Goal: Task Accomplishment & Management: Use online tool/utility

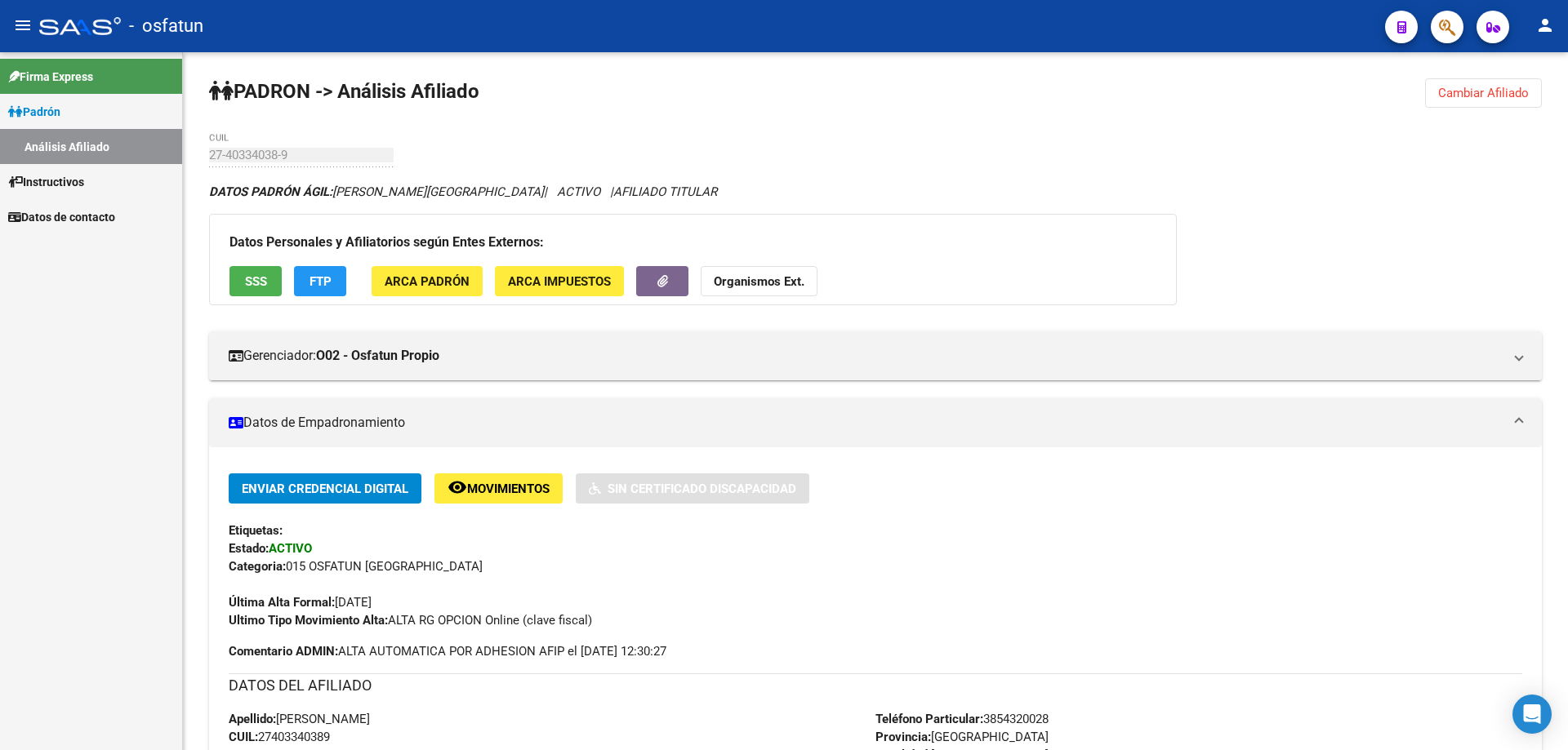
click at [41, 184] on span "Instructivos" at bounding box center [46, 182] width 76 height 18
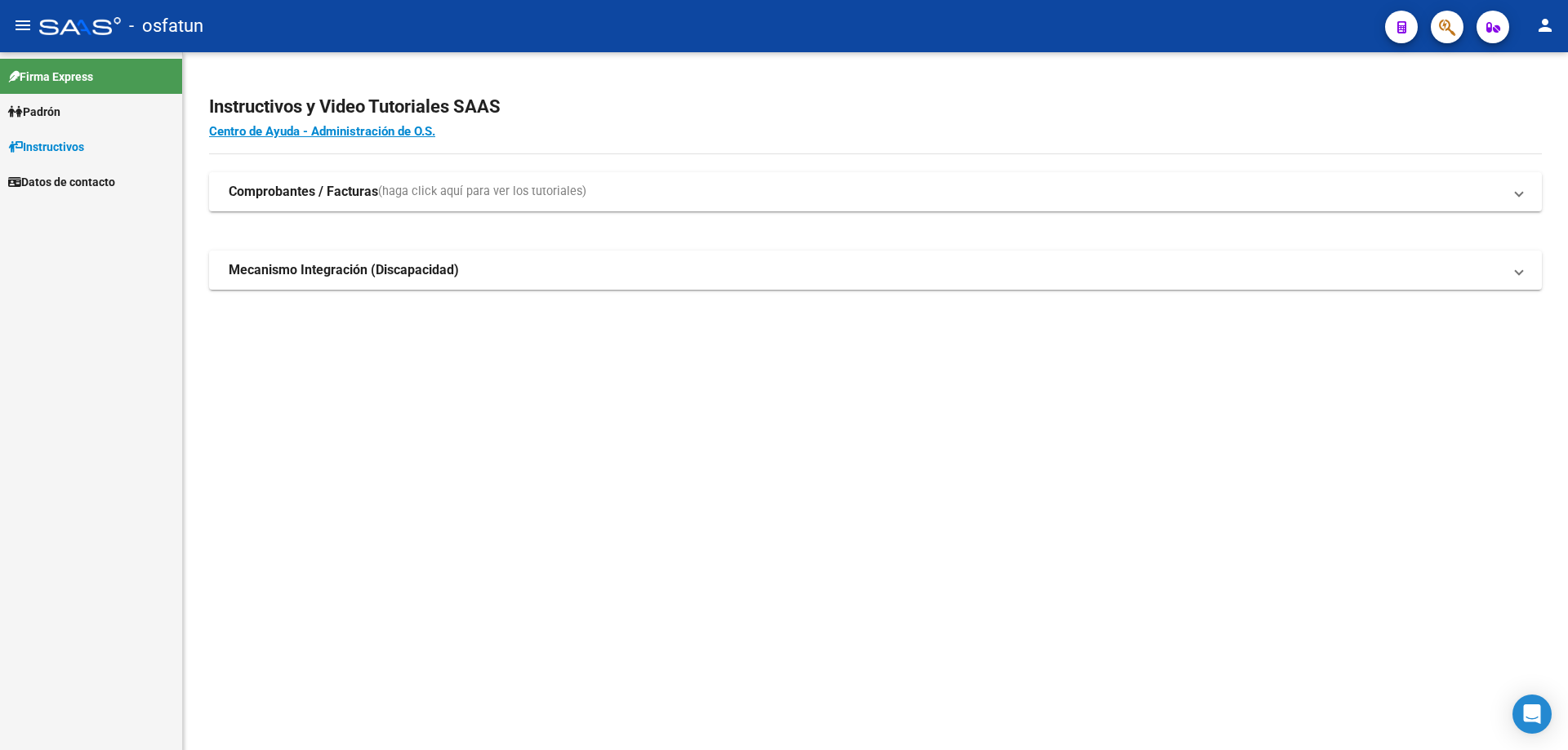
click at [61, 115] on span "Padrón" at bounding box center [34, 112] width 52 height 18
click at [59, 145] on link "Análisis Afiliado" at bounding box center [91, 146] width 182 height 36
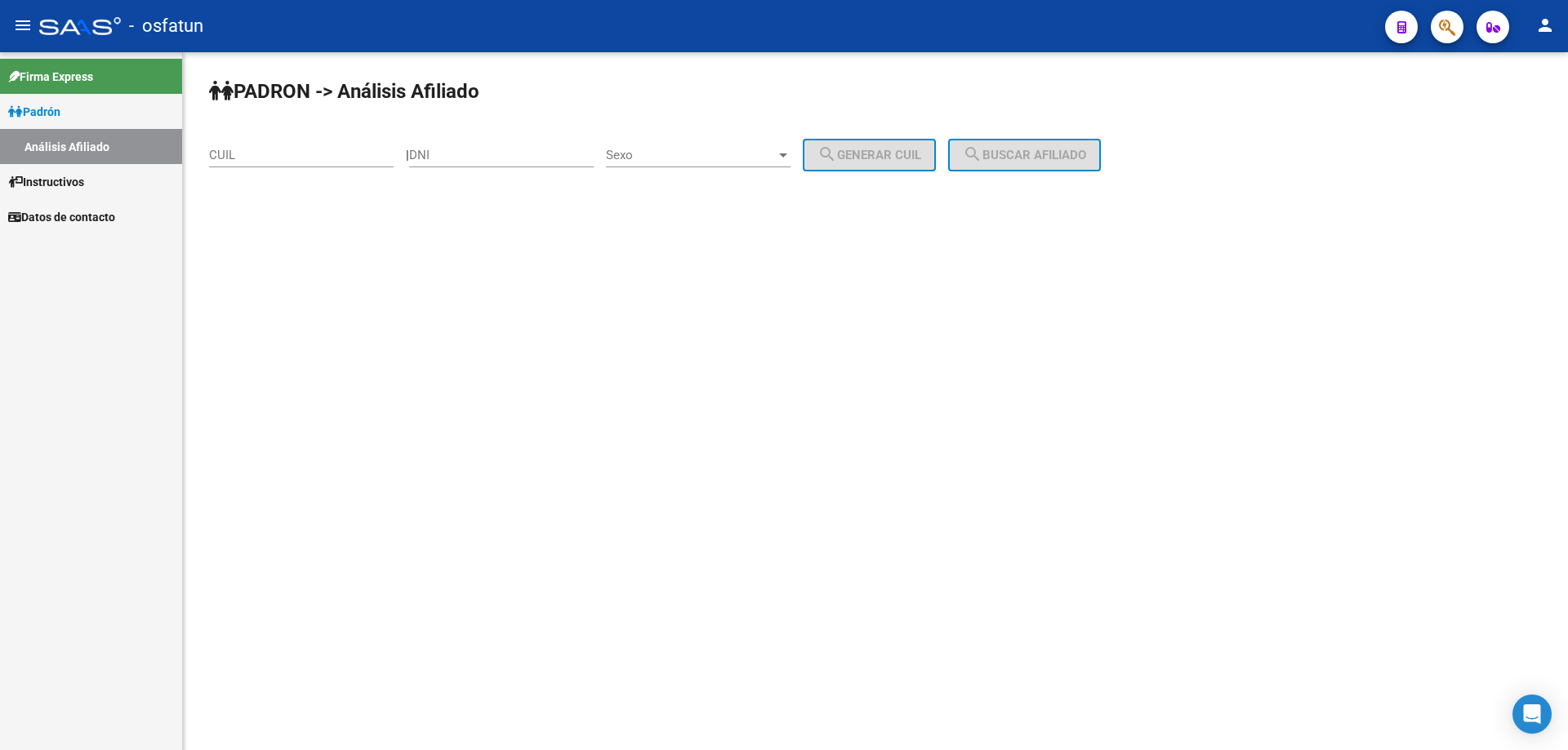
click at [293, 153] on input "CUIL" at bounding box center [301, 155] width 185 height 15
click at [1098, 167] on button "search Buscar afiliado" at bounding box center [1025, 155] width 152 height 33
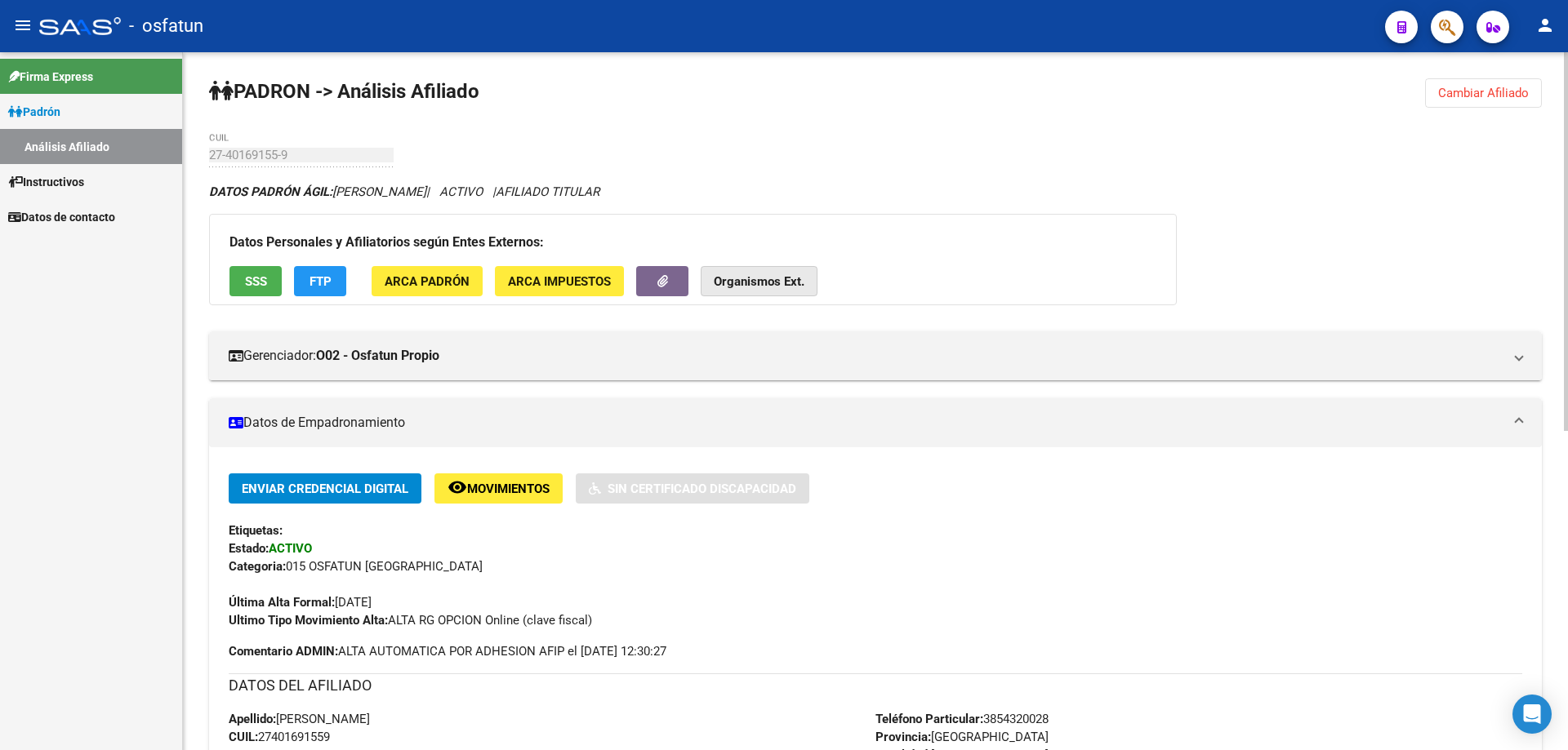
click at [782, 287] on strong "Organismos Ext." at bounding box center [759, 281] width 91 height 15
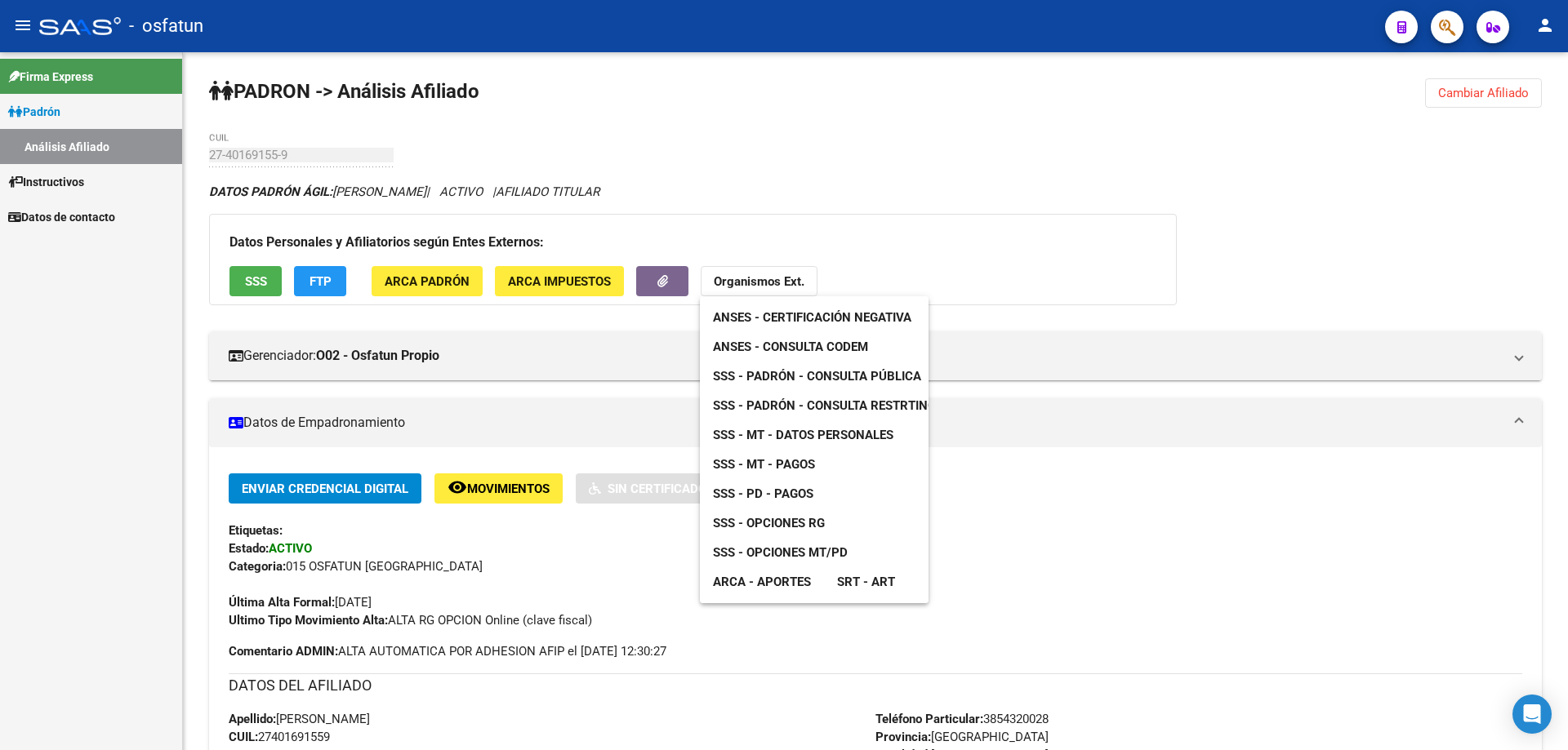
click at [807, 341] on span "ANSES - Consulta CODEM" at bounding box center [790, 346] width 155 height 15
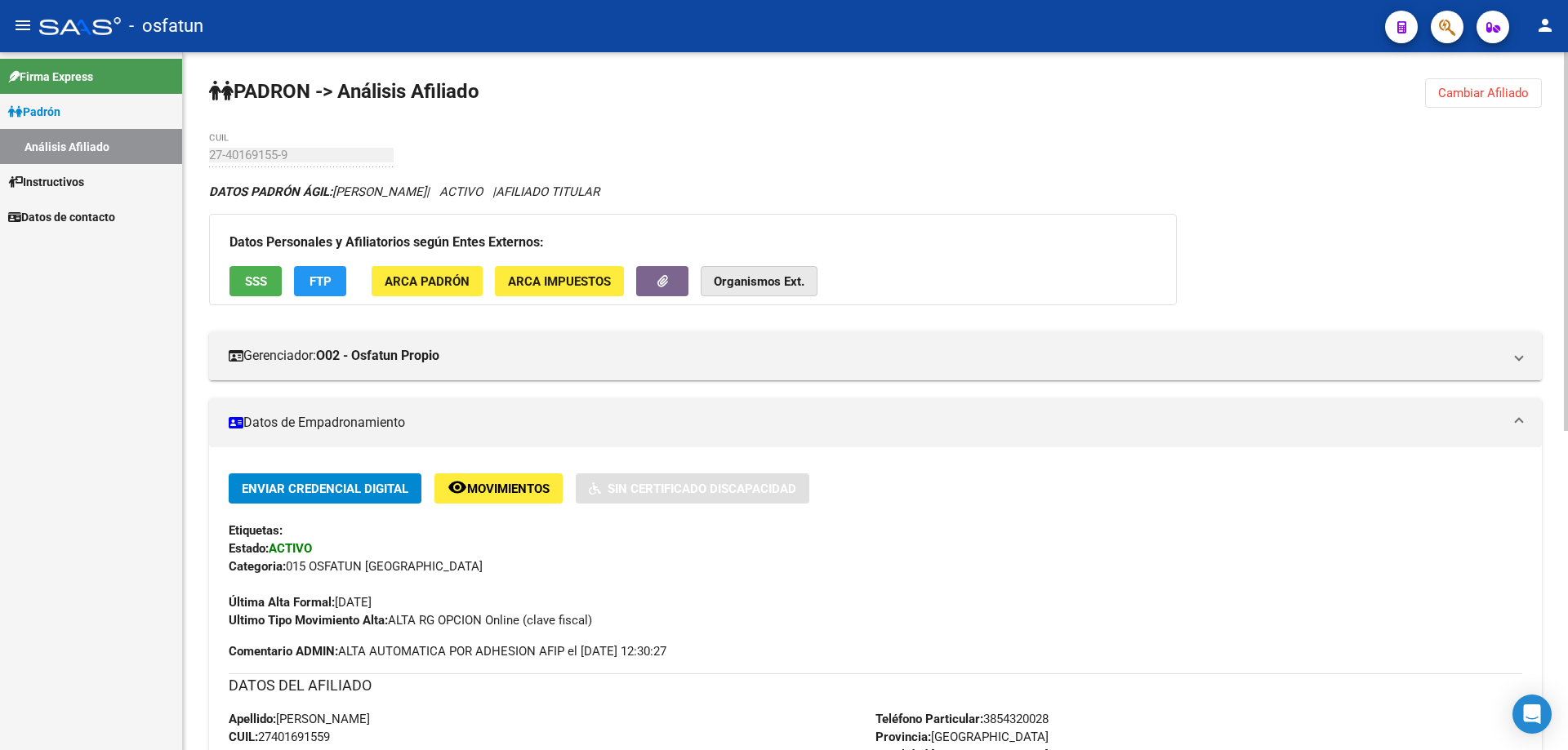
click at [747, 275] on strong "Organismos Ext." at bounding box center [759, 281] width 91 height 15
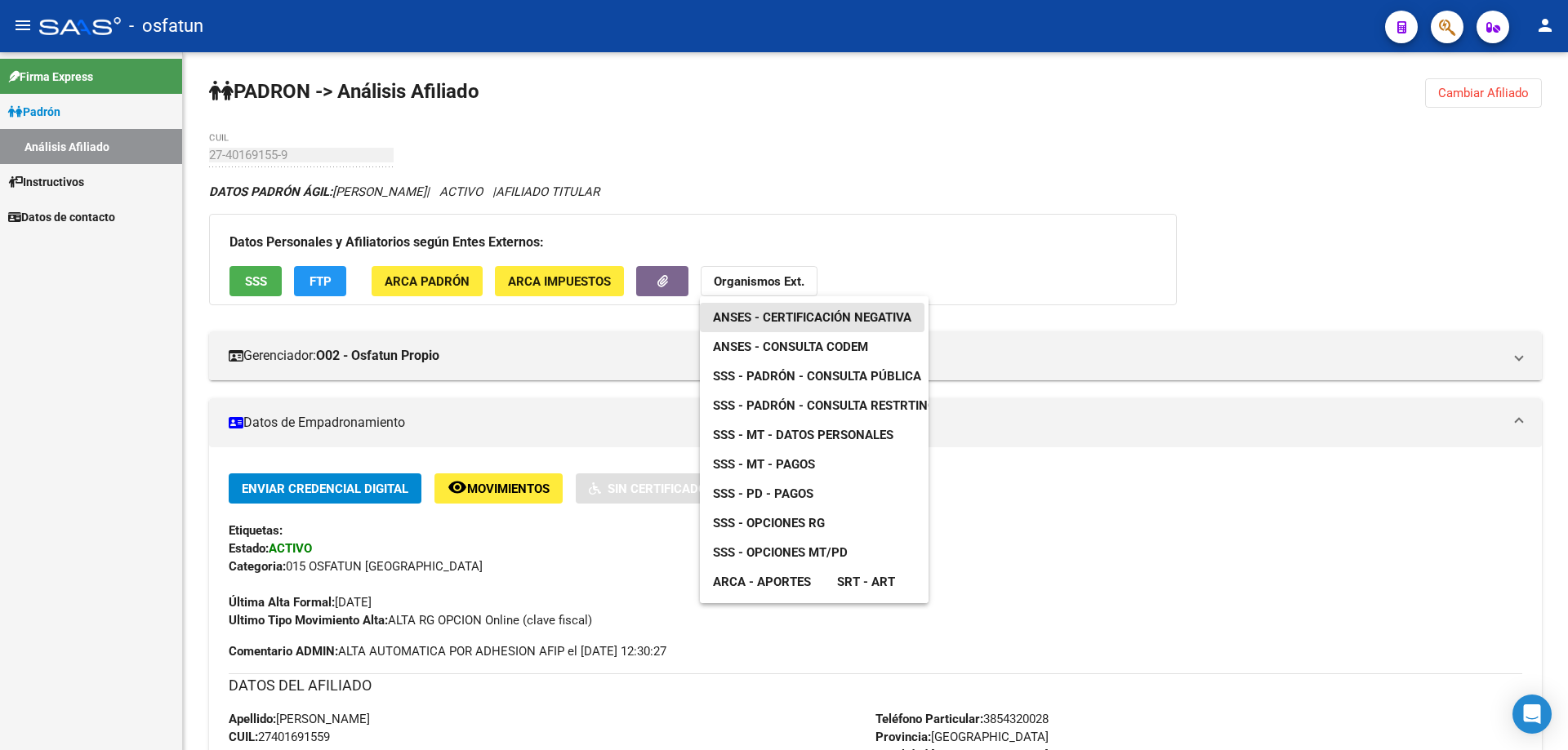
click at [769, 319] on span "ANSES - Certificación Negativa" at bounding box center [812, 317] width 198 height 15
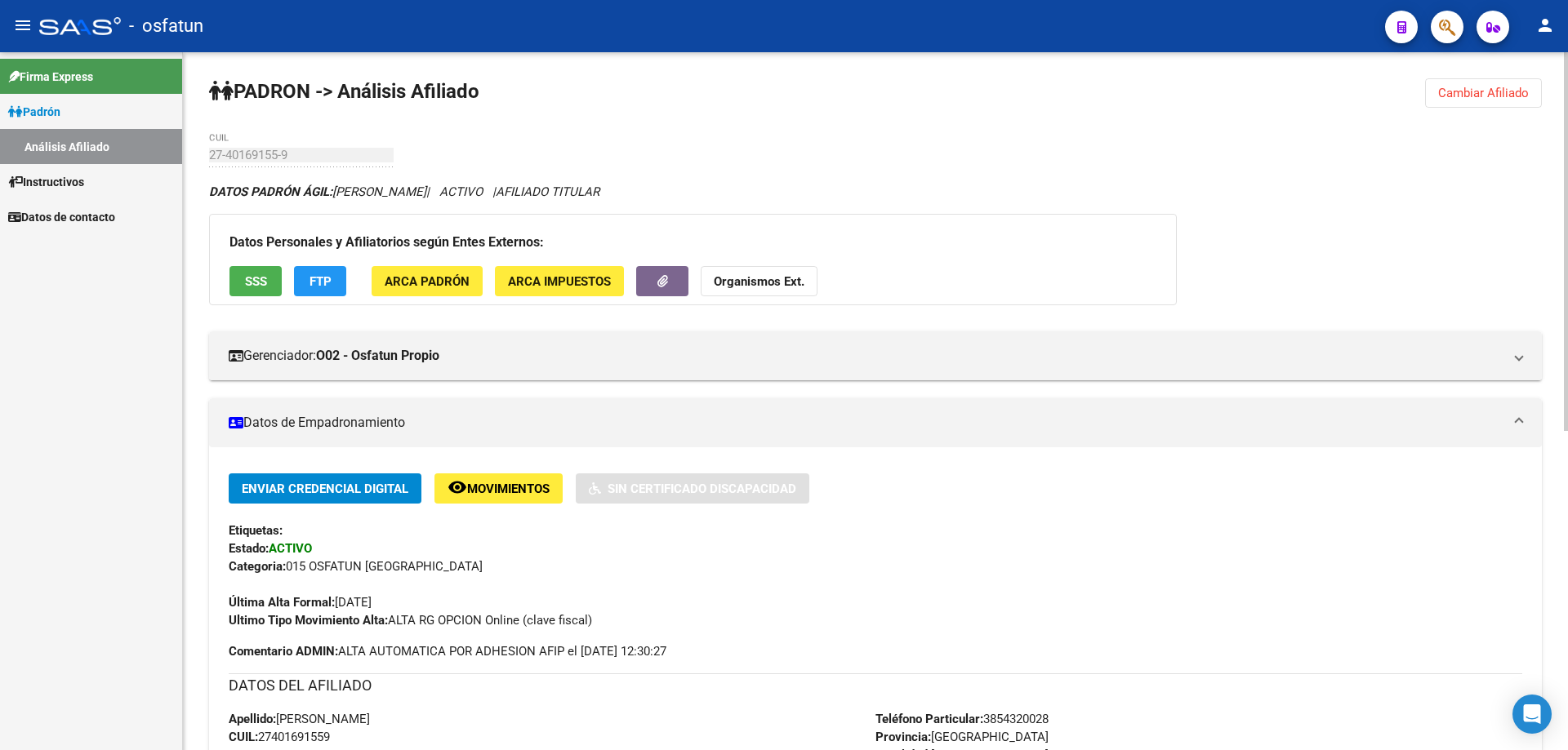
click at [787, 293] on button "Organismos Ext." at bounding box center [759, 281] width 117 height 30
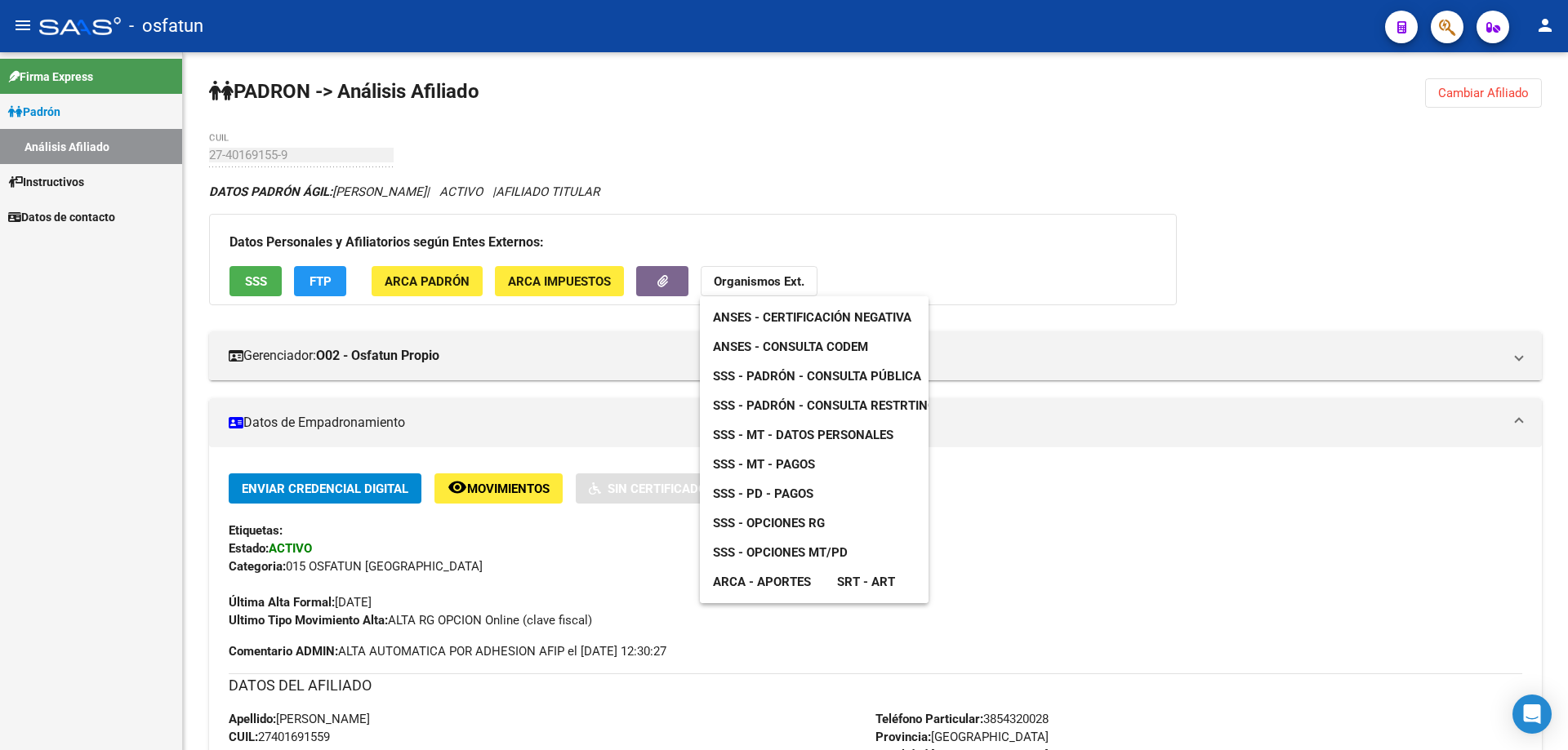
click at [792, 375] on span "SSS - Padrón - Consulta Pública" at bounding box center [817, 376] width 208 height 15
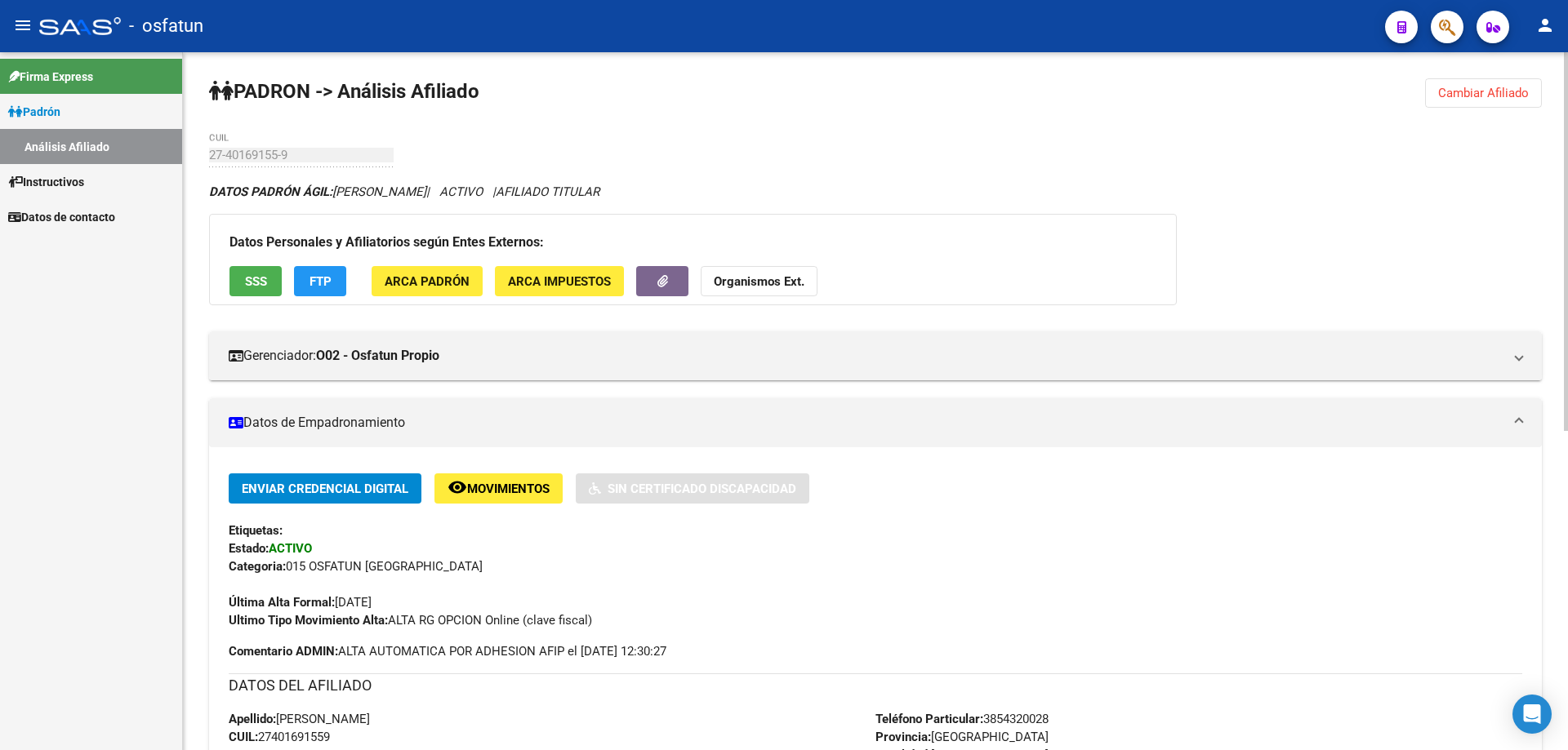
click at [754, 286] on strong "Organismos Ext." at bounding box center [759, 281] width 91 height 15
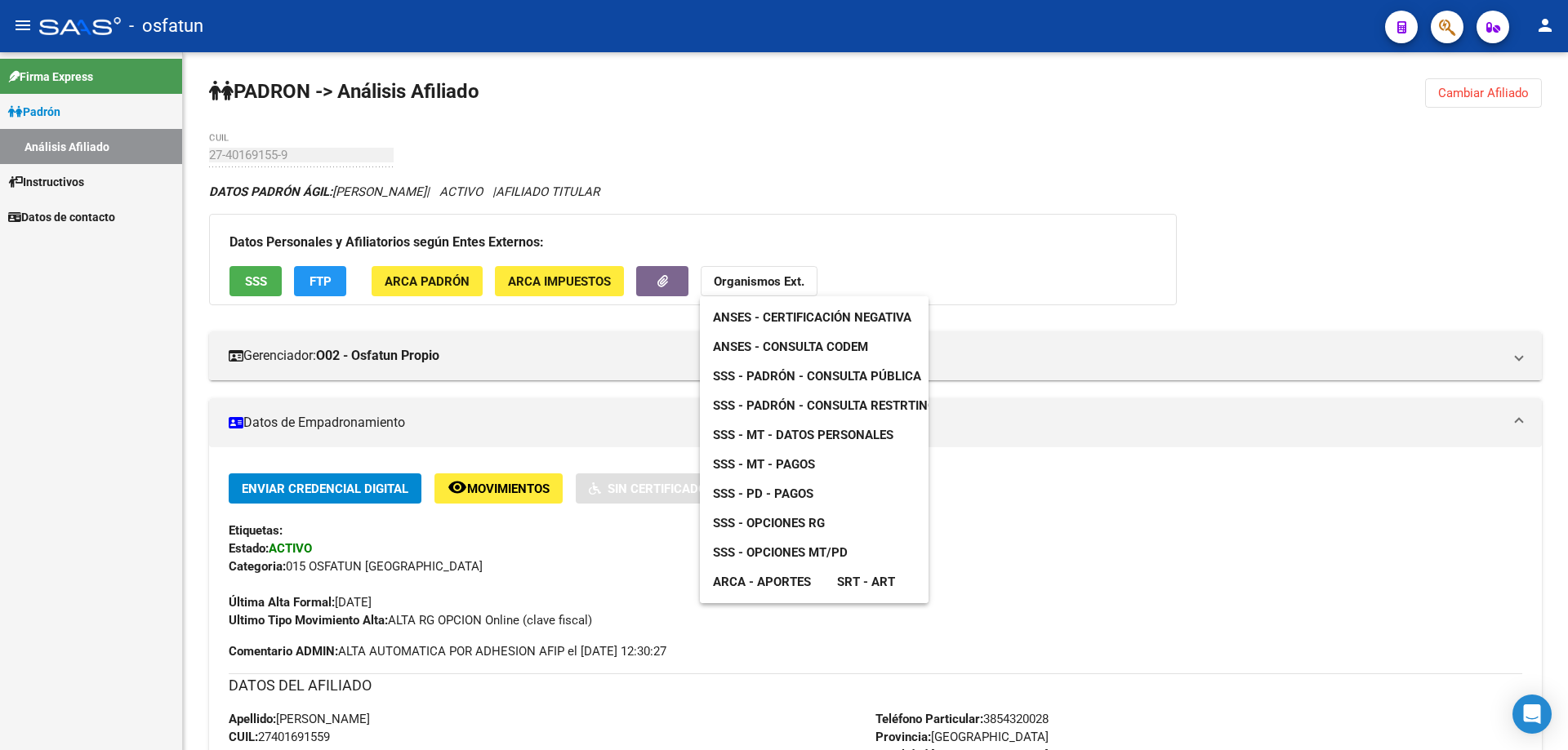
click at [787, 528] on span "SSS - Opciones RG" at bounding box center [768, 523] width 112 height 15
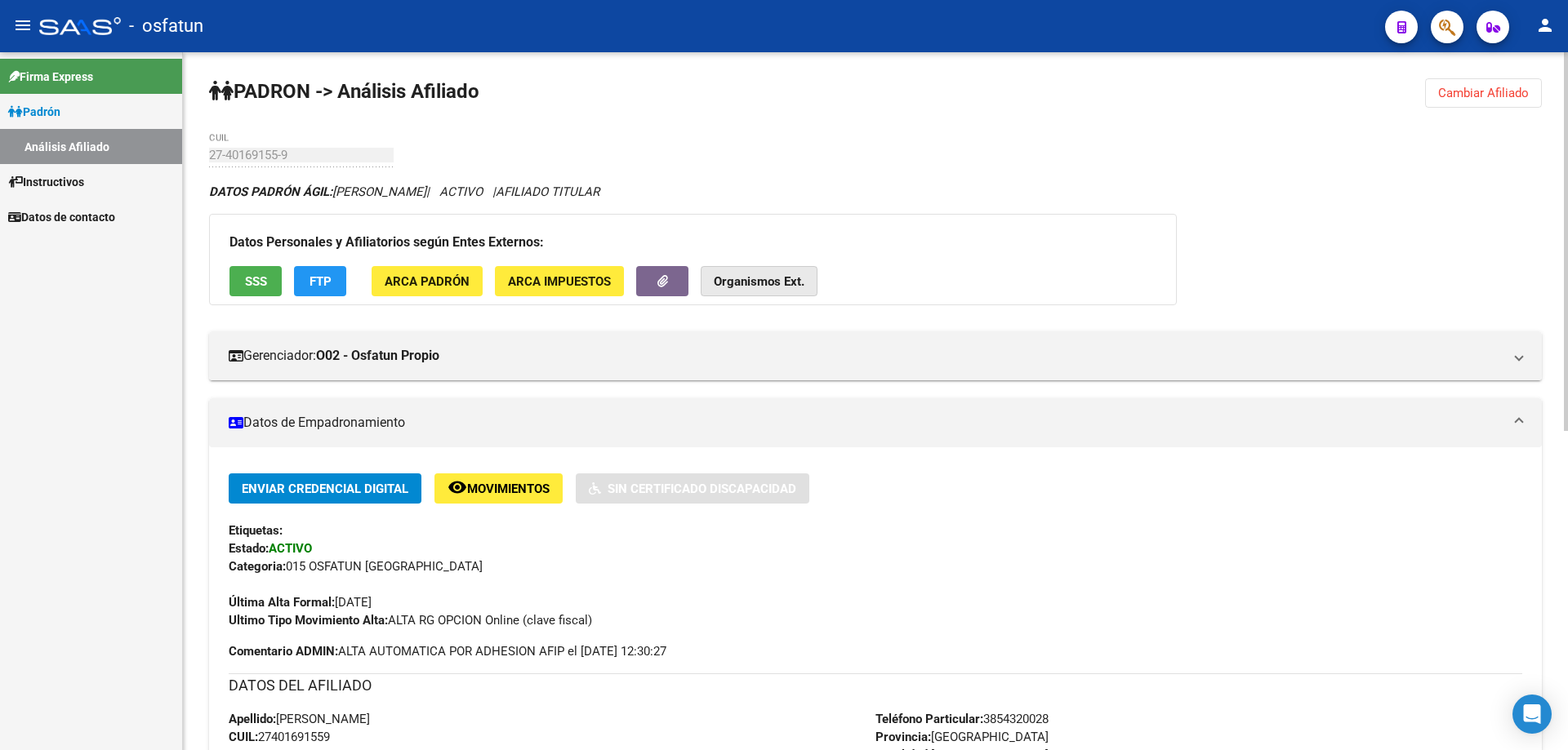
click at [718, 278] on strong "Organismos Ext." at bounding box center [759, 281] width 91 height 15
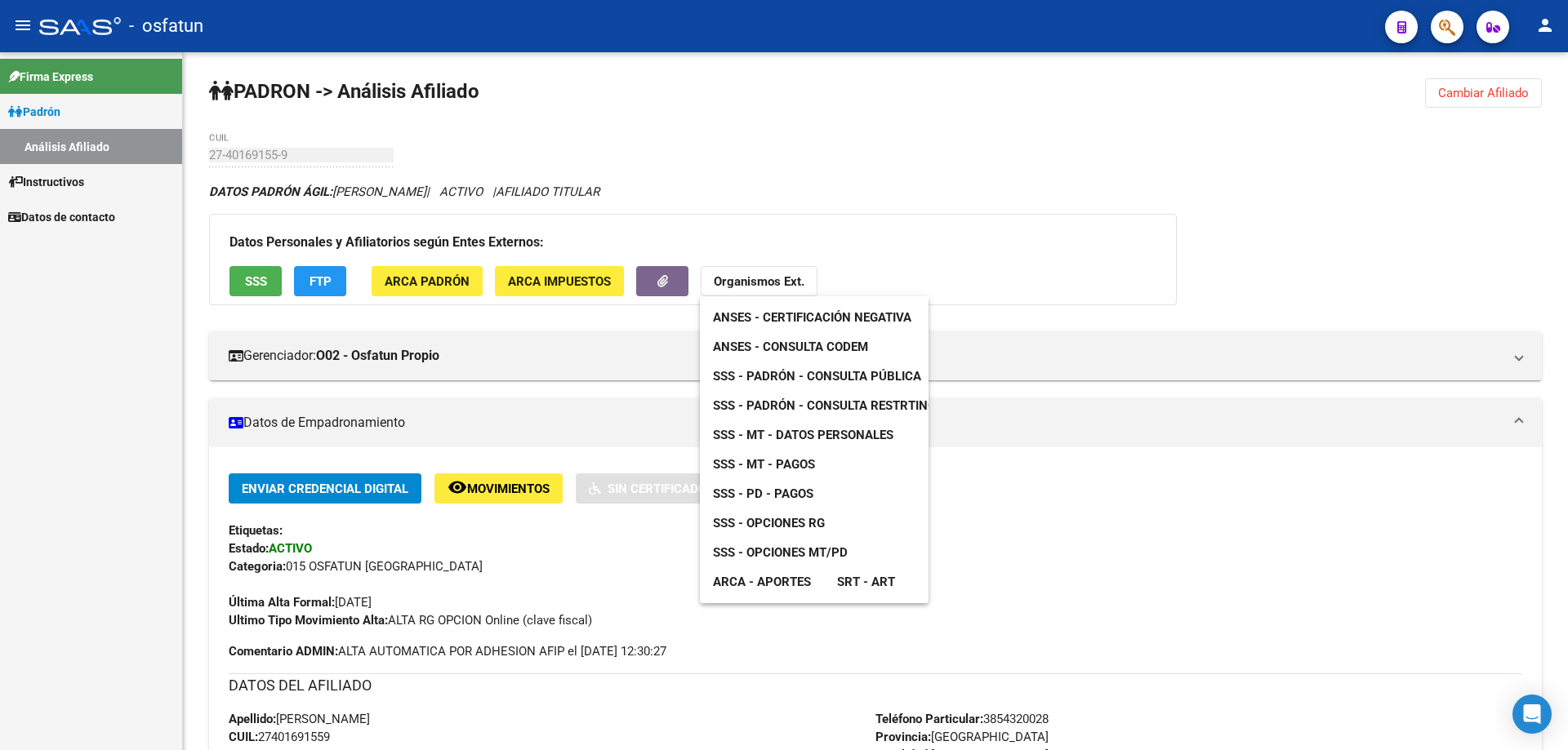
click at [757, 569] on link "ARCA - Aportes" at bounding box center [761, 582] width 124 height 29
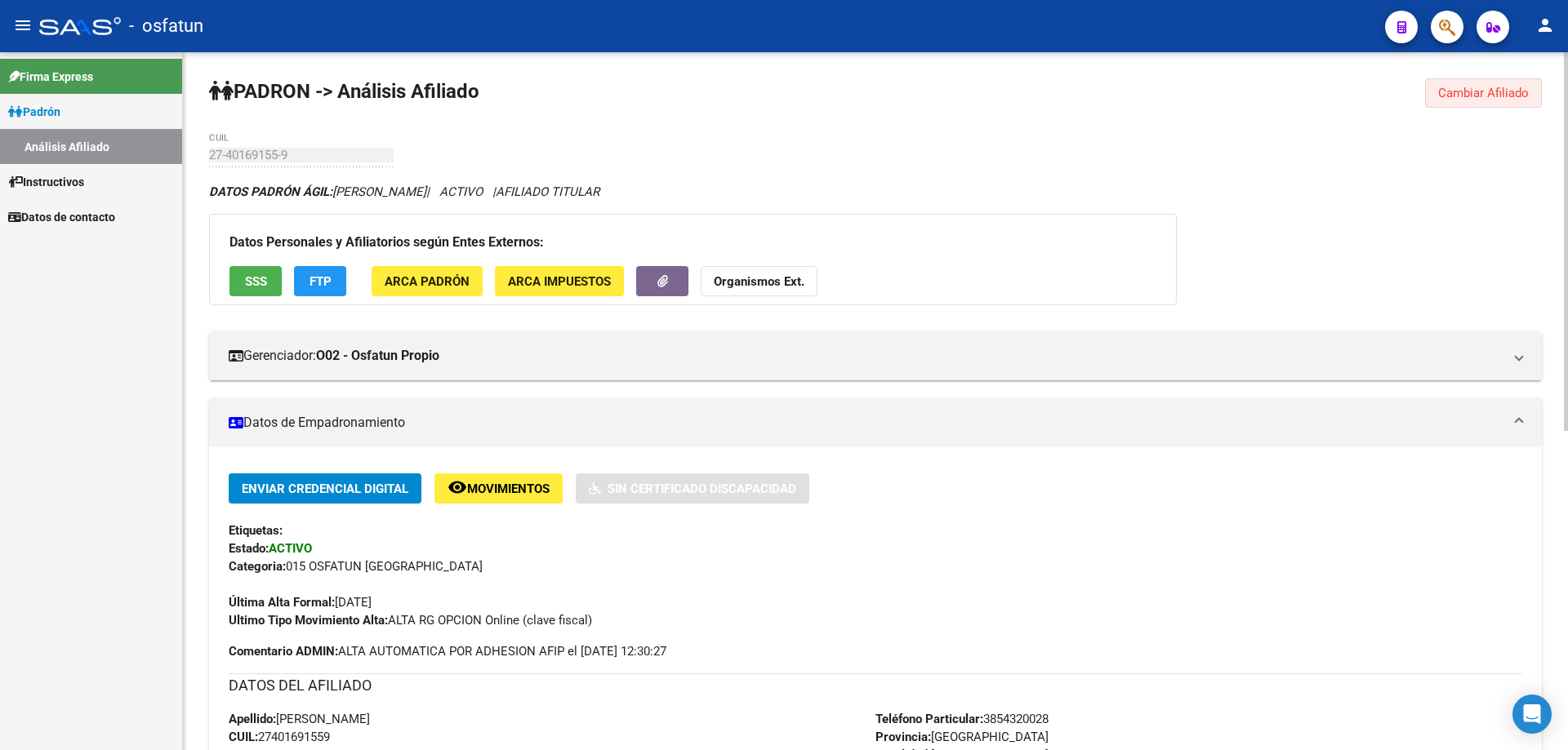
click at [1528, 85] on button "Cambiar Afiliado" at bounding box center [1483, 94] width 117 height 29
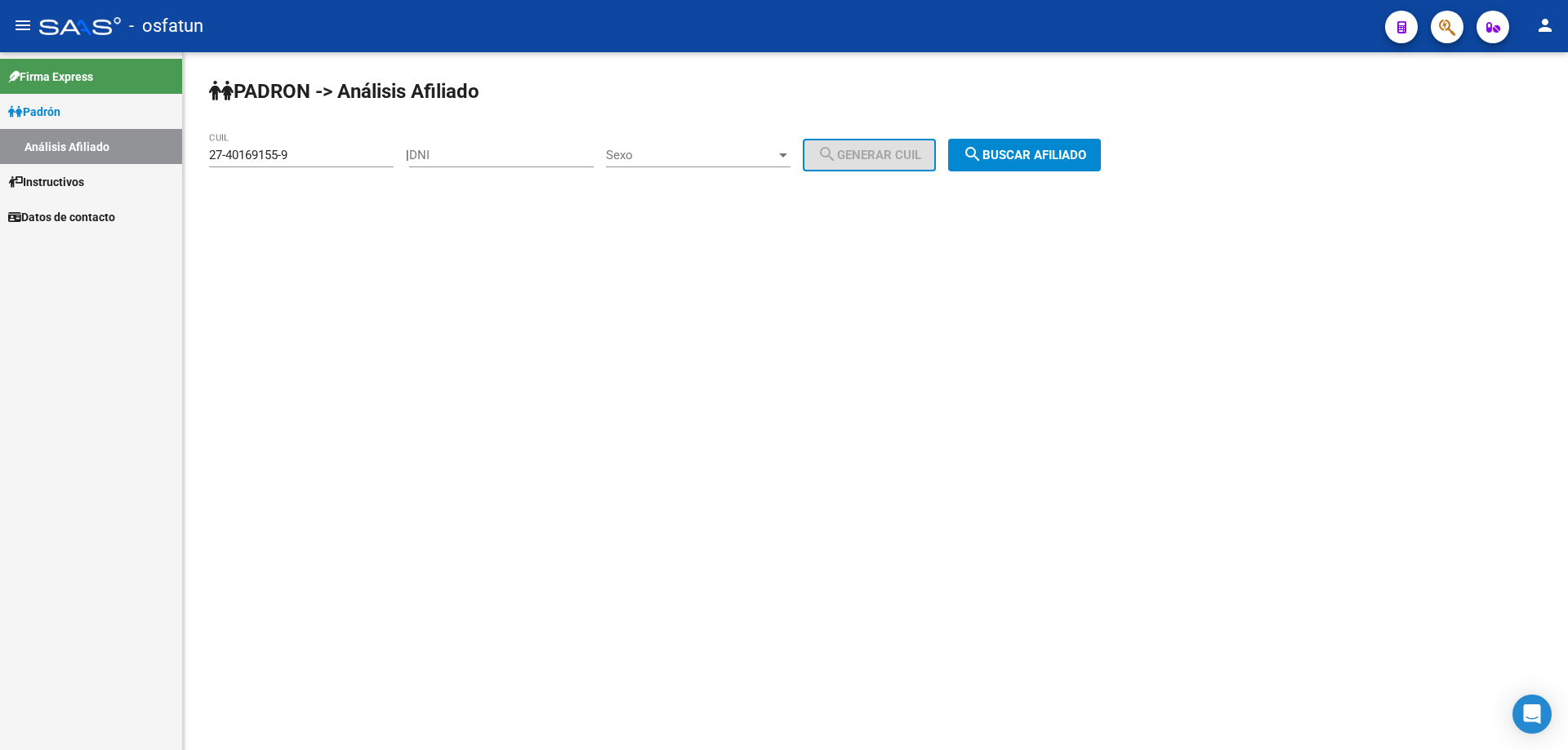
click at [332, 158] on input "27-40169155-9" at bounding box center [301, 155] width 185 height 15
click at [334, 158] on input "27-40169155-9" at bounding box center [301, 155] width 185 height 15
click at [335, 158] on input "27-40169155-9" at bounding box center [301, 155] width 185 height 15
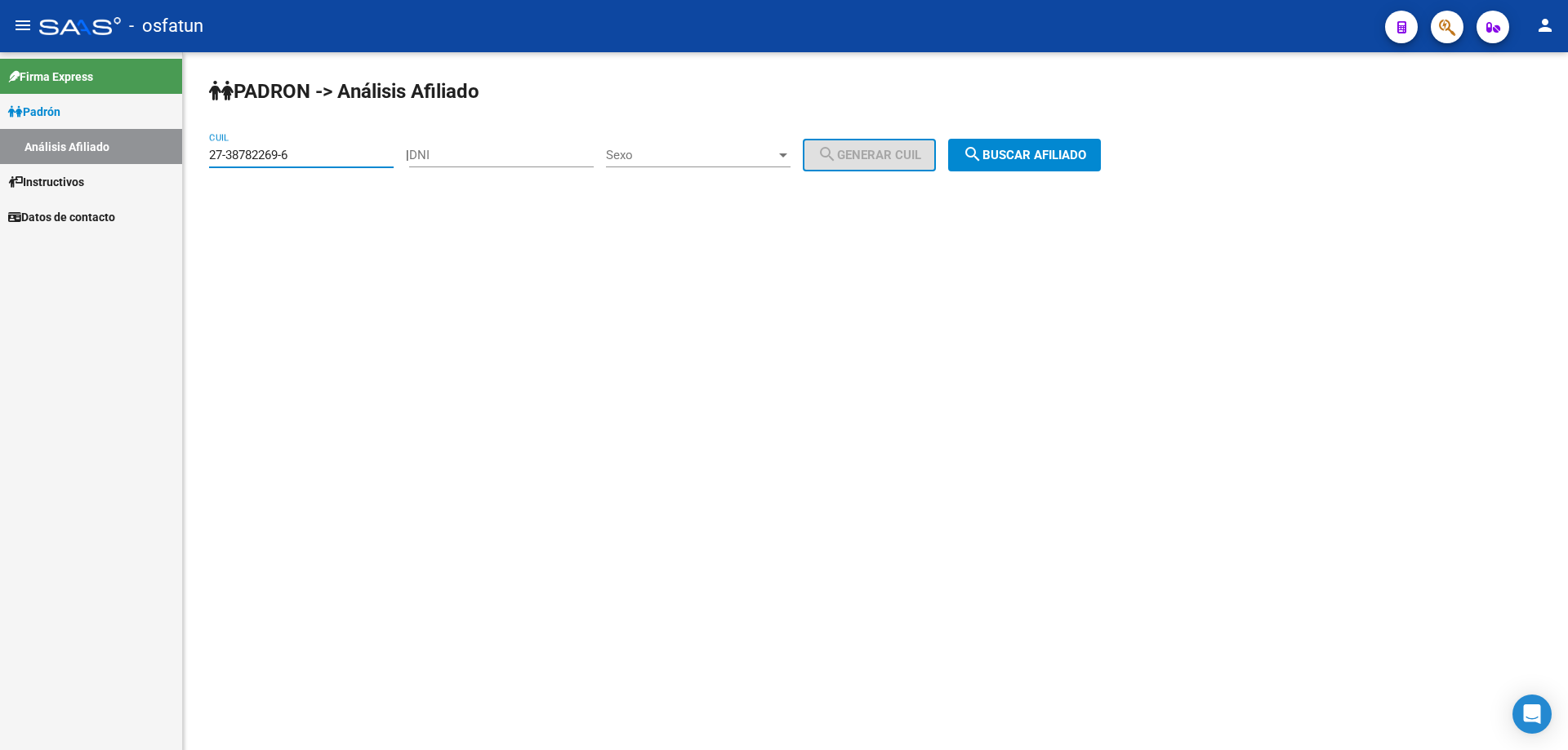
click at [335, 158] on input "27-38782269-6" at bounding box center [301, 155] width 185 height 15
click at [1079, 170] on button "search Buscar afiliado" at bounding box center [1025, 155] width 152 height 33
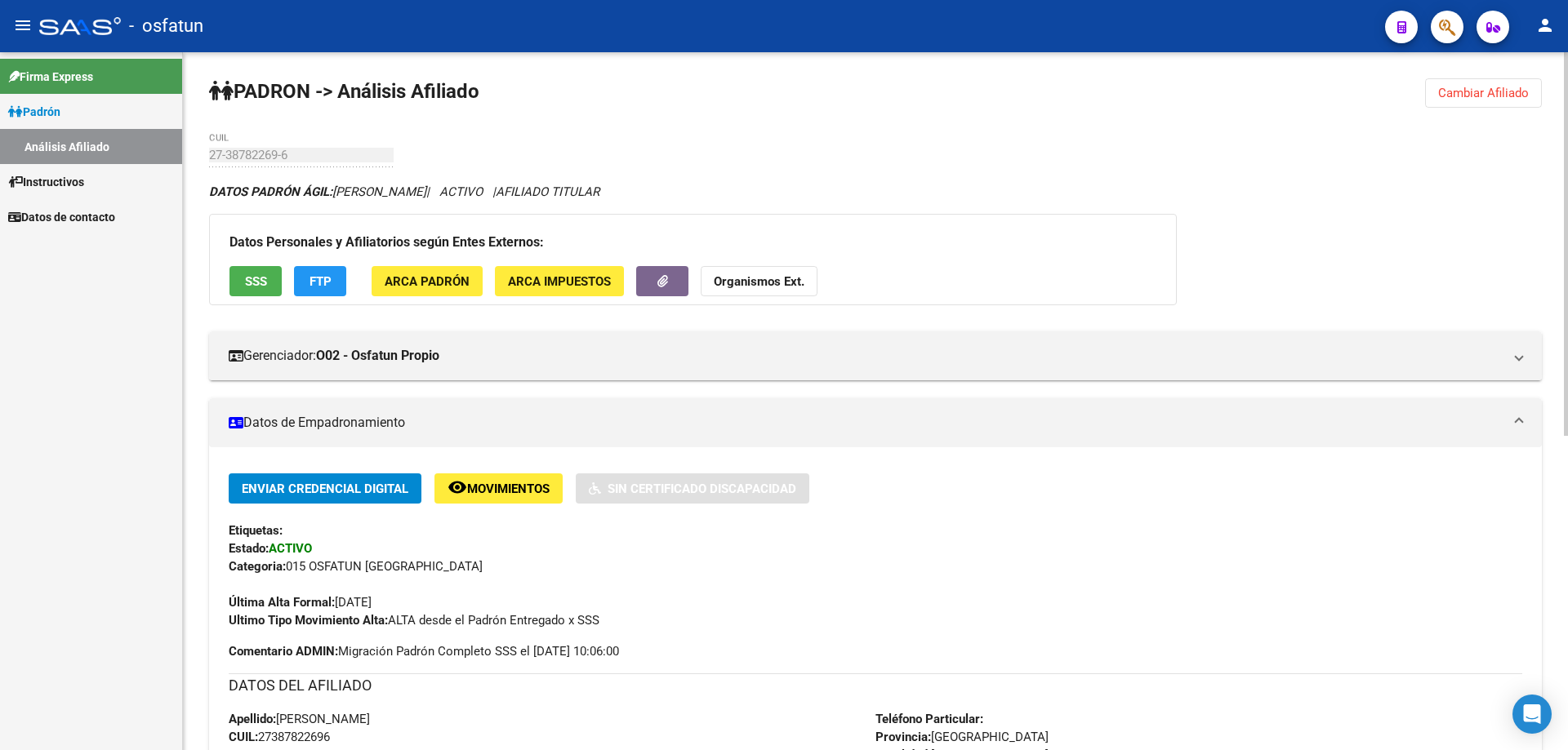
click at [791, 282] on strong "Organismos Ext." at bounding box center [759, 281] width 91 height 15
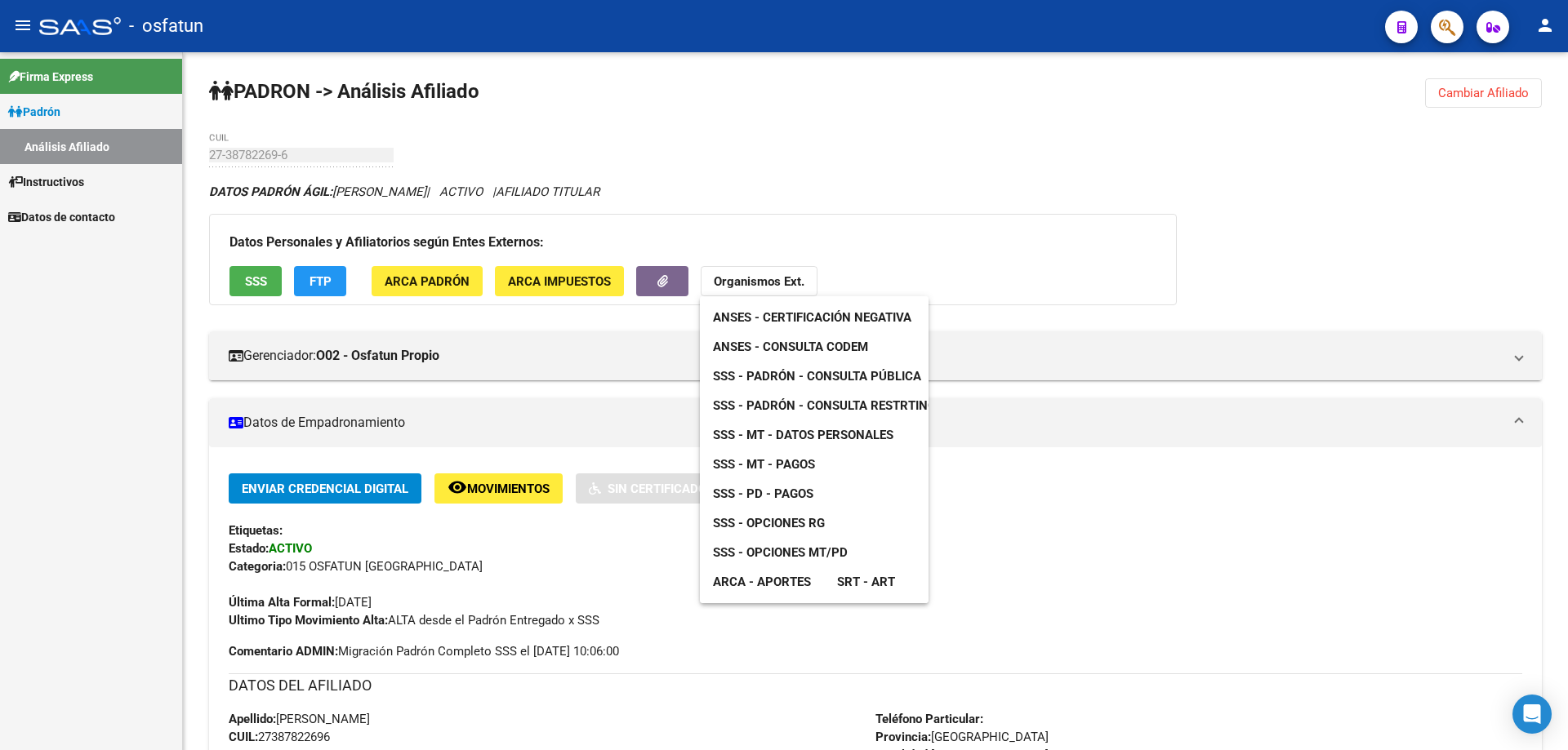
click at [820, 320] on span "ANSES - Certificación Negativa" at bounding box center [812, 317] width 198 height 15
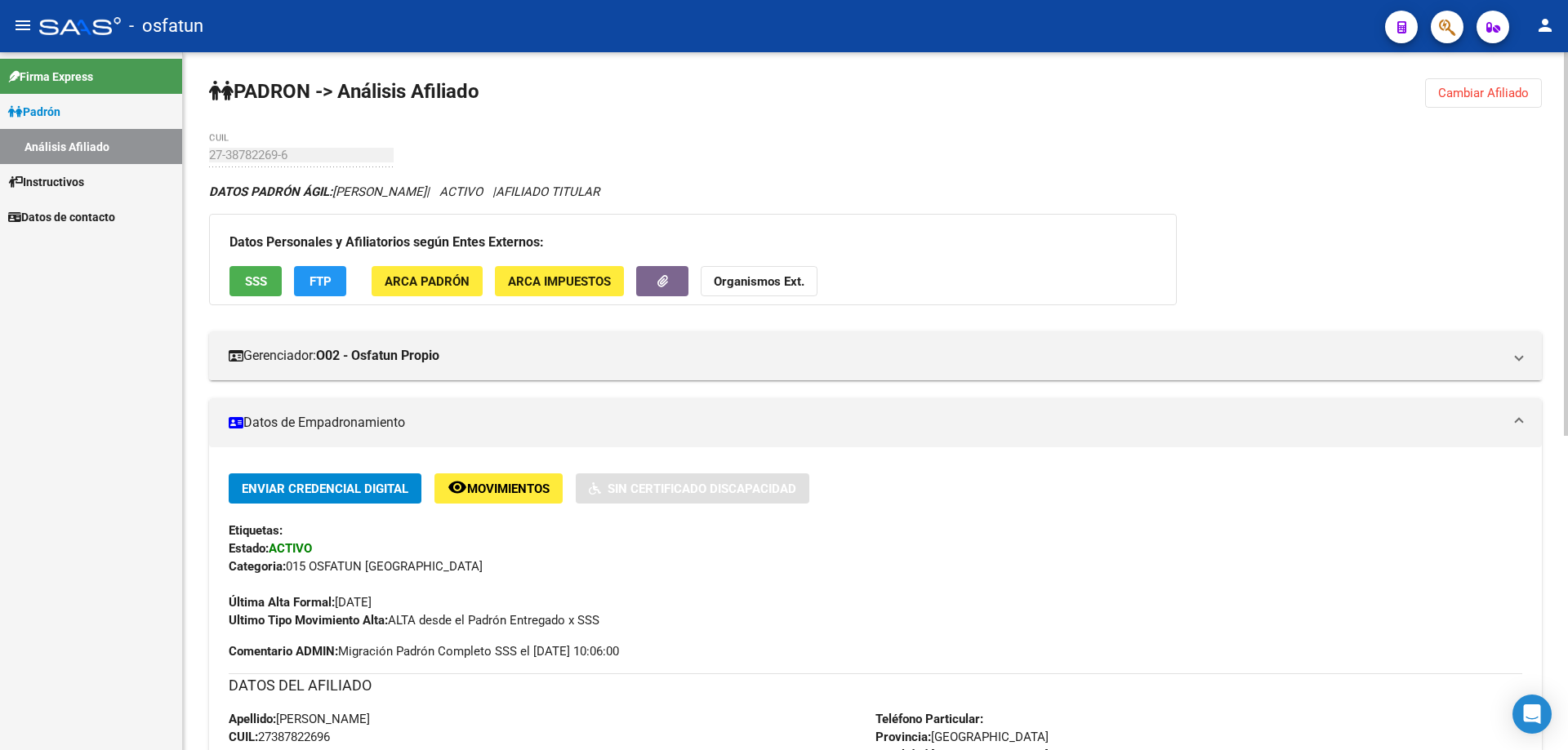
click at [740, 282] on strong "Organismos Ext." at bounding box center [759, 281] width 91 height 15
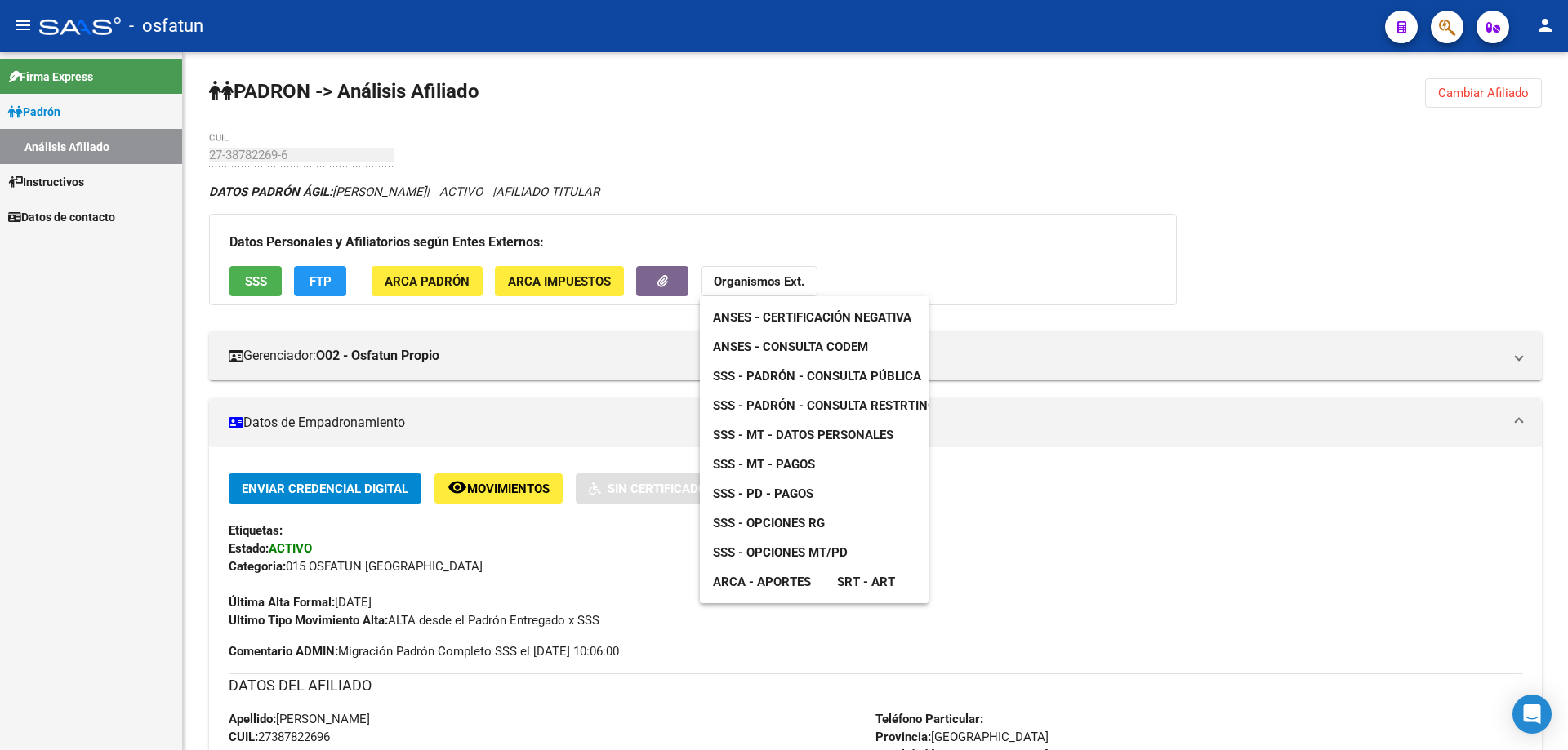
click at [754, 351] on span "ANSES - Consulta CODEM" at bounding box center [790, 346] width 155 height 15
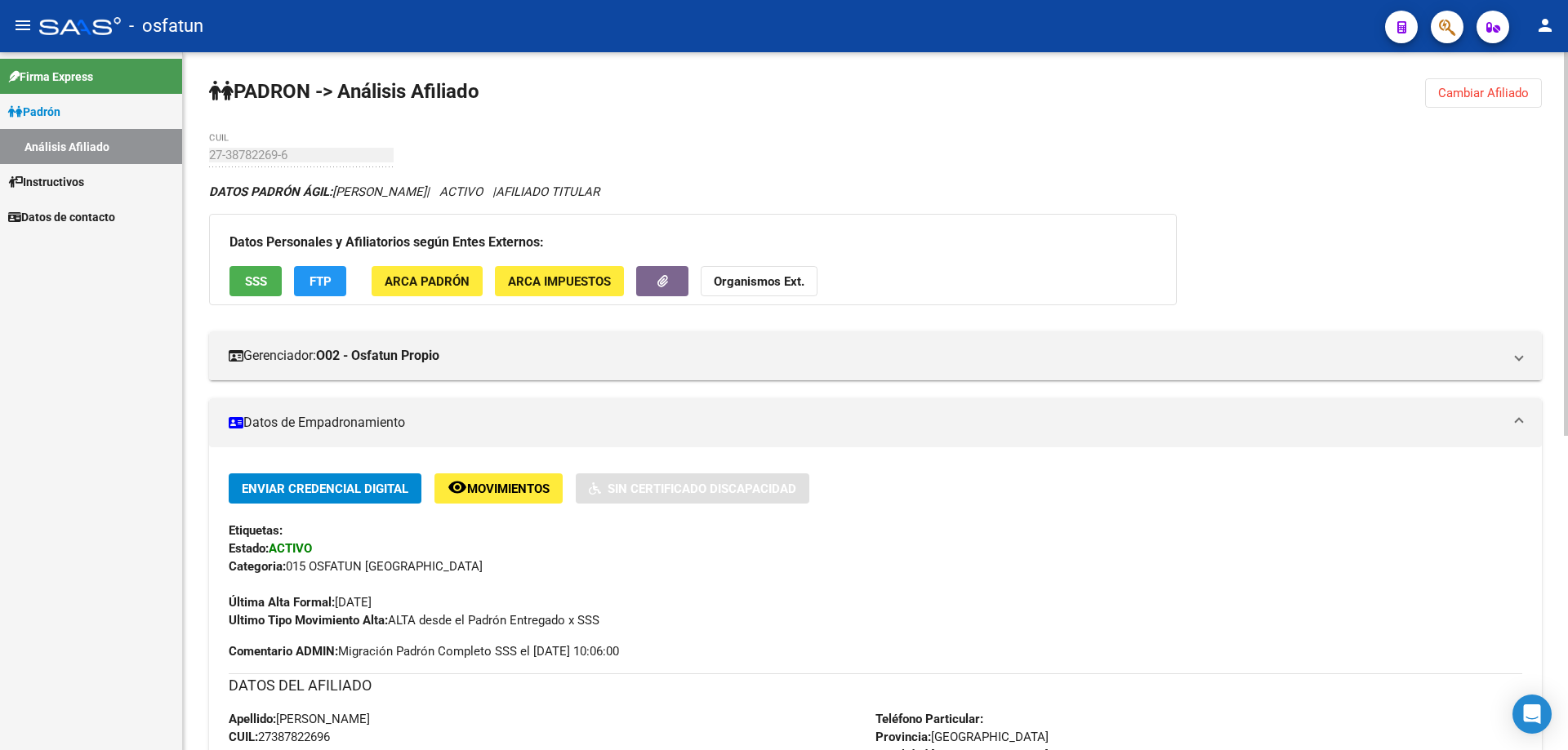
click at [789, 267] on button "Organismos Ext." at bounding box center [759, 281] width 117 height 30
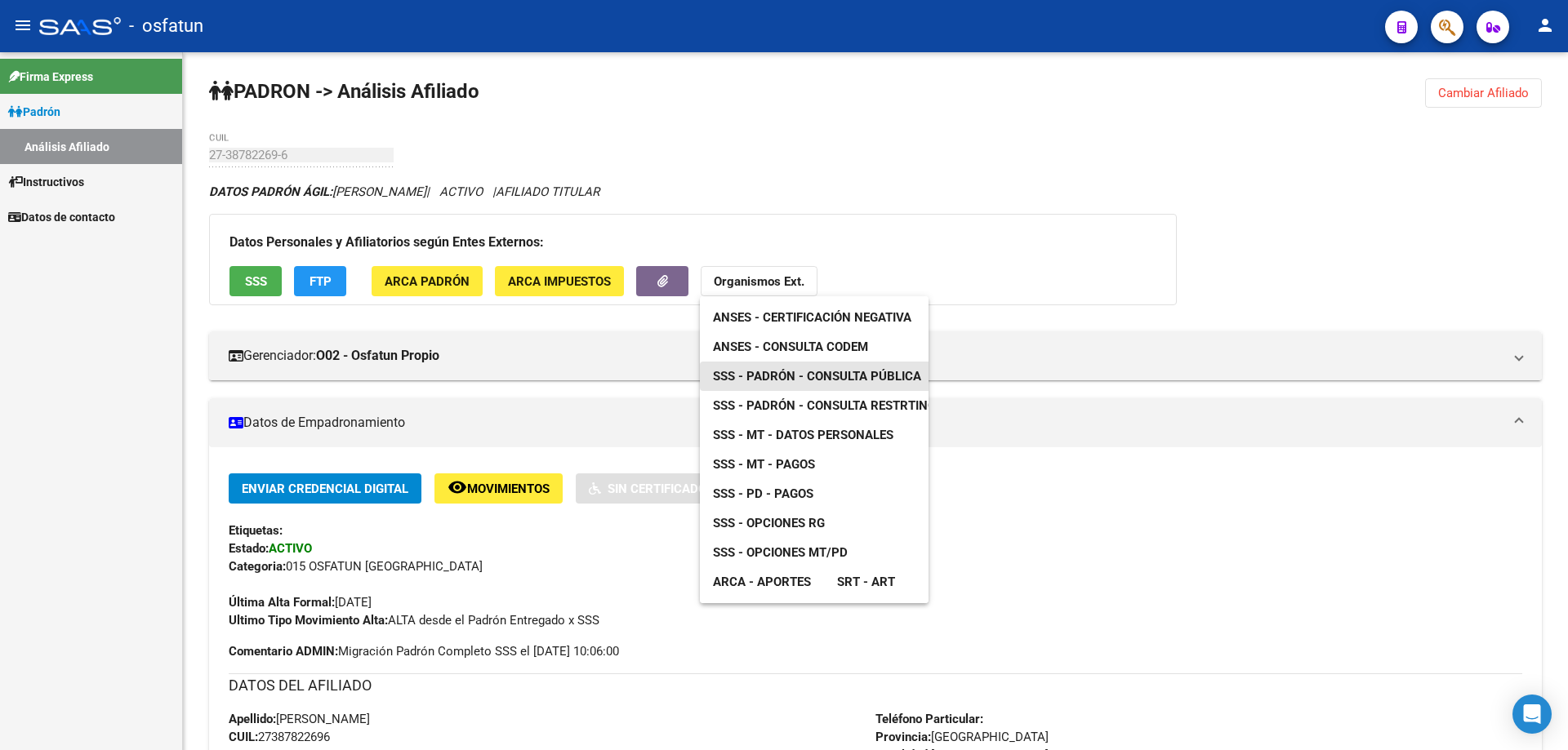
click at [793, 372] on span "SSS - Padrón - Consulta Pública" at bounding box center [817, 376] width 208 height 15
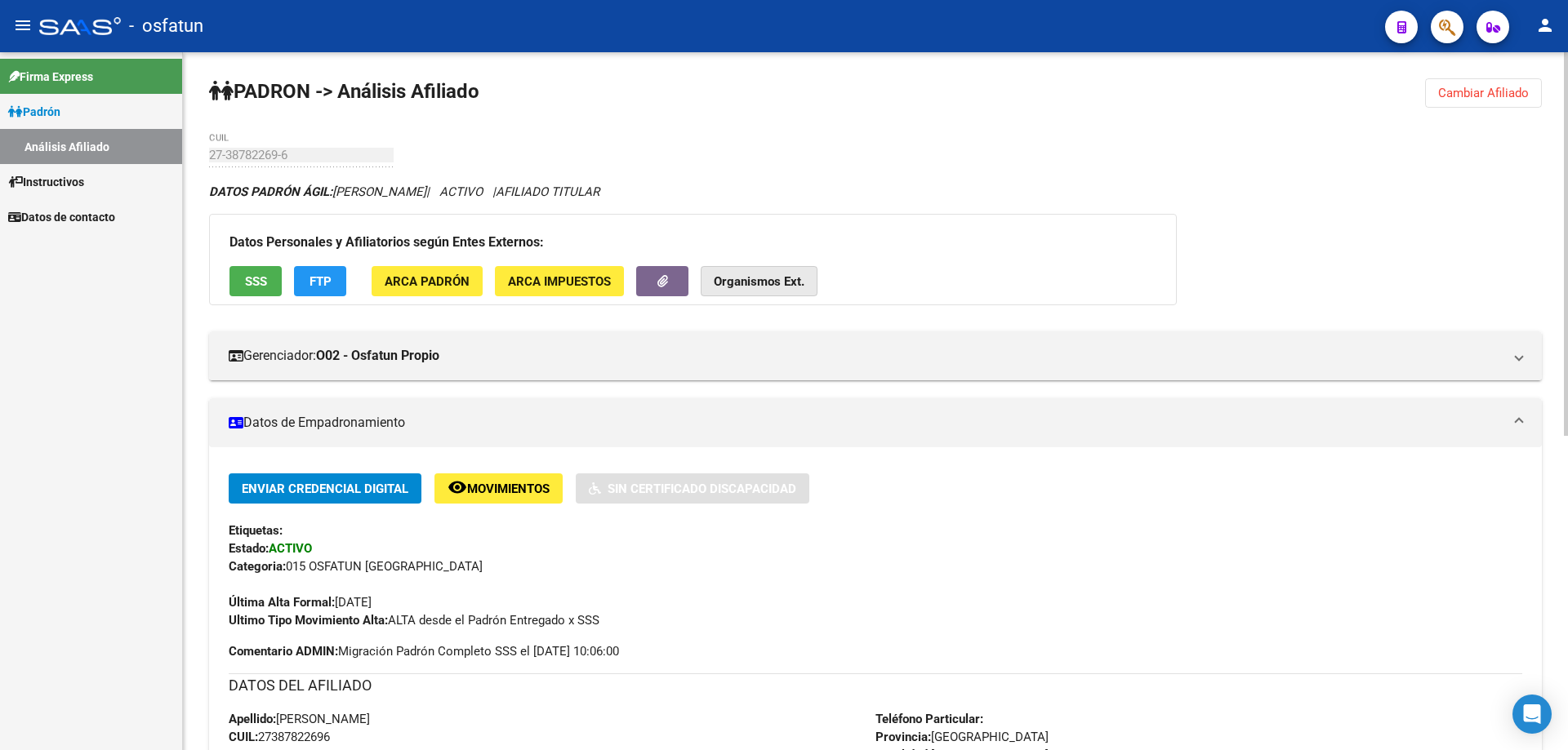
click at [741, 277] on strong "Organismos Ext." at bounding box center [759, 281] width 91 height 15
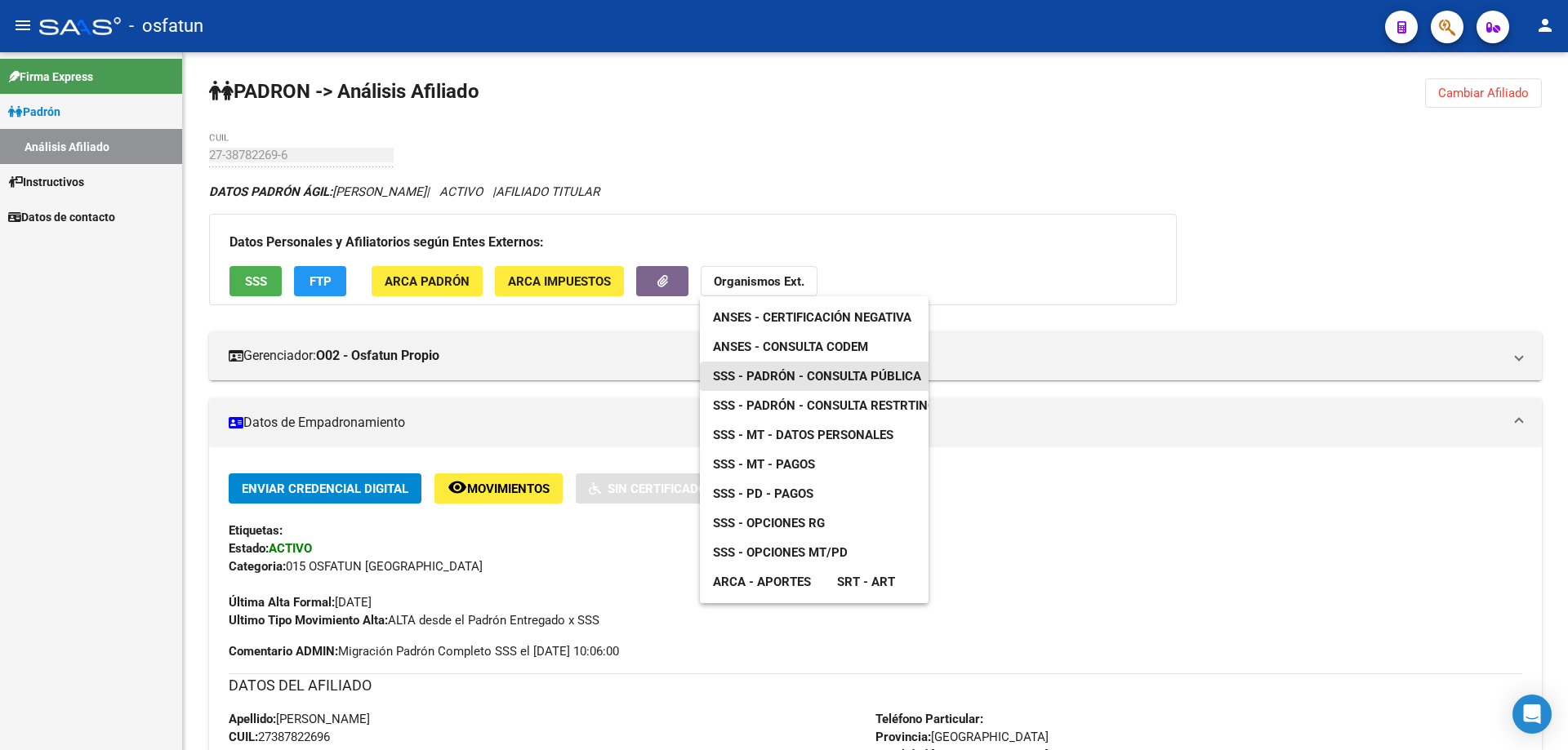
click at [804, 377] on span "SSS - Padrón - Consulta Pública" at bounding box center [817, 376] width 208 height 15
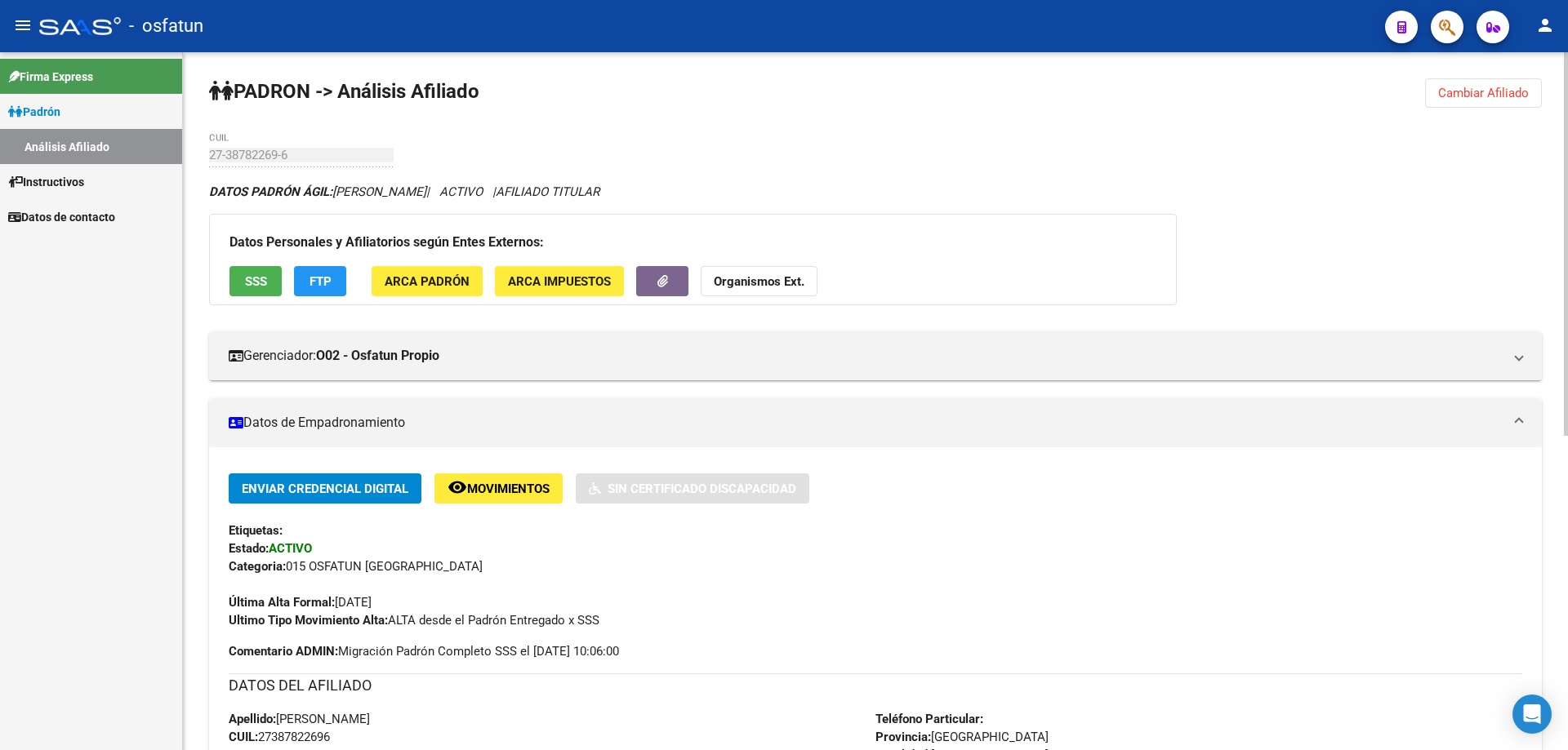
click at [738, 288] on strong "Organismos Ext." at bounding box center [759, 281] width 91 height 15
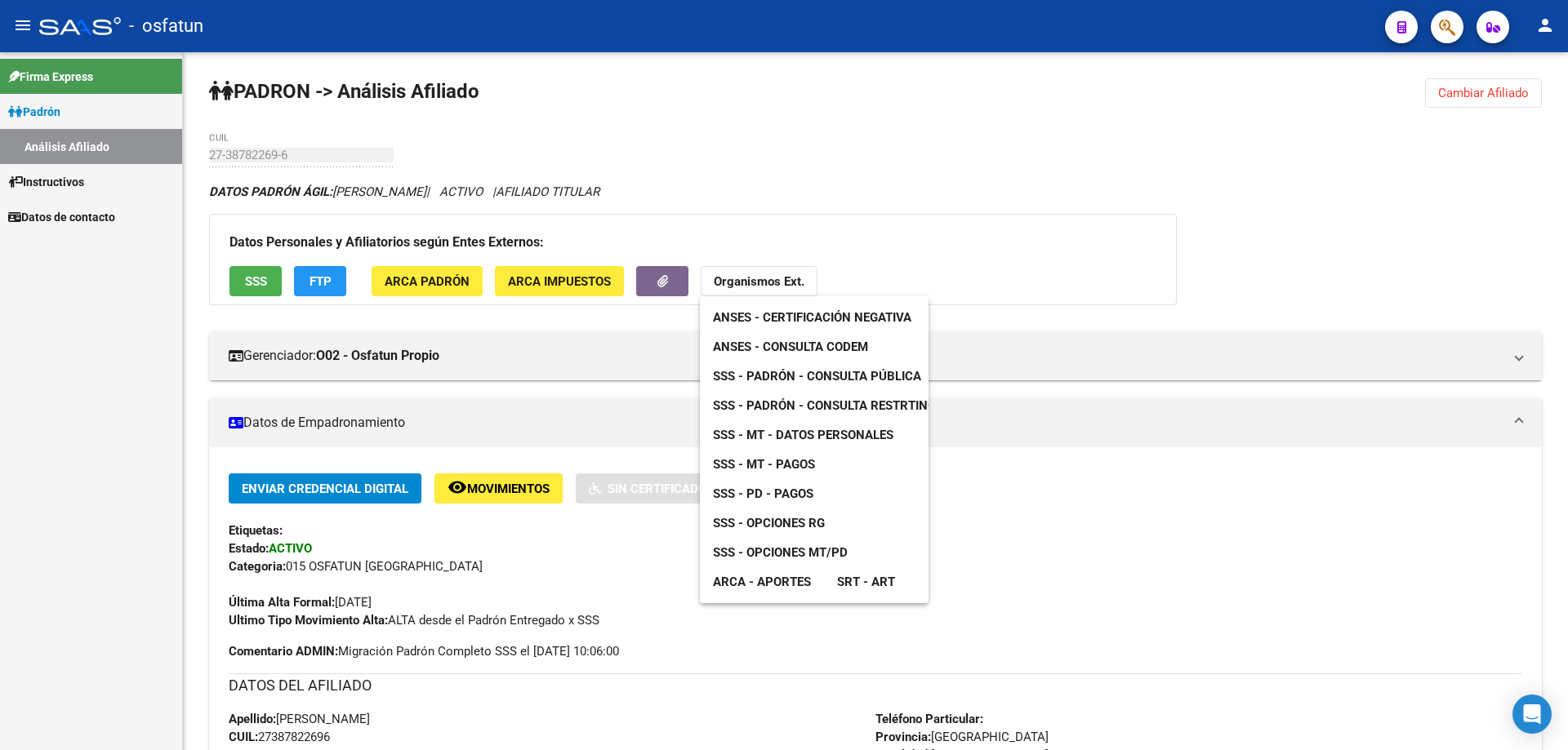
click at [778, 520] on span "SSS - Opciones RG" at bounding box center [768, 523] width 112 height 15
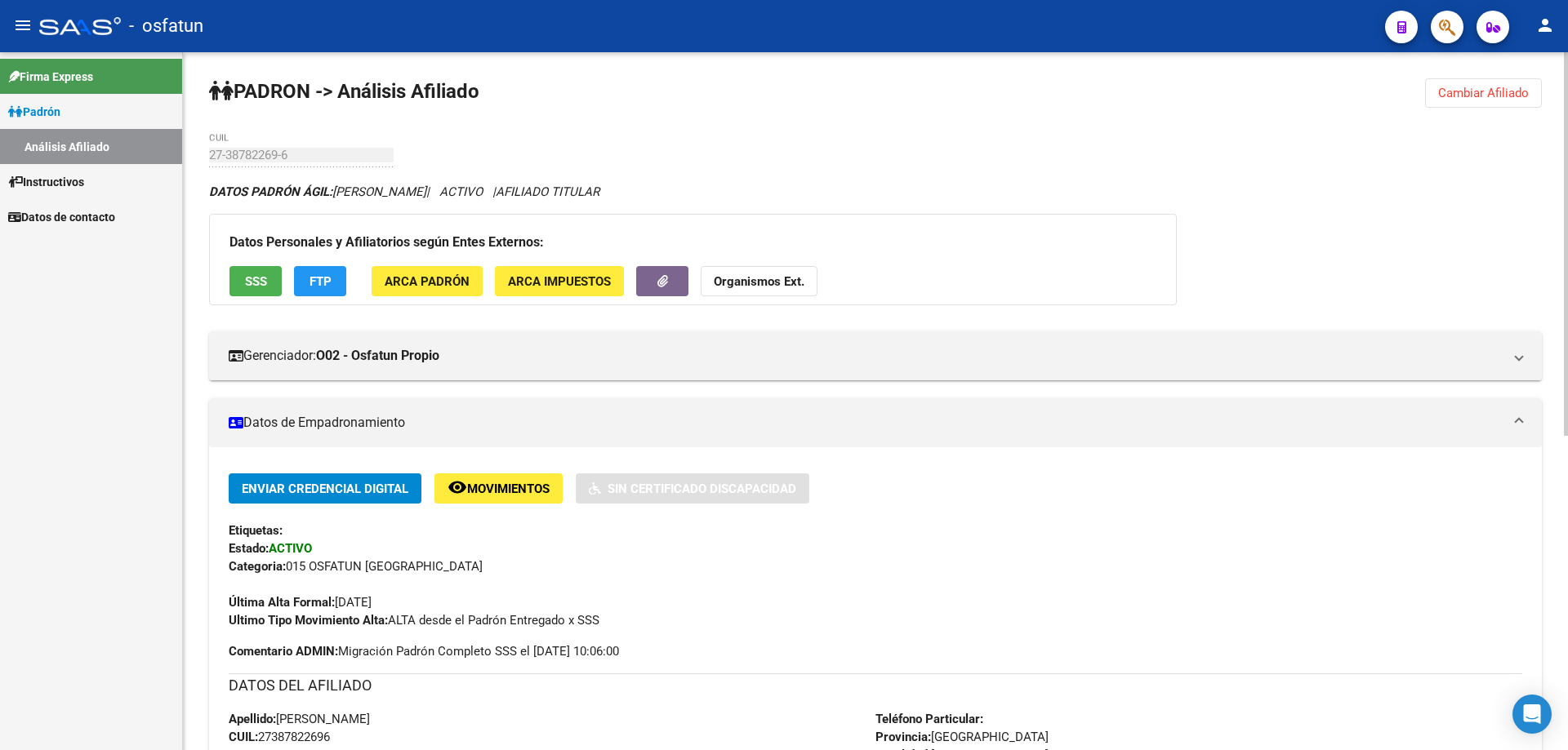
click at [742, 276] on strong "Organismos Ext." at bounding box center [759, 281] width 91 height 15
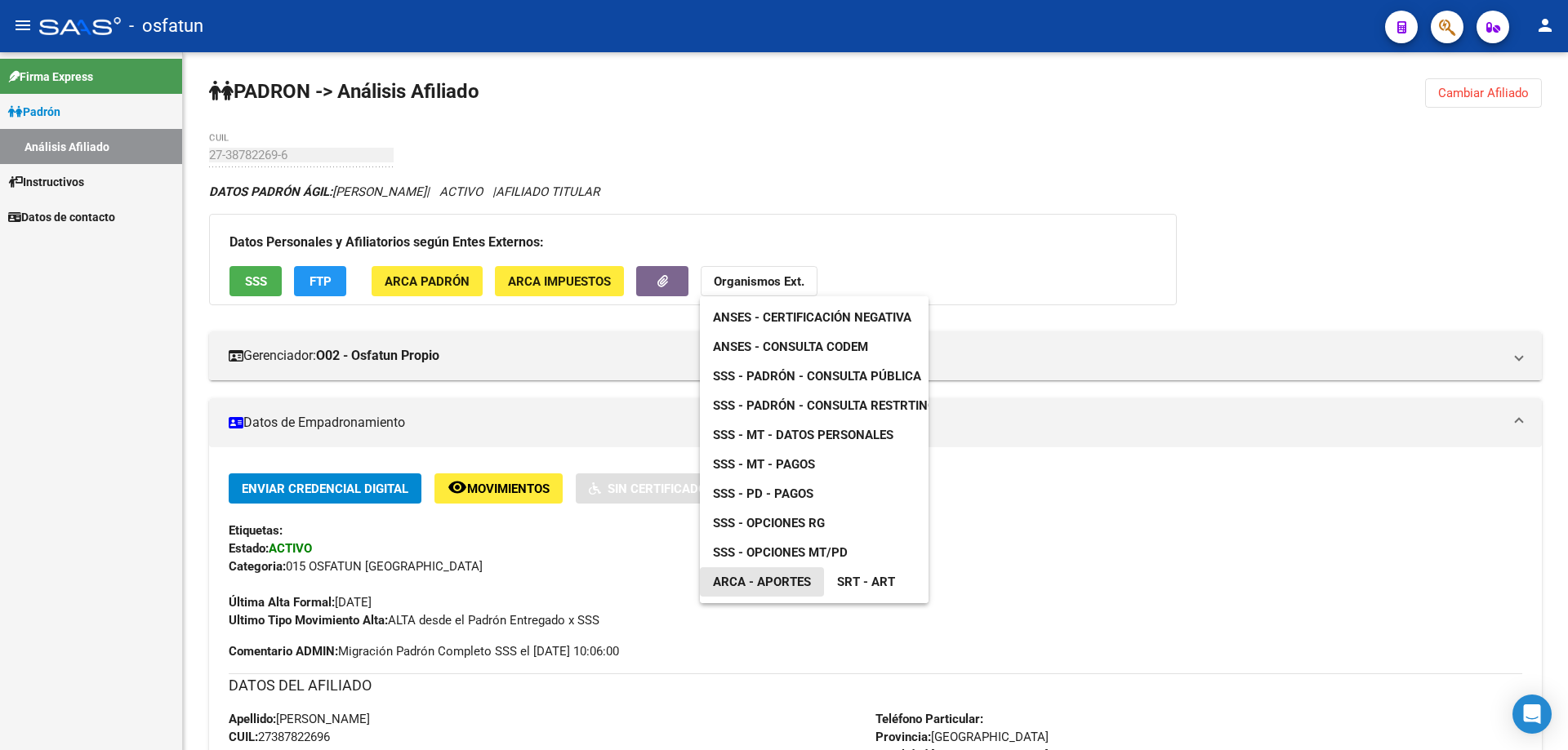
click at [788, 594] on link "ARCA - Aportes" at bounding box center [761, 582] width 124 height 29
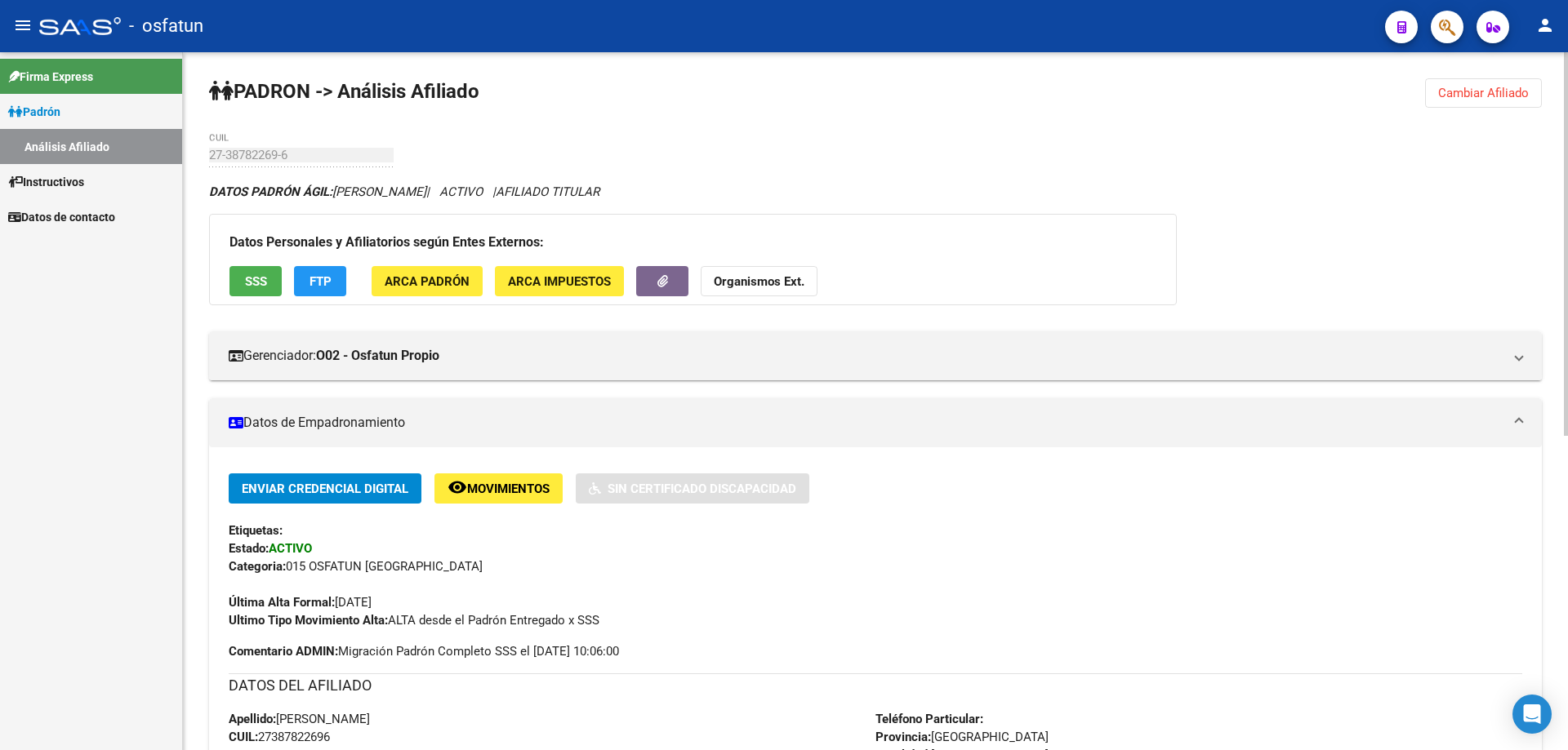
click at [1462, 92] on span "Cambiar Afiliado" at bounding box center [1483, 93] width 91 height 15
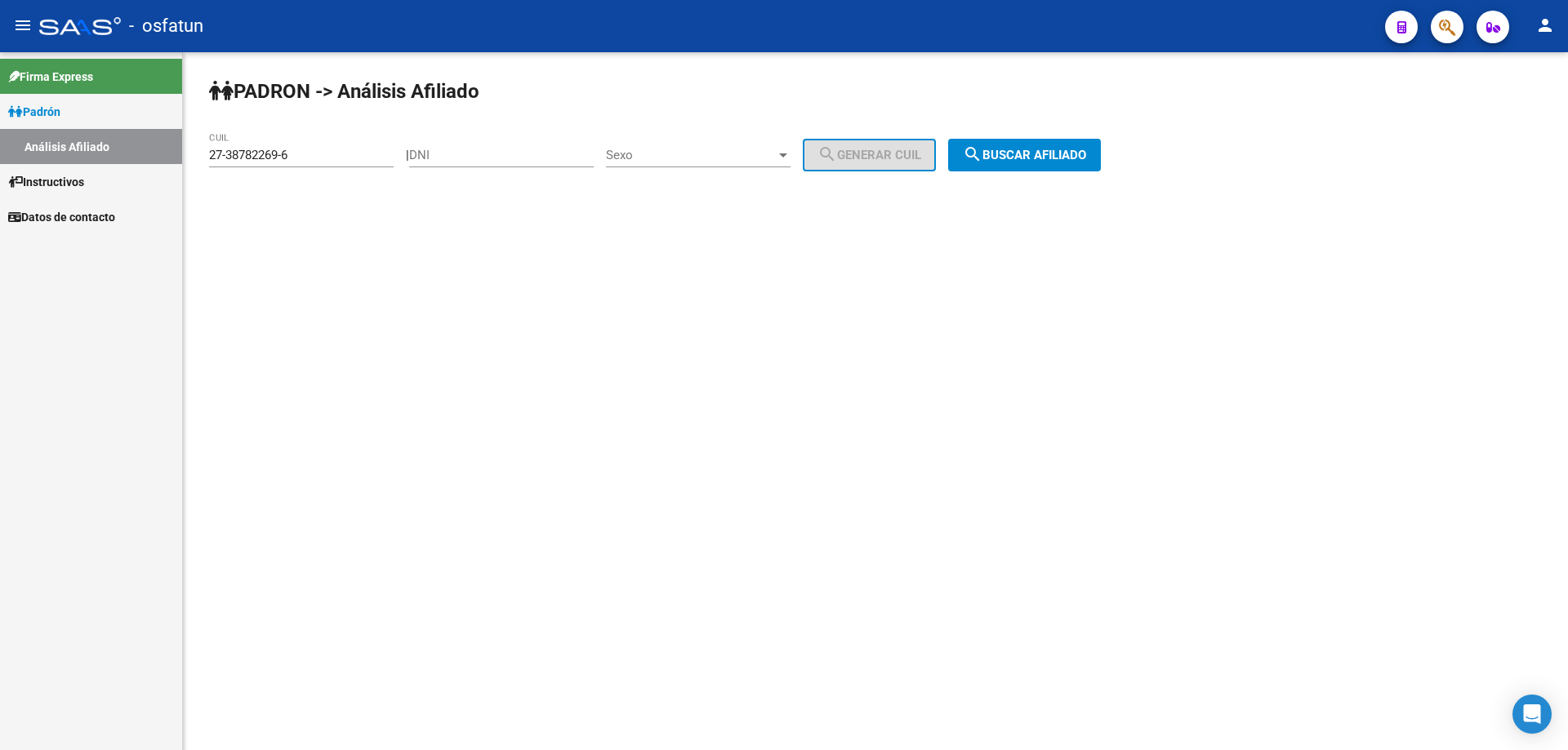
click at [303, 158] on input "27-38782269-6" at bounding box center [301, 155] width 185 height 15
click at [303, 156] on input "27-38782269-6" at bounding box center [301, 155] width 185 height 15
type input "2"
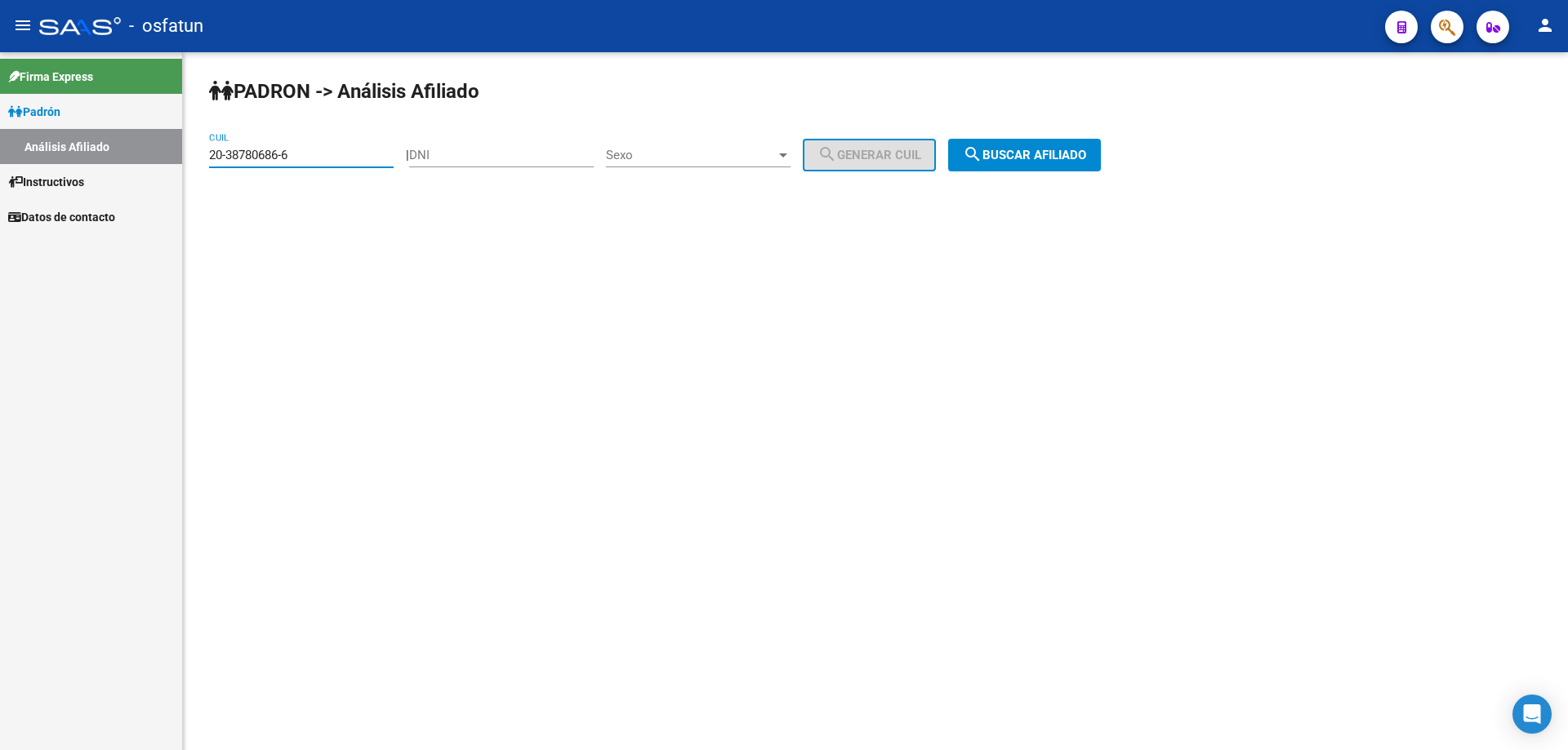
click at [310, 157] on input "20-38780686-6" at bounding box center [301, 155] width 185 height 15
drag, startPoint x: 310, startPoint y: 157, endPoint x: 318, endPoint y: 176, distance: 20.6
click at [318, 176] on div "20-38780686-6 CUIL" at bounding box center [301, 158] width 185 height 50
click at [307, 154] on input "20-38780686-6" at bounding box center [301, 155] width 185 height 15
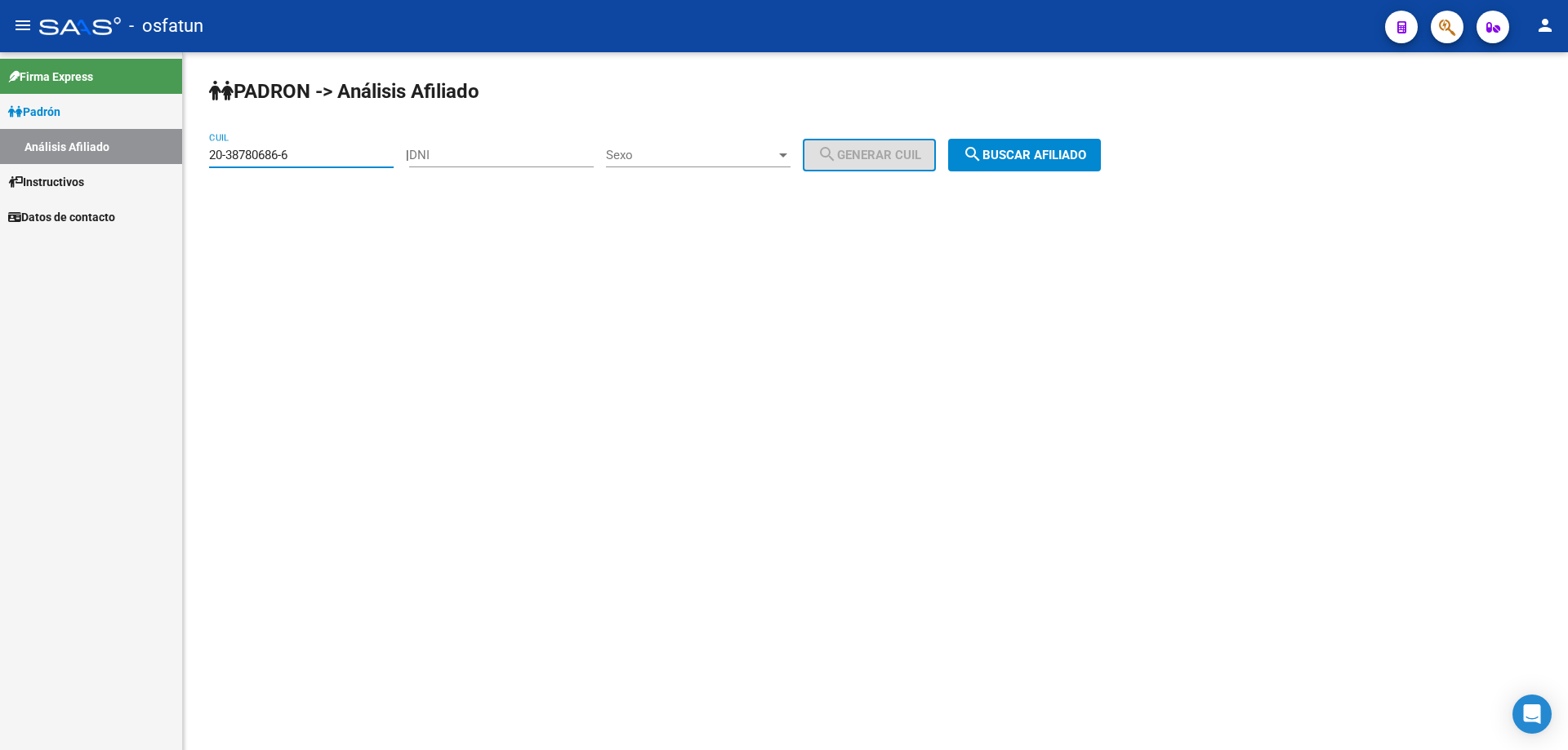
click at [307, 154] on input "20-38780686-6" at bounding box center [301, 155] width 185 height 15
click at [1053, 150] on span "search Buscar afiliado" at bounding box center [1025, 155] width 123 height 15
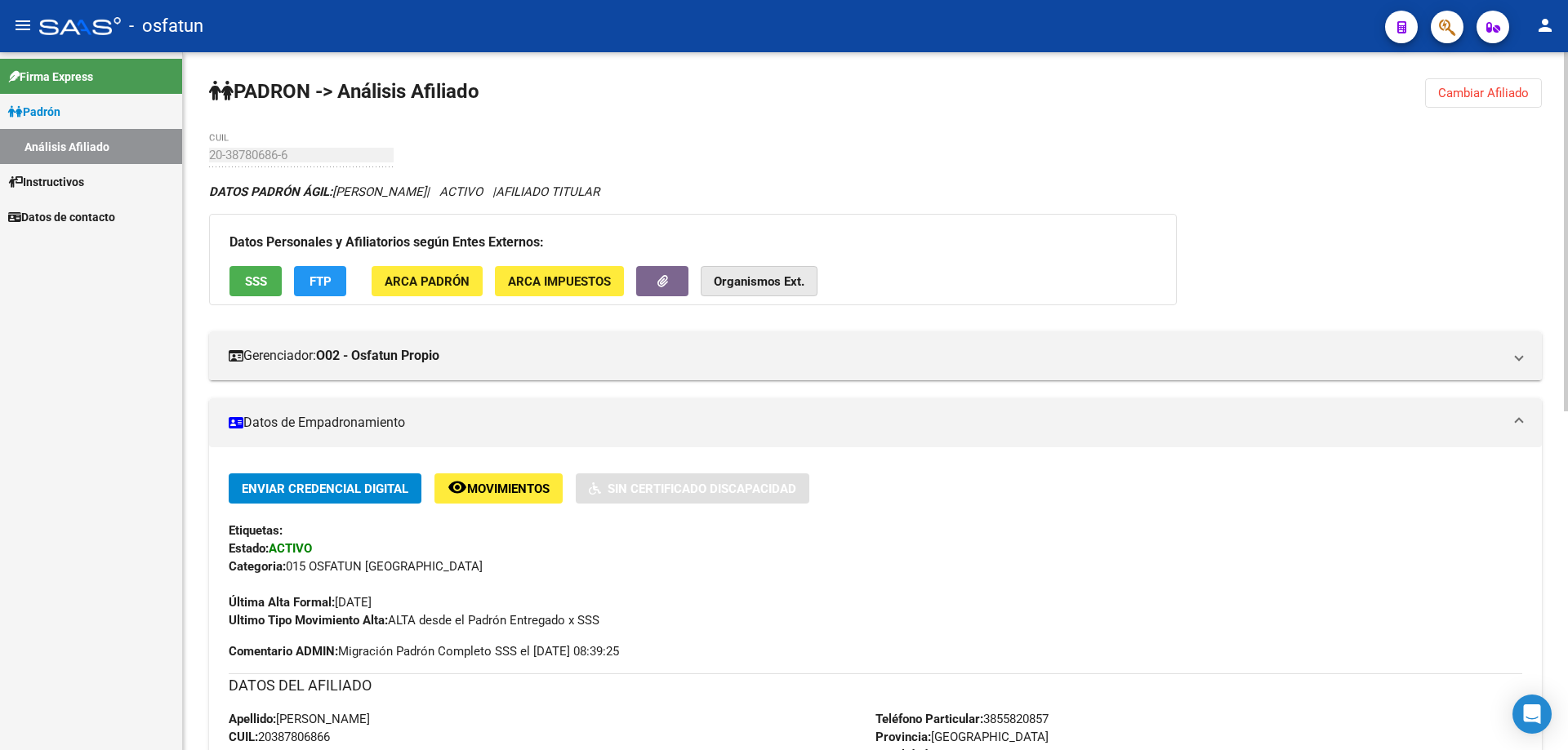
click at [775, 282] on strong "Organismos Ext." at bounding box center [759, 281] width 91 height 15
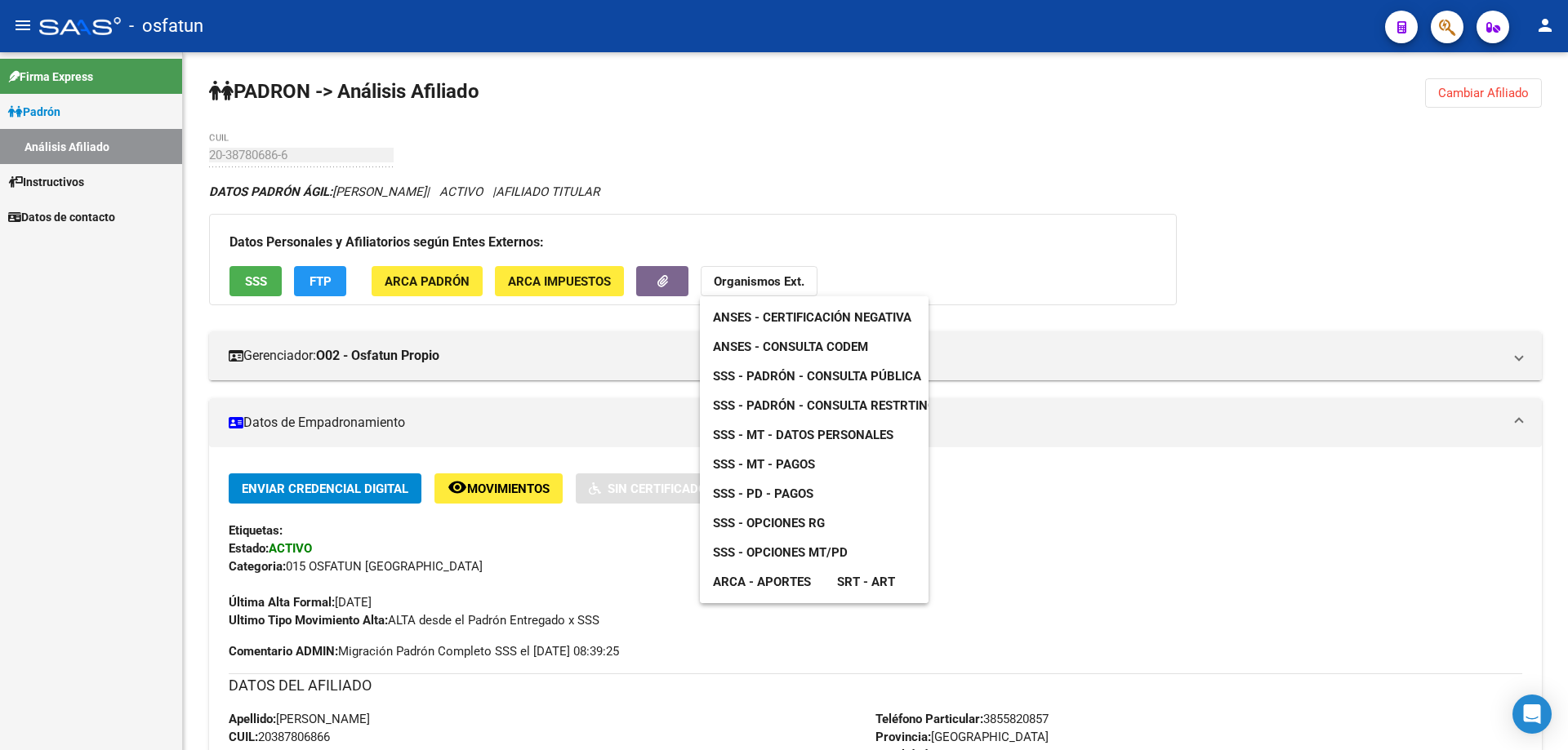
click at [775, 310] on span "ANSES - Certificación Negativa" at bounding box center [812, 317] width 198 height 15
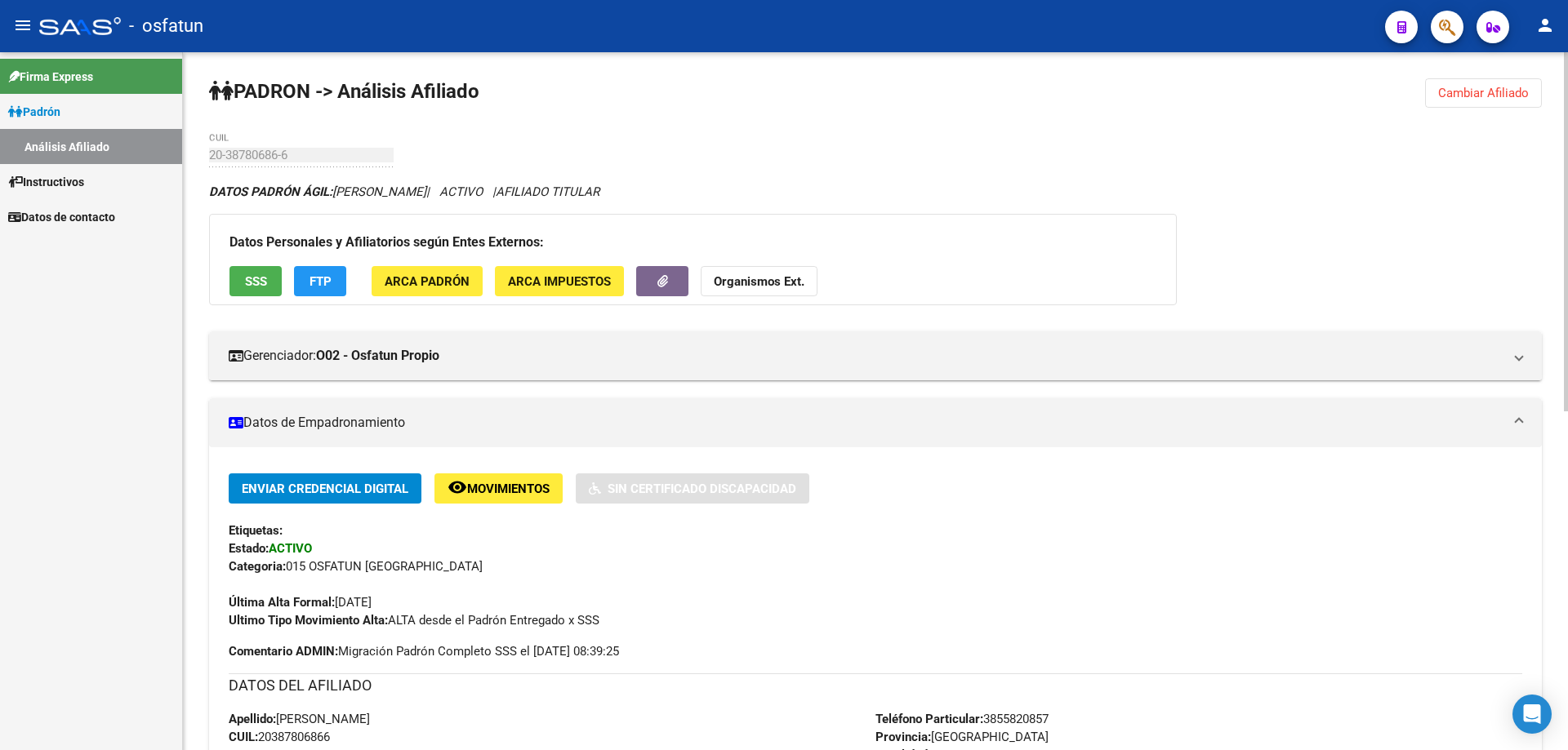
click at [787, 275] on button "Organismos Ext." at bounding box center [759, 281] width 117 height 30
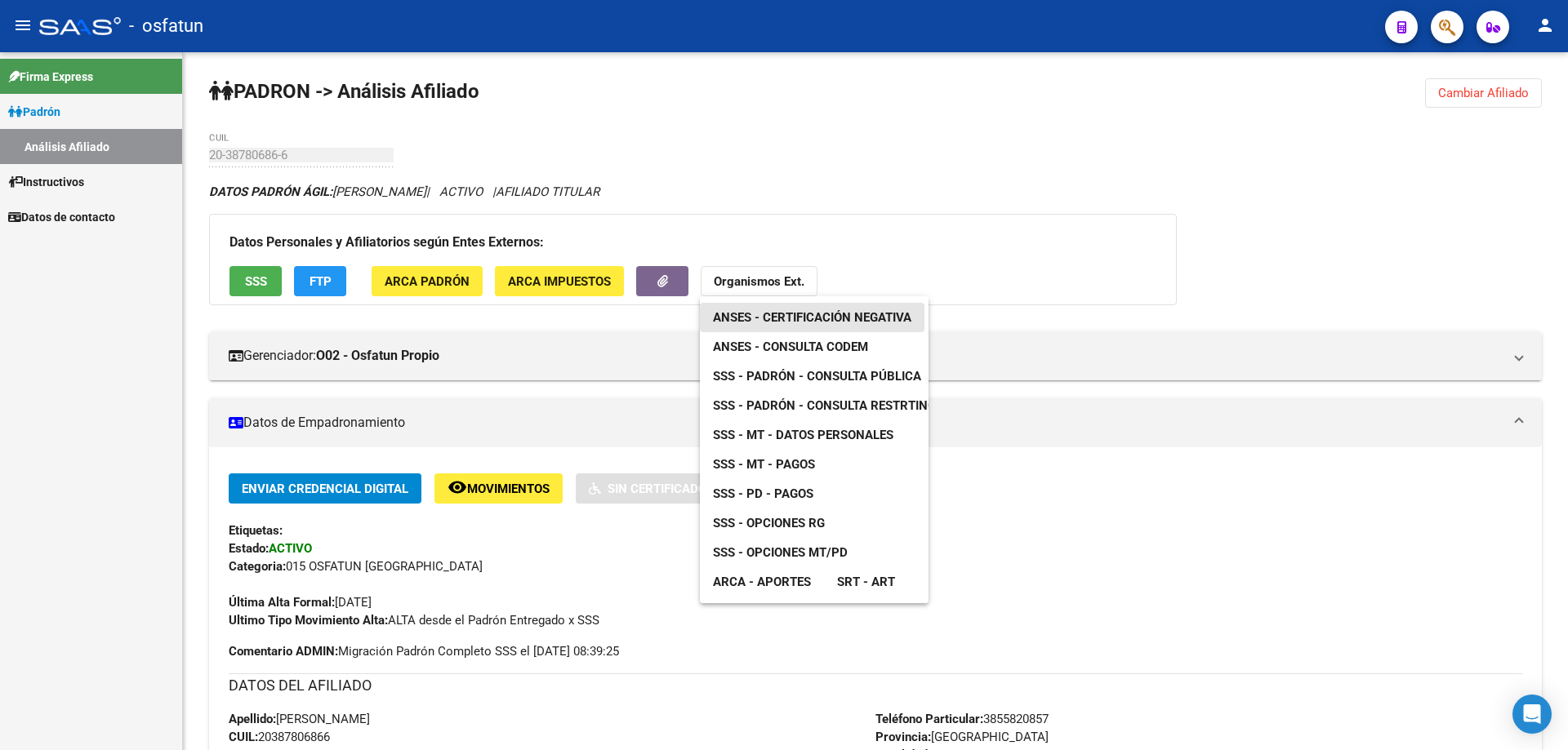
click at [742, 321] on span "ANSES - Certificación Negativa" at bounding box center [812, 317] width 198 height 15
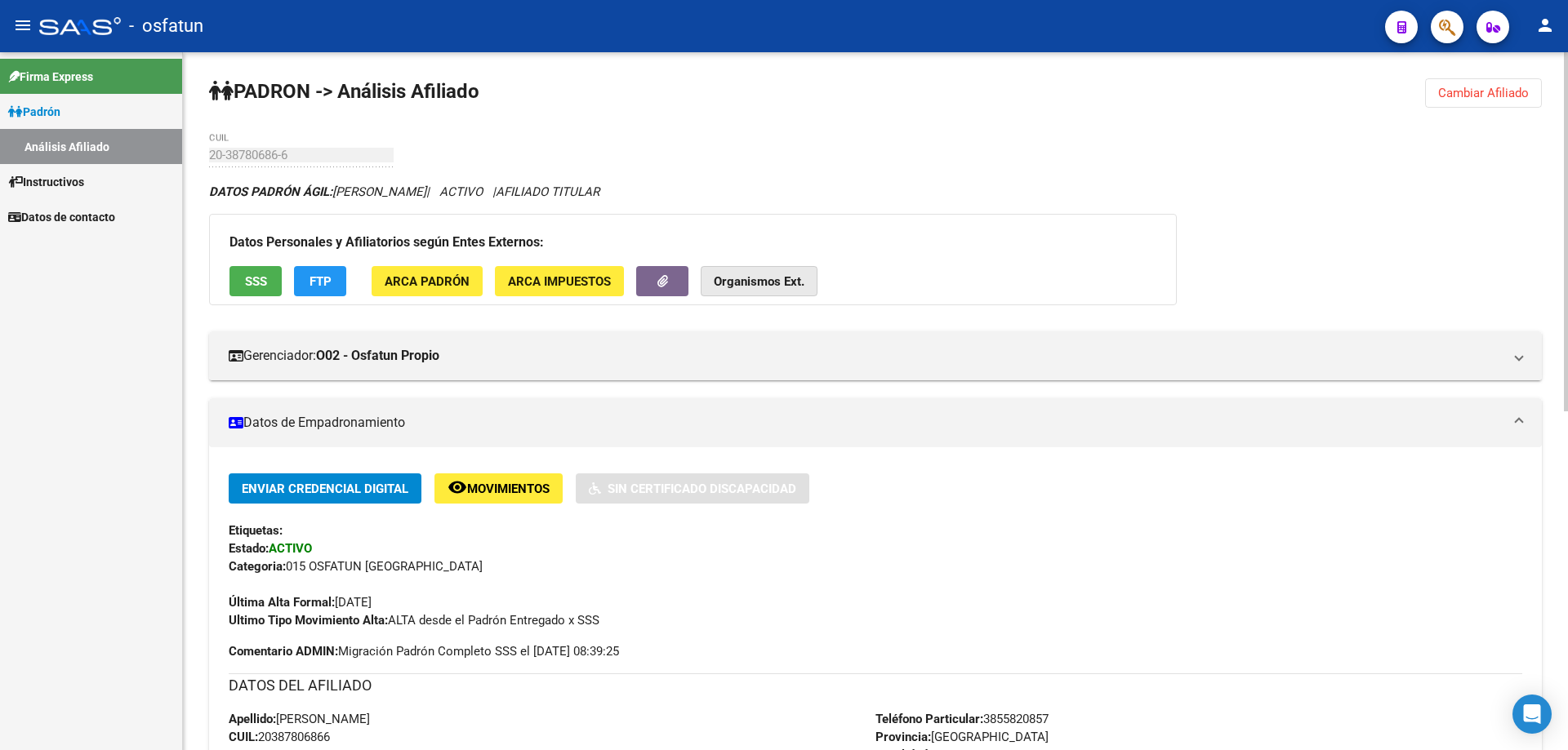
click at [710, 281] on button "Organismos Ext." at bounding box center [759, 281] width 117 height 30
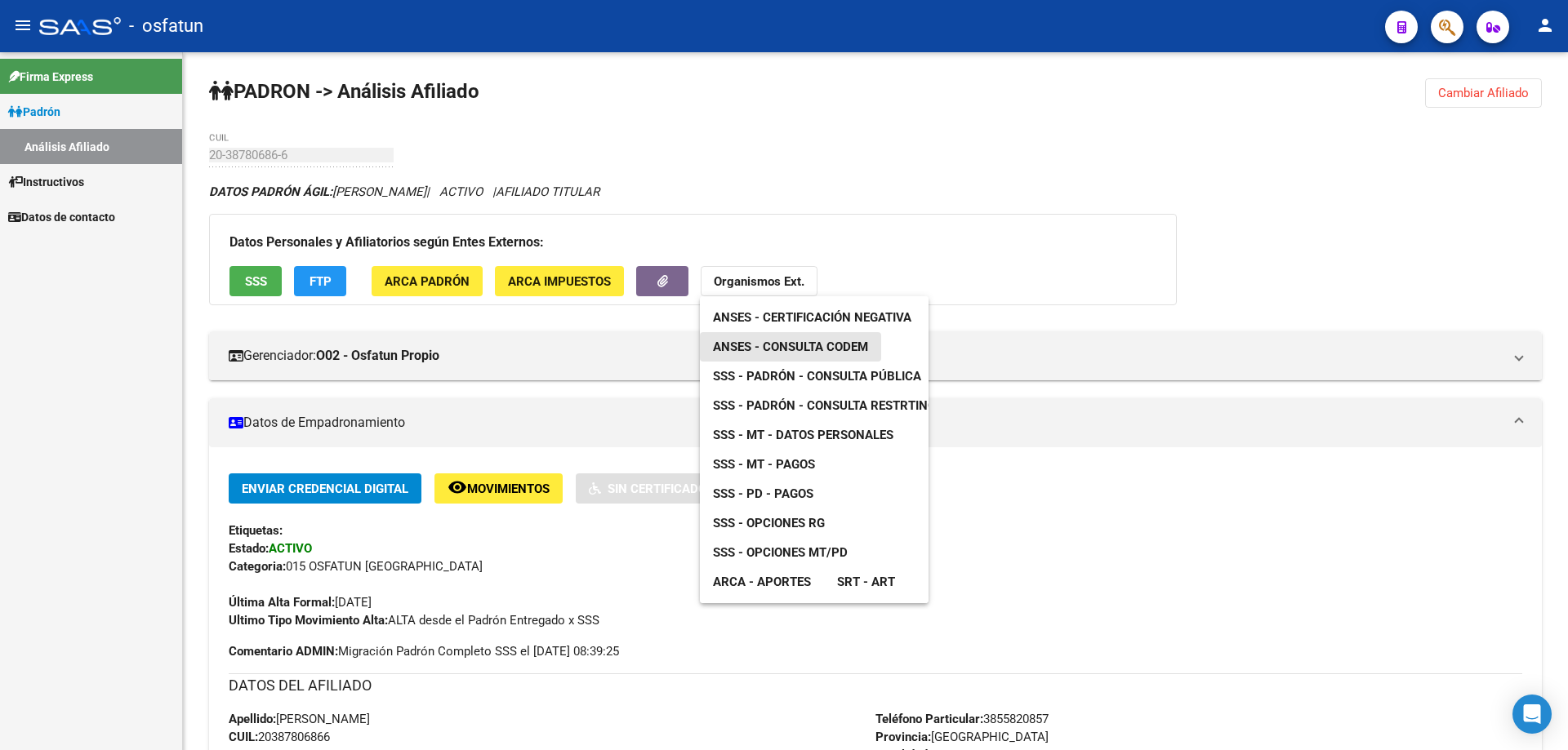
click at [726, 343] on span "ANSES - Consulta CODEM" at bounding box center [790, 346] width 155 height 15
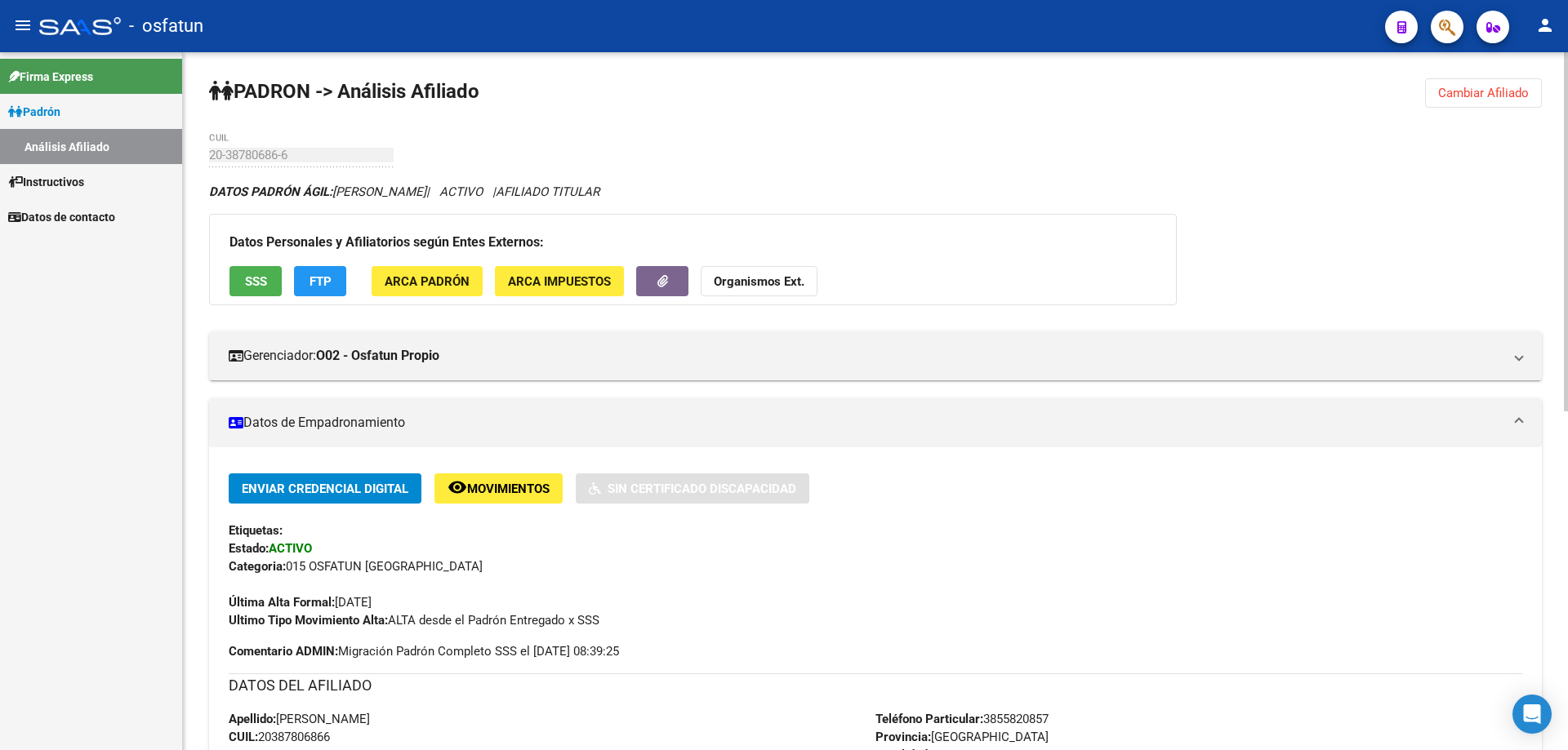
click at [748, 292] on button "Organismos Ext." at bounding box center [759, 281] width 117 height 30
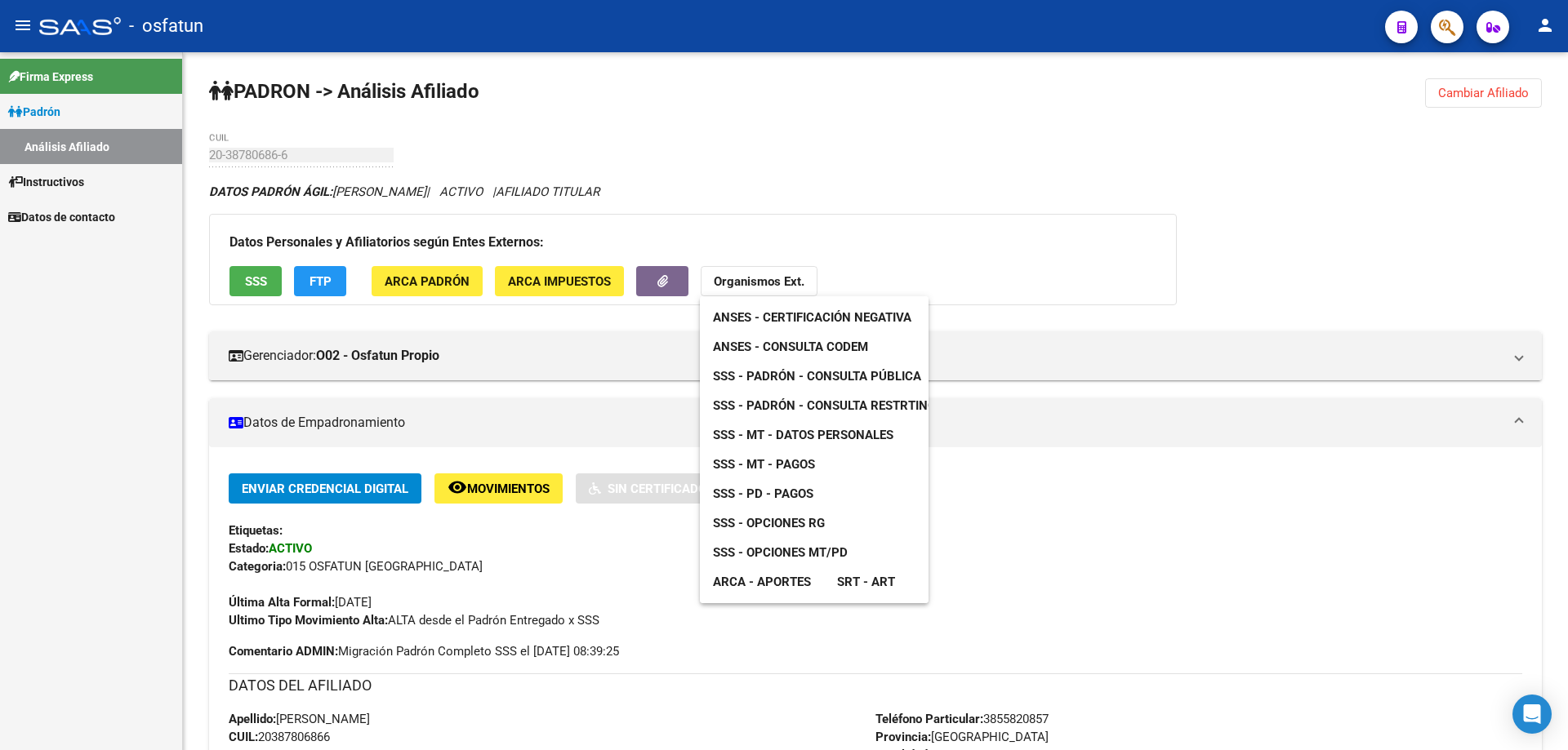
click at [853, 168] on div at bounding box center [784, 375] width 1568 height 750
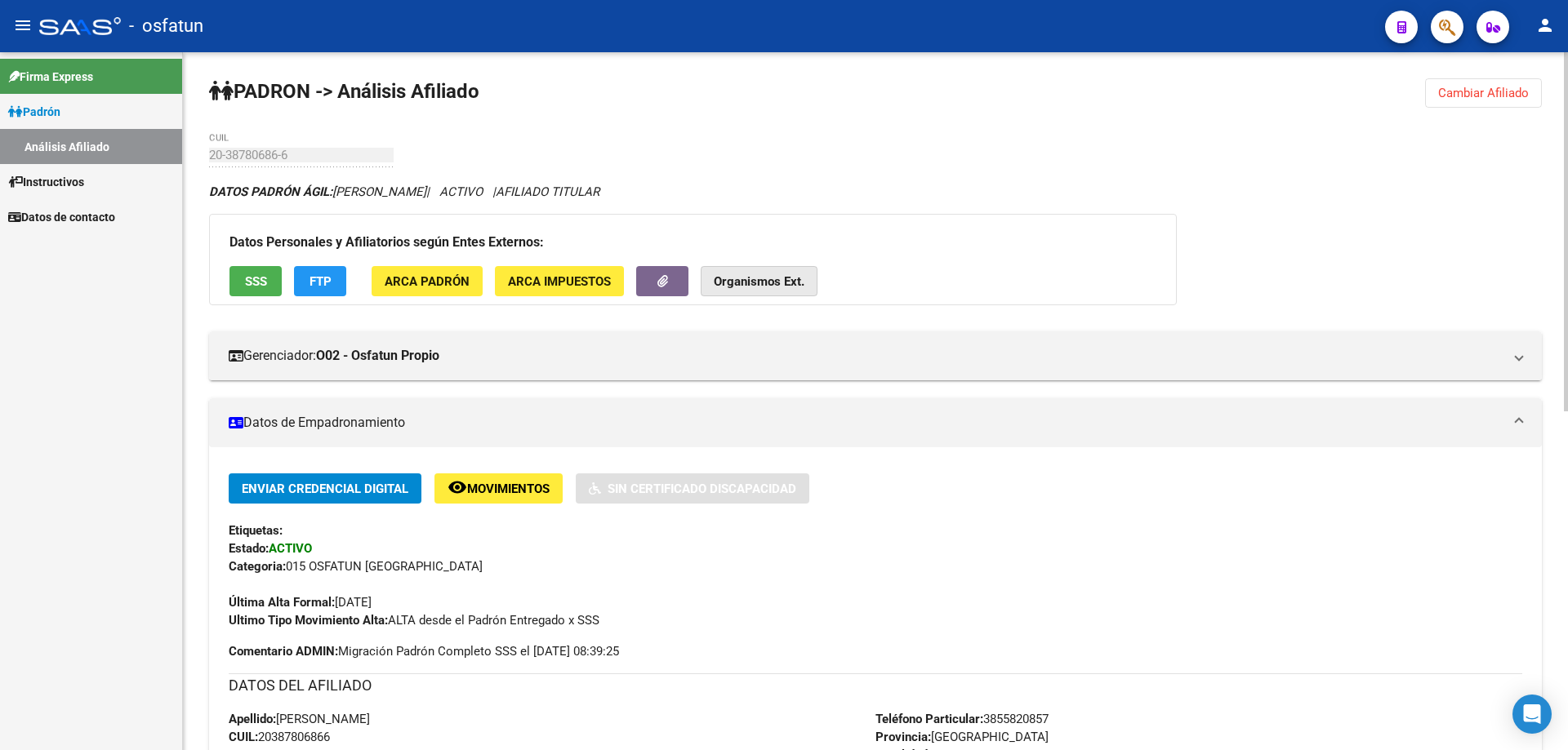
click at [810, 286] on button "Organismos Ext." at bounding box center [759, 281] width 117 height 30
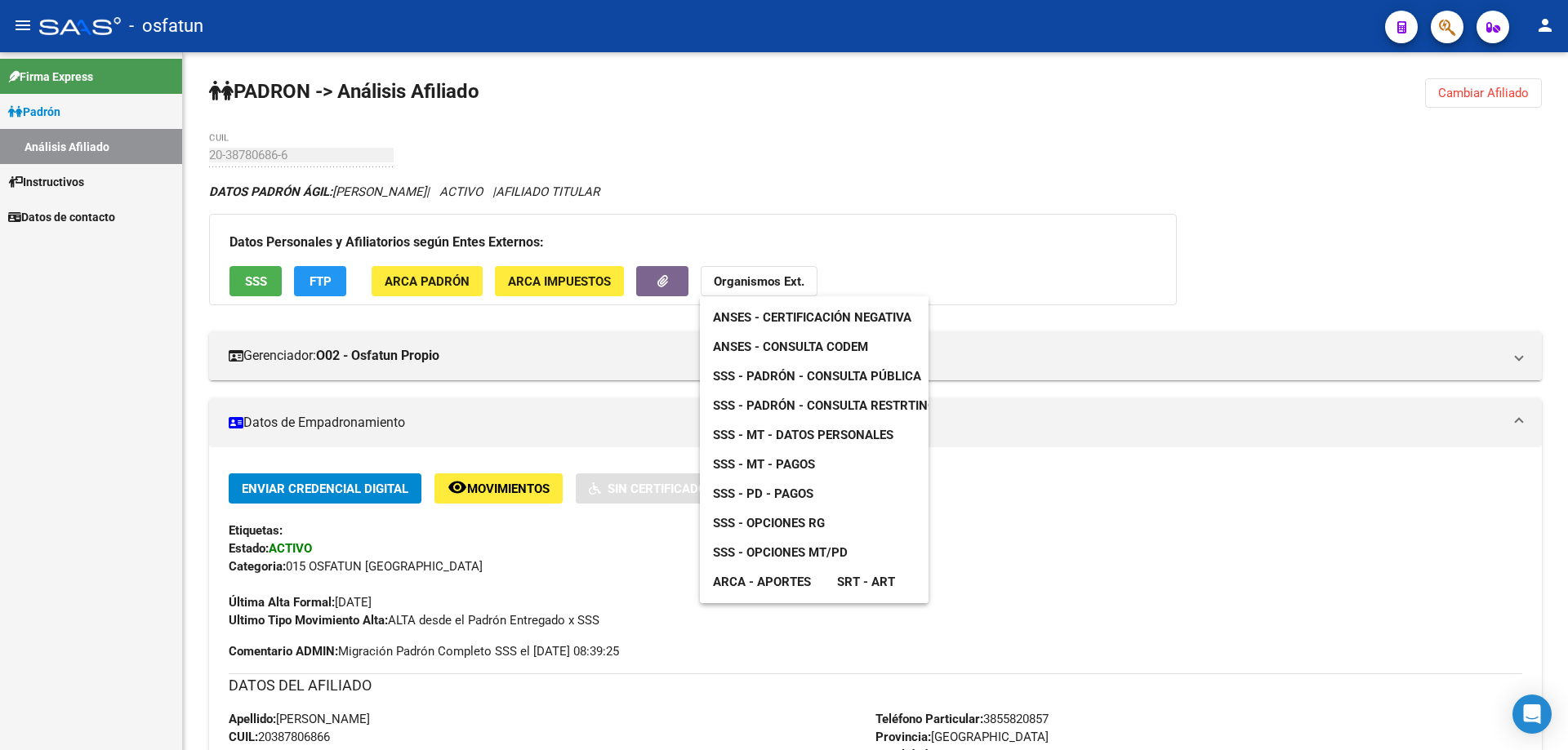
click at [822, 370] on span "SSS - Padrón - Consulta Pública" at bounding box center [817, 376] width 208 height 15
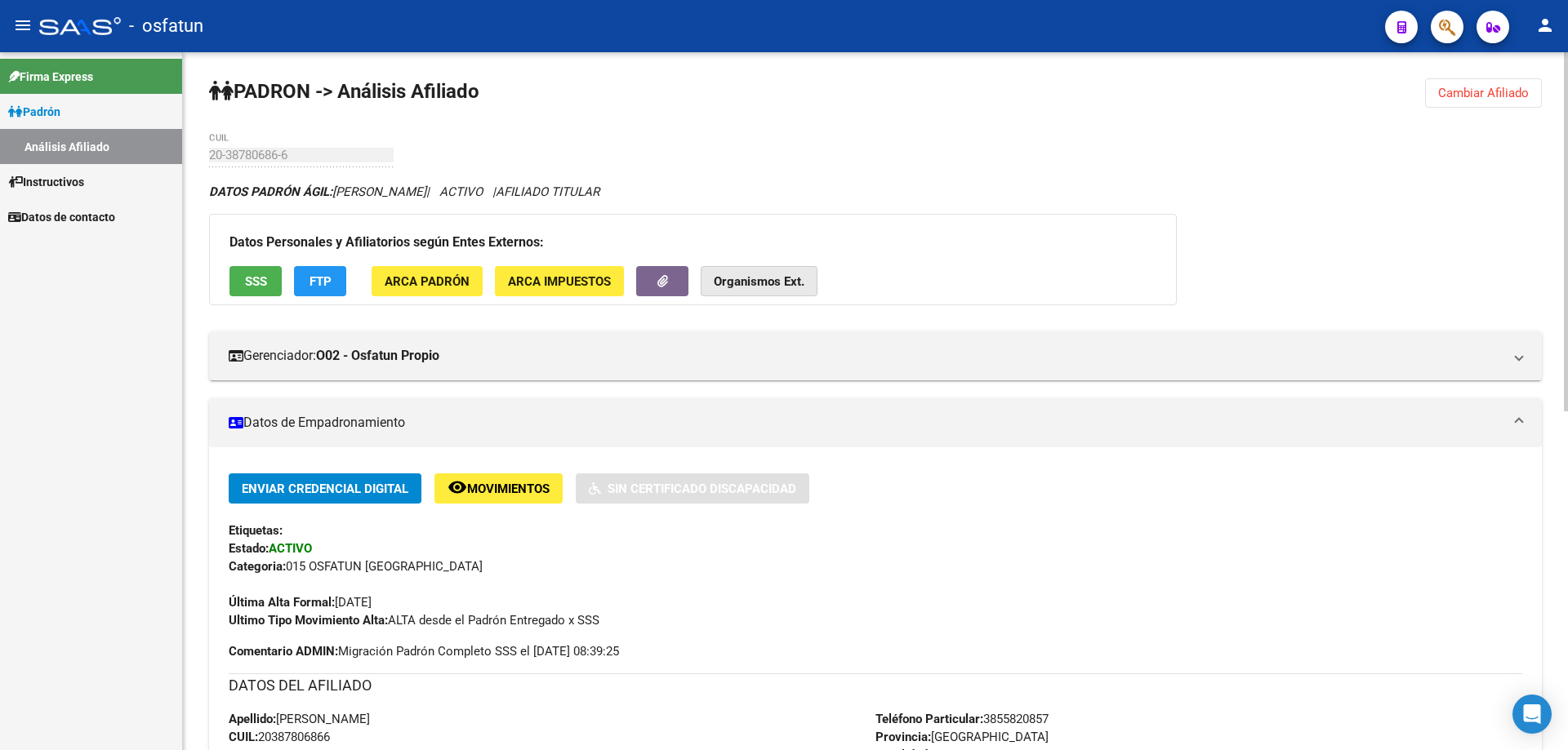
click at [758, 273] on button "Organismos Ext." at bounding box center [759, 281] width 117 height 30
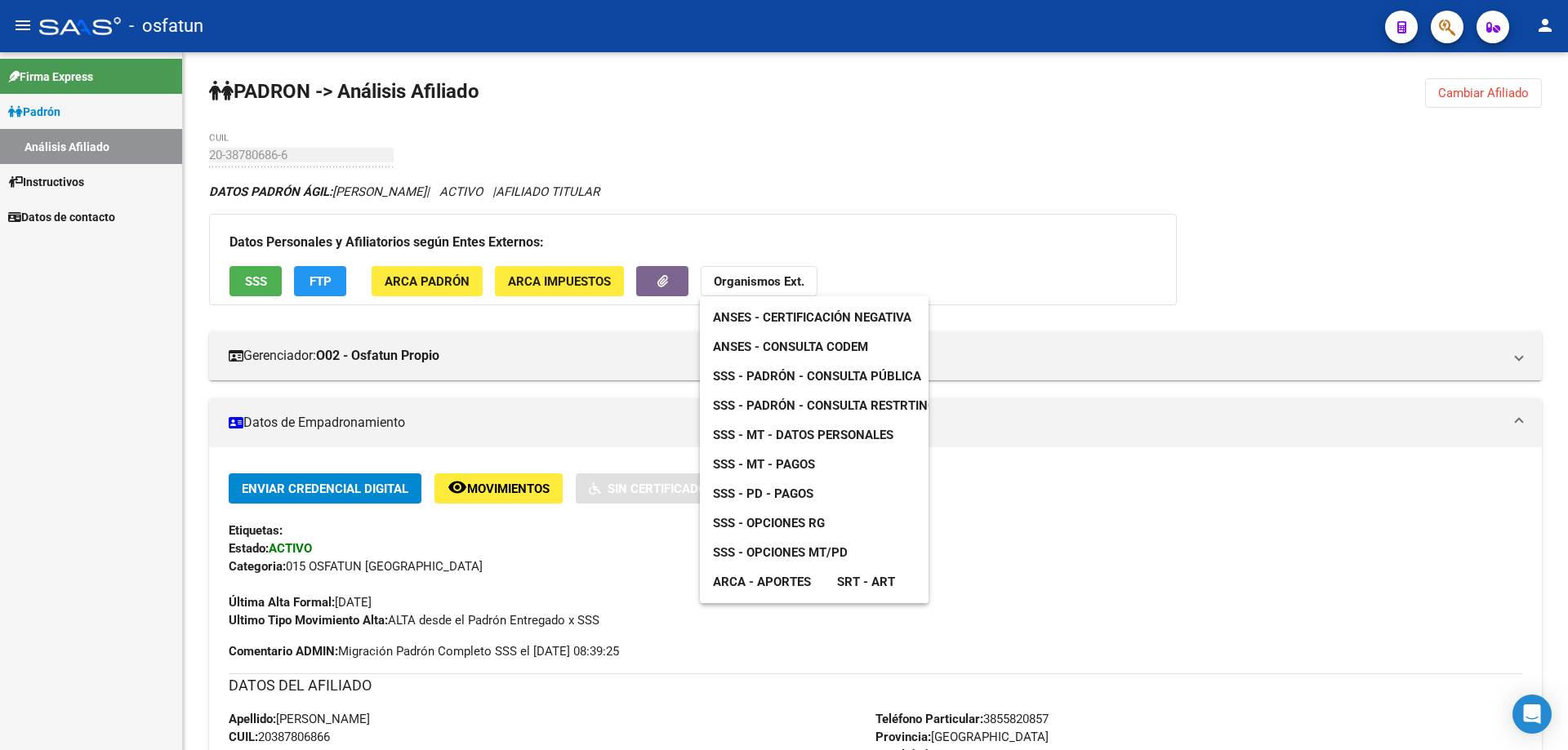
click at [768, 527] on span "SSS - Opciones RG" at bounding box center [768, 523] width 112 height 15
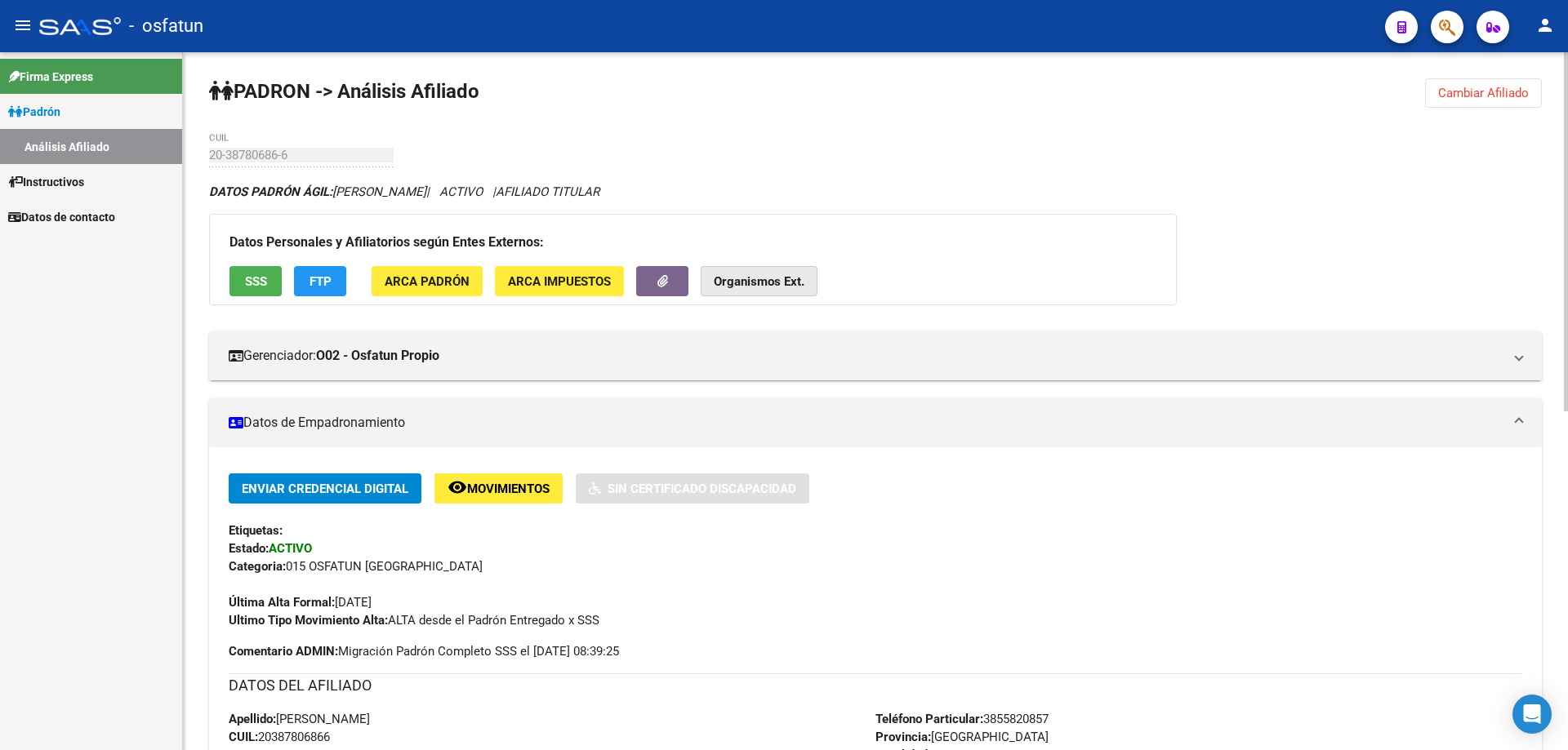
click at [739, 278] on strong "Organismos Ext." at bounding box center [759, 281] width 91 height 15
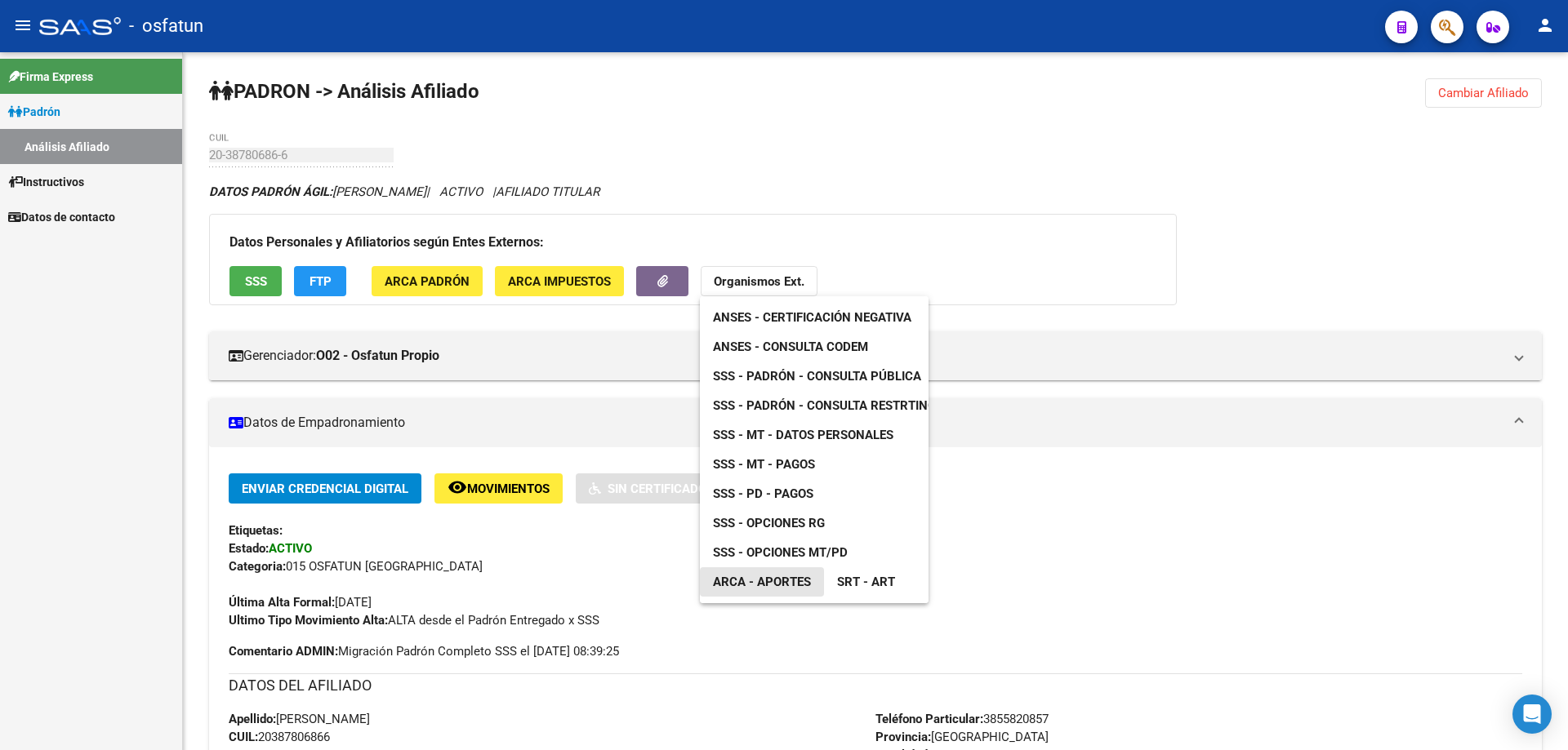
click at [810, 583] on span "ARCA - Aportes" at bounding box center [761, 582] width 98 height 15
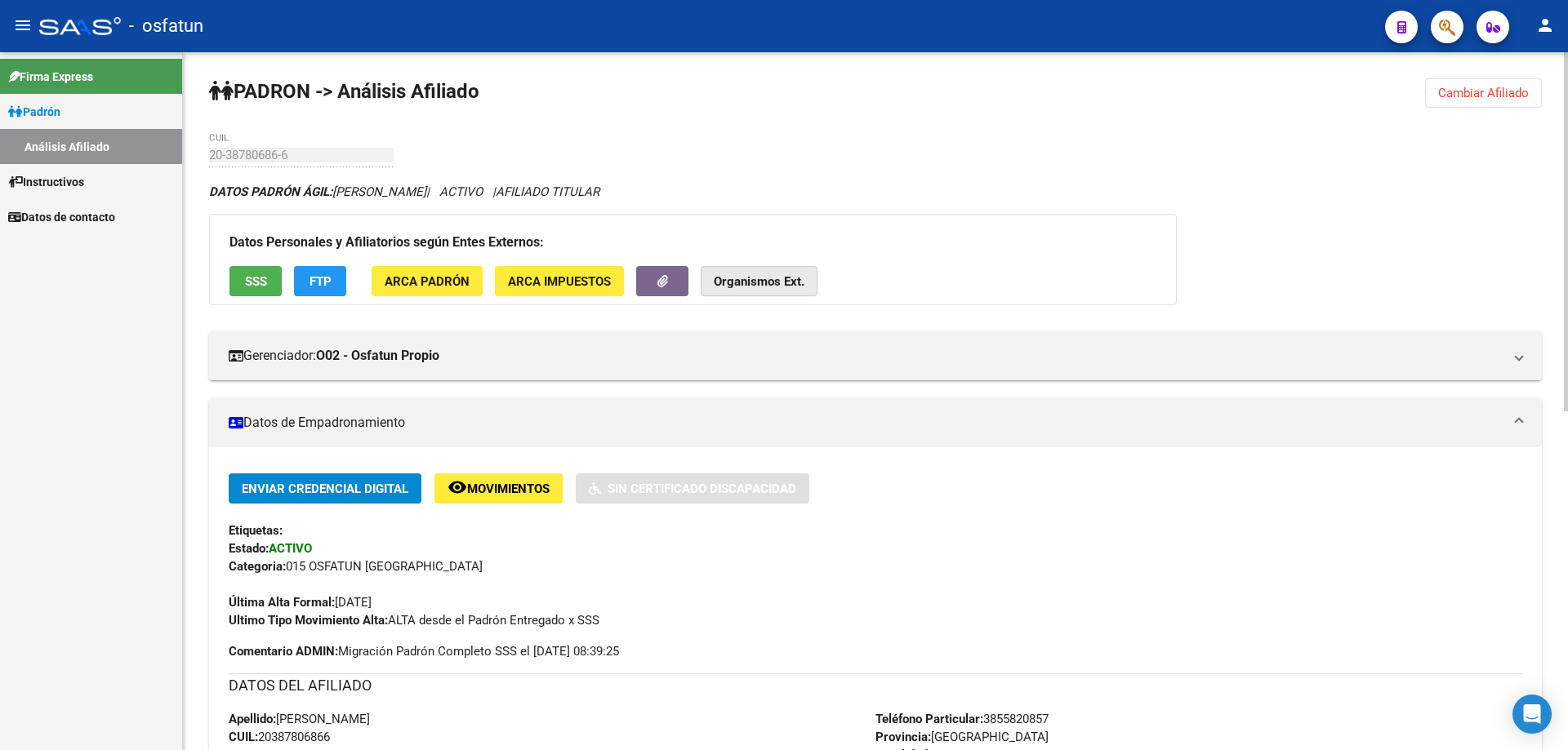
click at [735, 273] on button "Organismos Ext." at bounding box center [759, 281] width 117 height 30
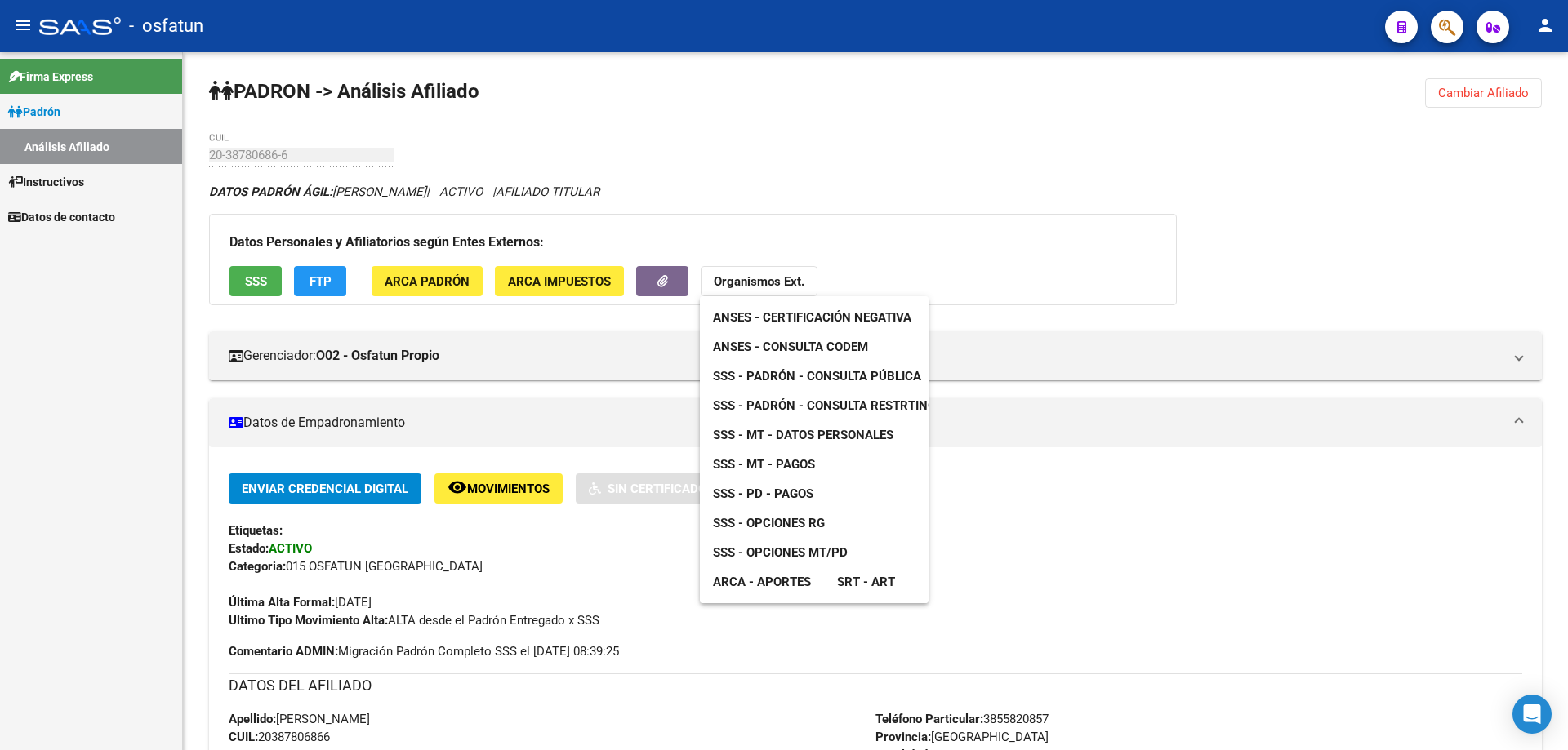
click at [1470, 93] on div at bounding box center [784, 375] width 1568 height 750
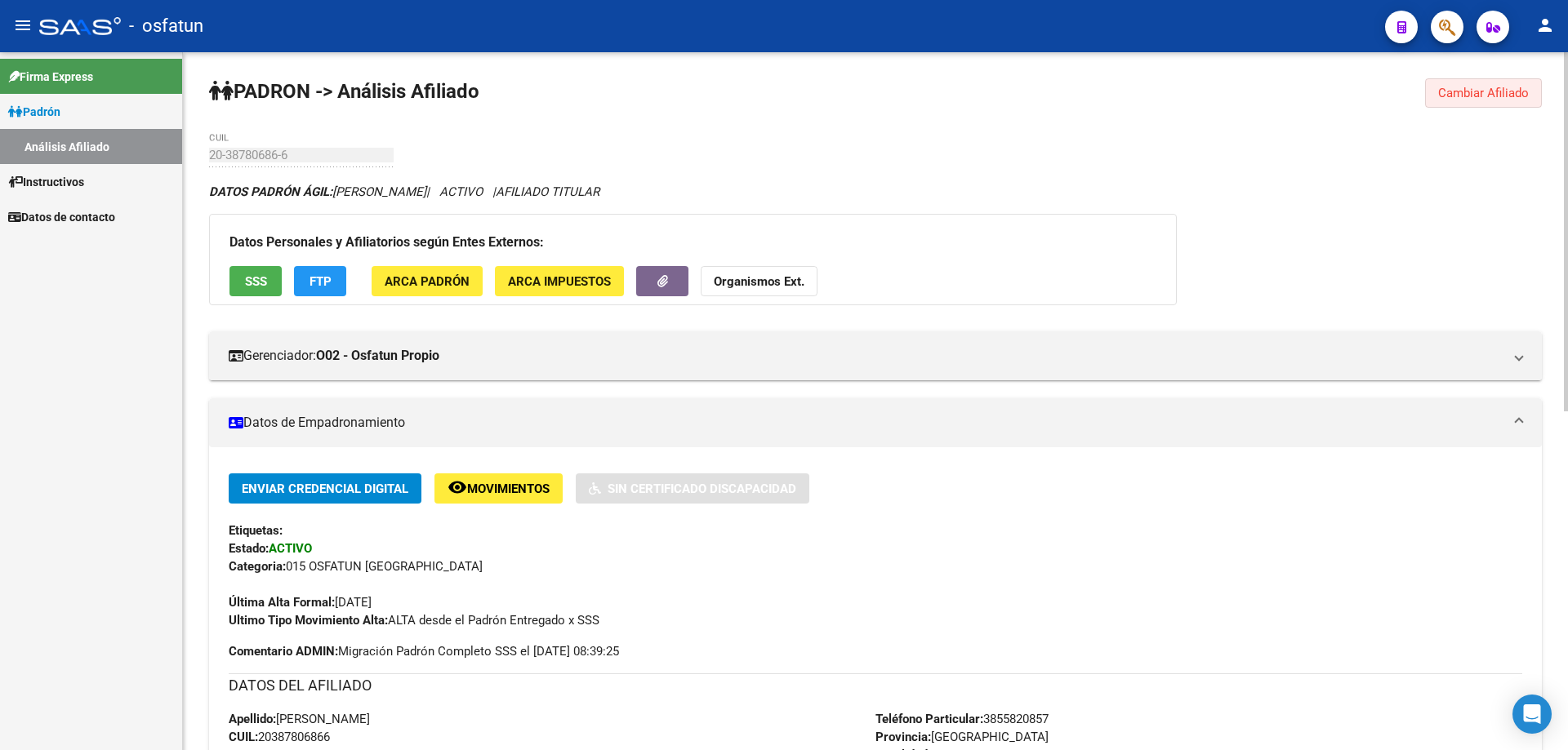
click at [1459, 89] on span "Cambiar Afiliado" at bounding box center [1483, 93] width 91 height 15
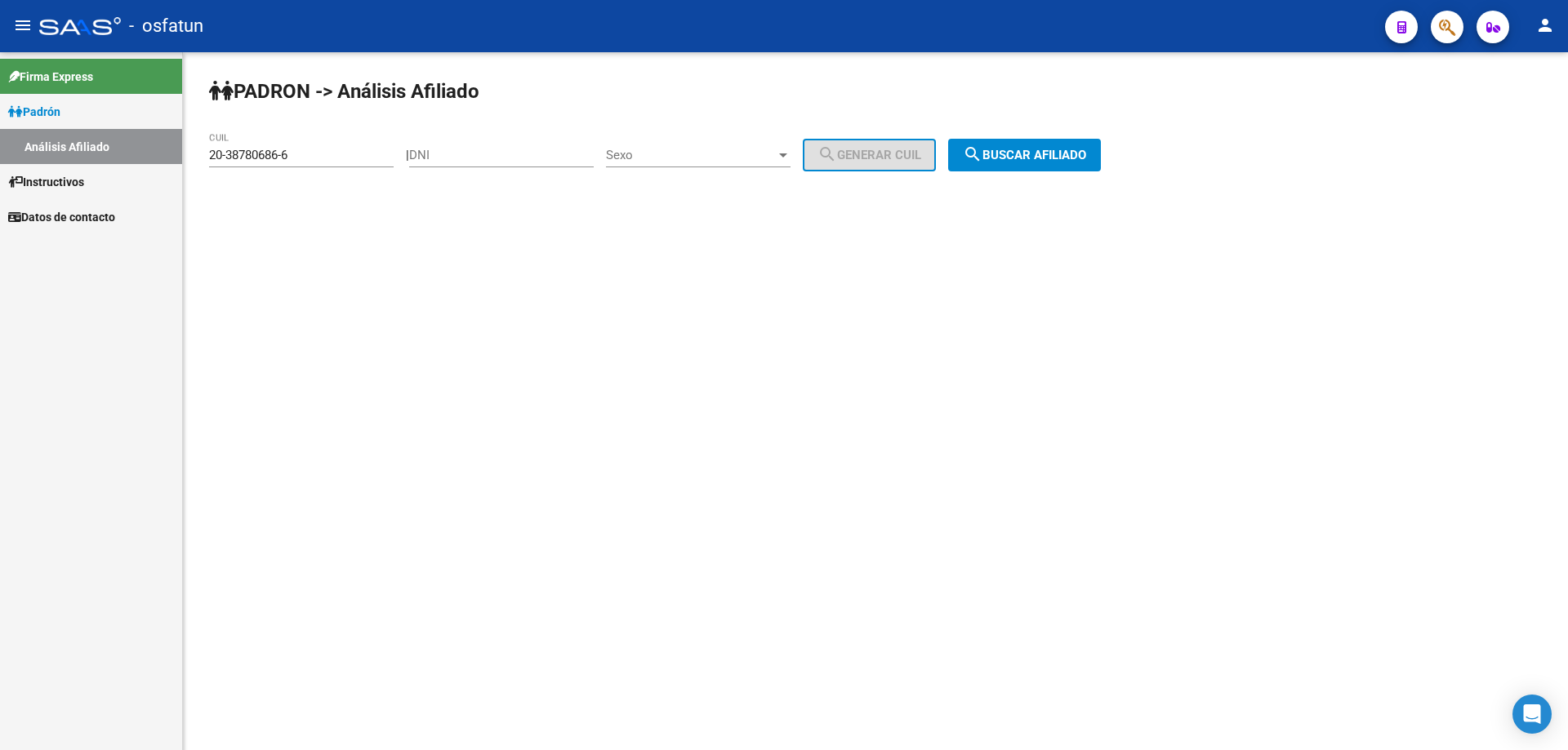
click at [299, 153] on input "20-38780686-6" at bounding box center [301, 155] width 185 height 15
type input "20-38365840-4"
click at [1053, 158] on span "search Buscar afiliado" at bounding box center [1025, 155] width 123 height 15
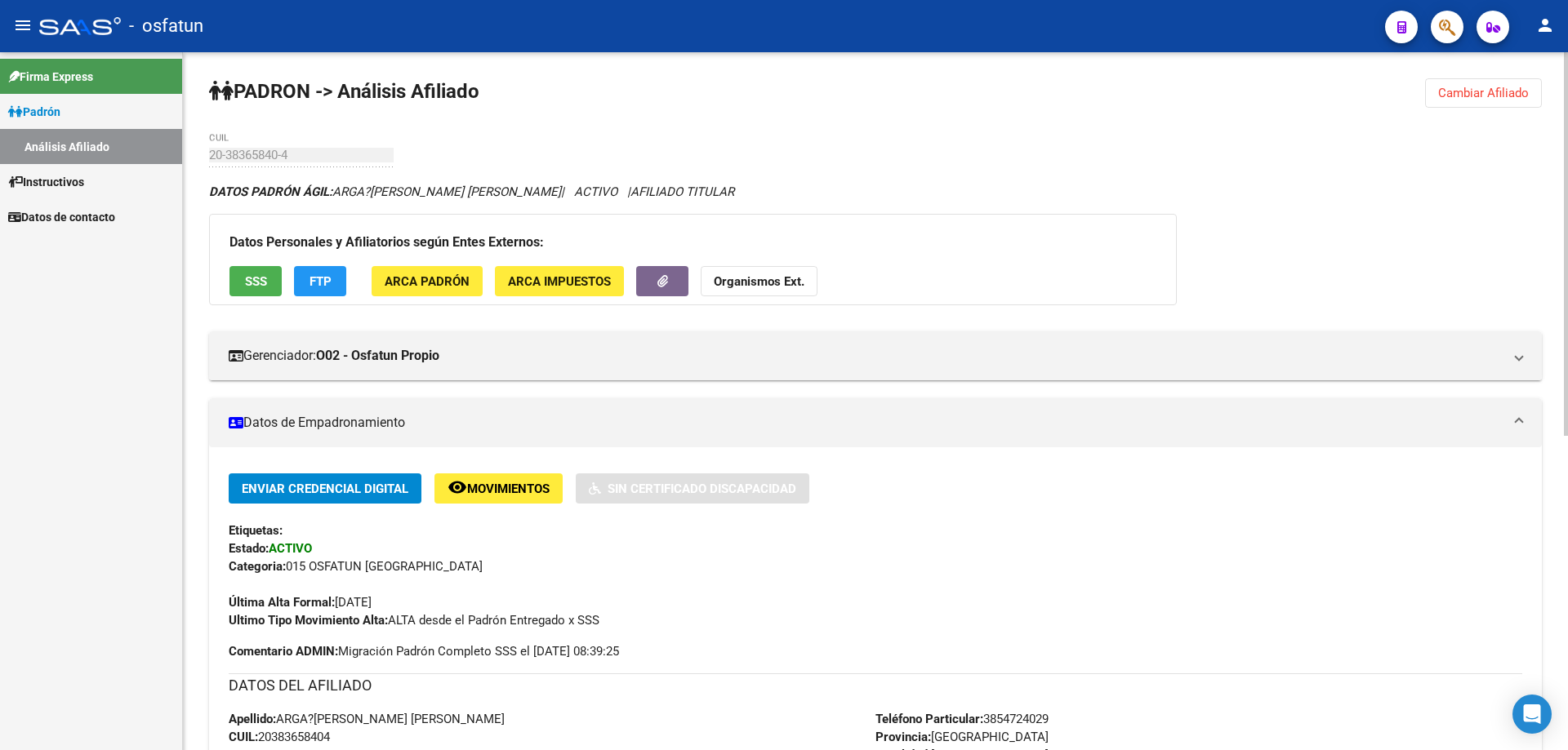
click at [756, 289] on button "Organismos Ext." at bounding box center [759, 281] width 117 height 30
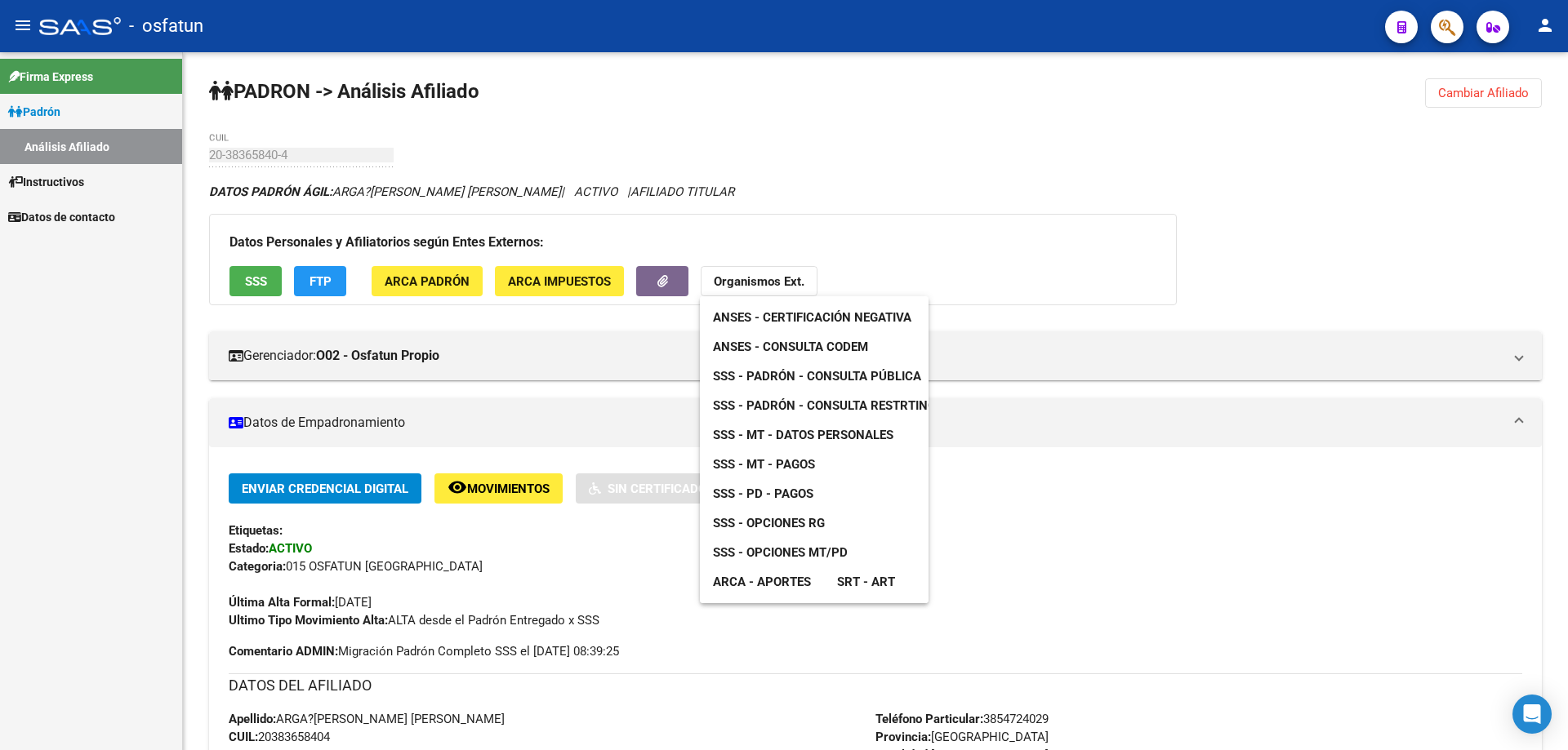
click at [761, 322] on span "ANSES - Certificación Negativa" at bounding box center [812, 317] width 198 height 15
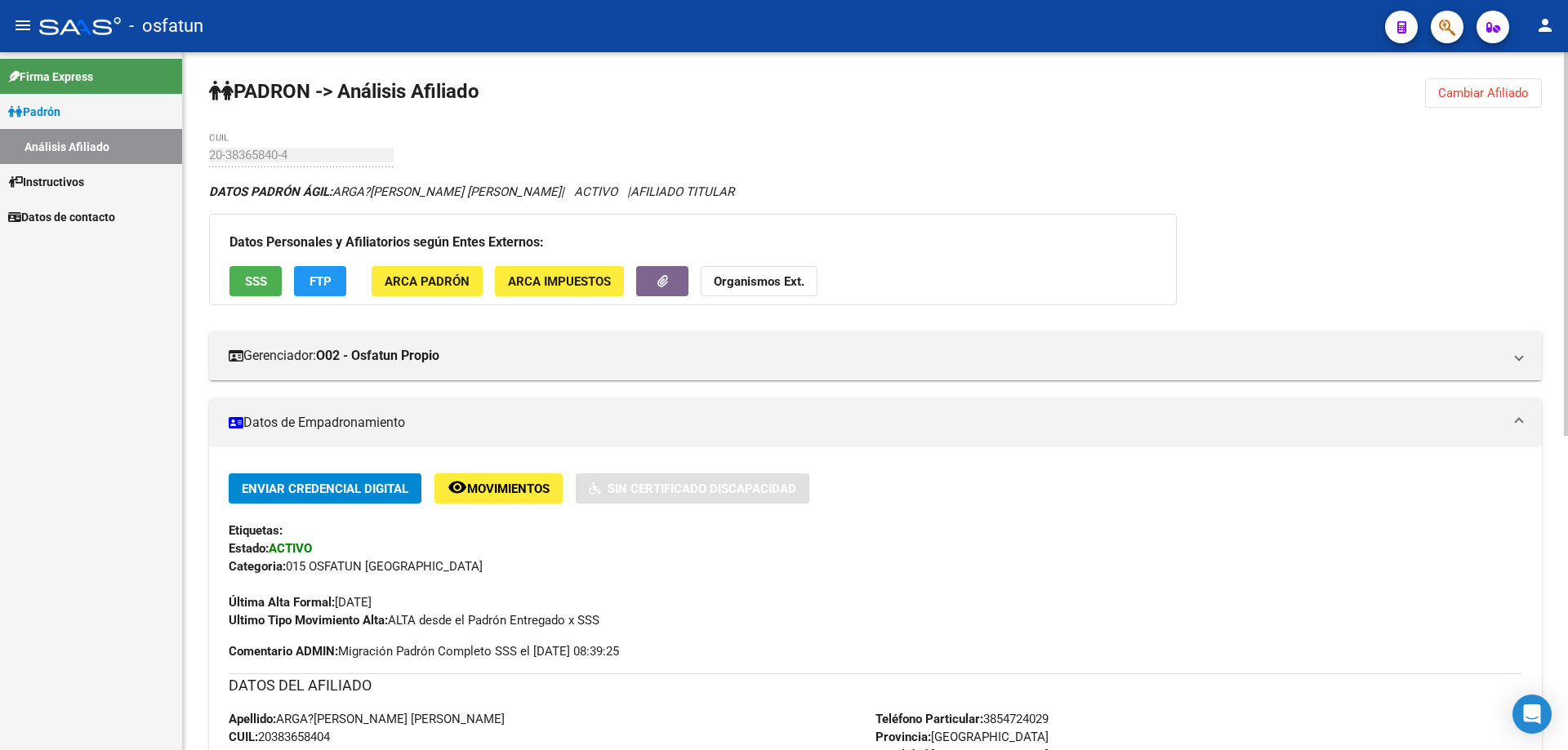
click at [794, 277] on strong "Organismos Ext." at bounding box center [759, 281] width 91 height 15
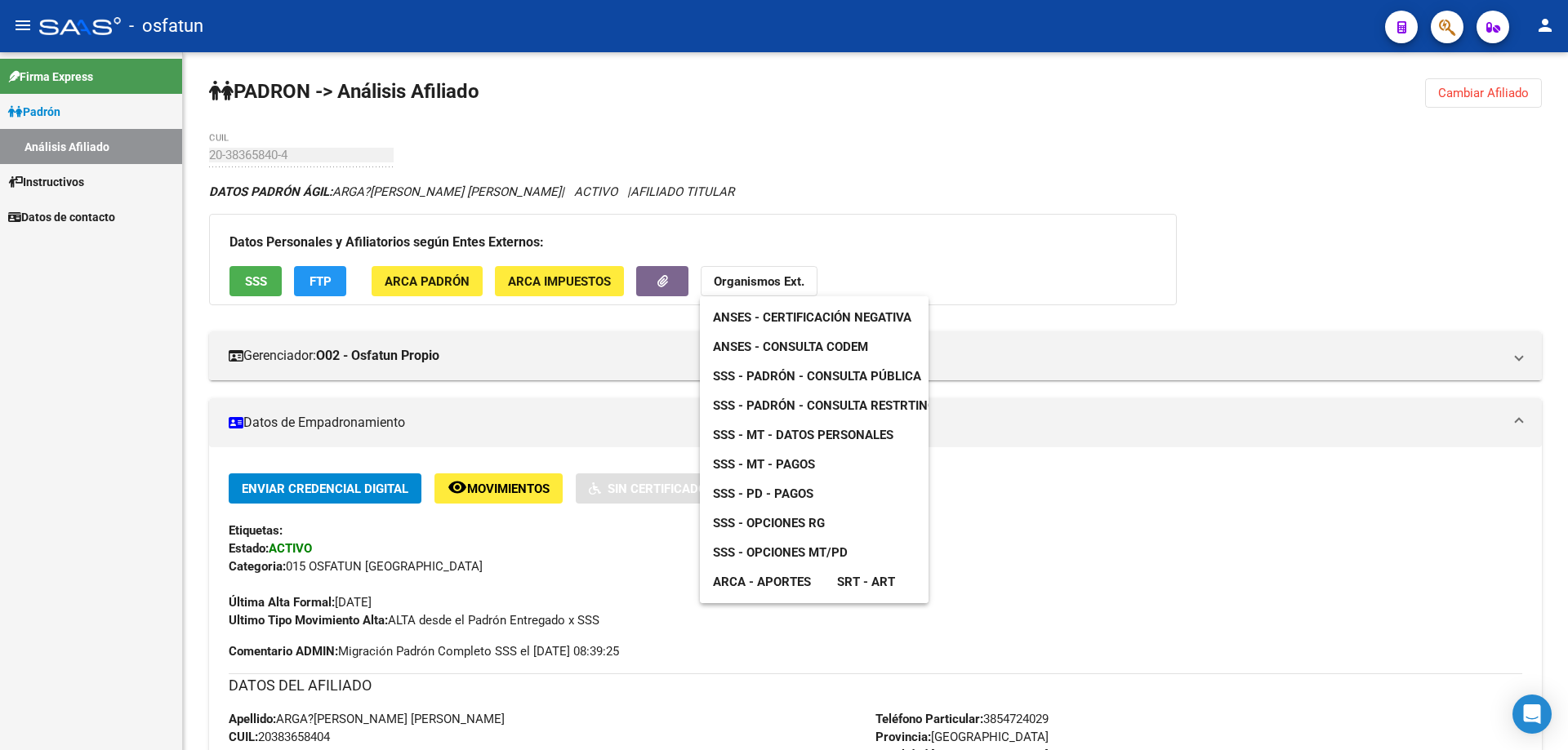
click at [786, 349] on span "ANSES - Consulta CODEM" at bounding box center [790, 346] width 155 height 15
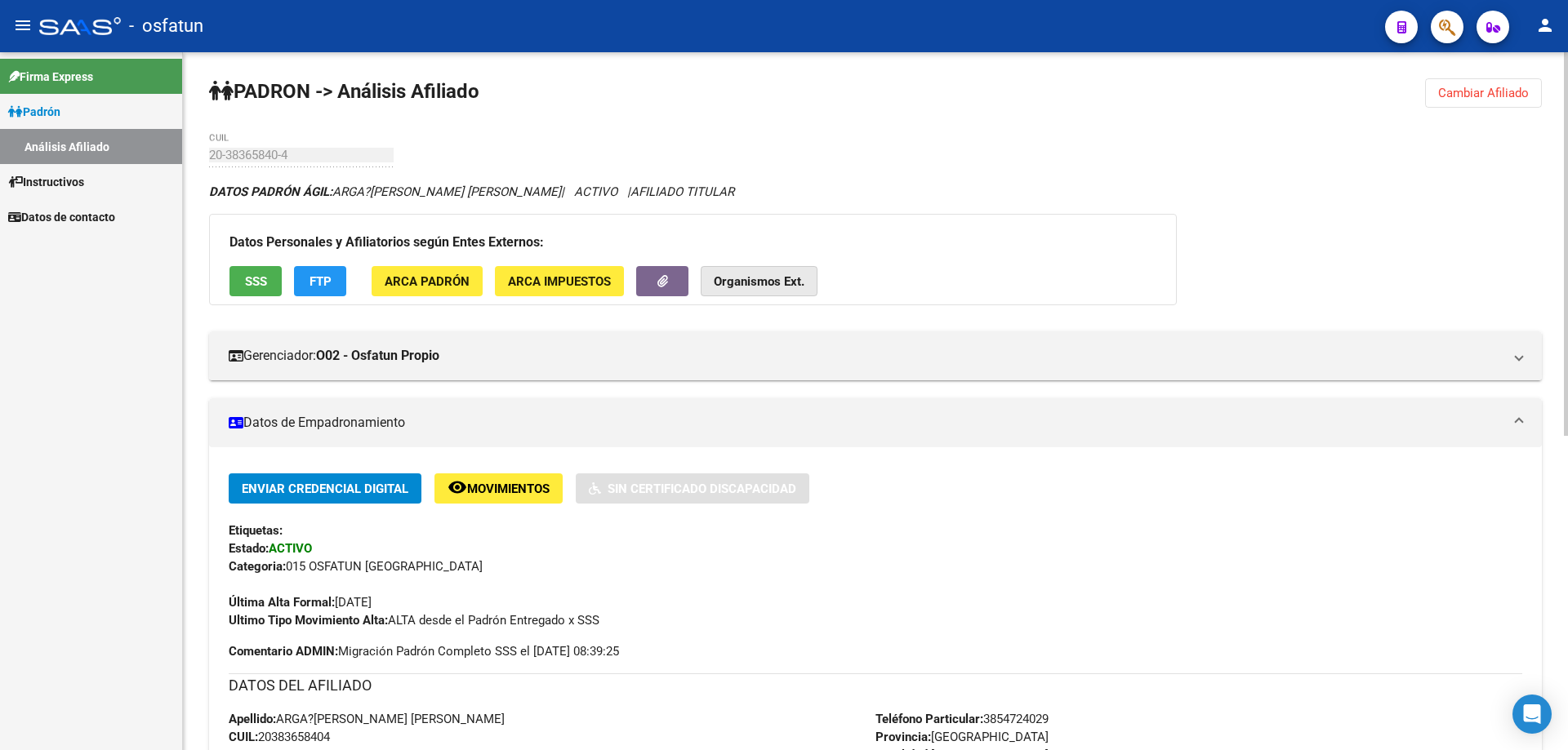
click at [738, 278] on strong "Organismos Ext." at bounding box center [759, 281] width 91 height 15
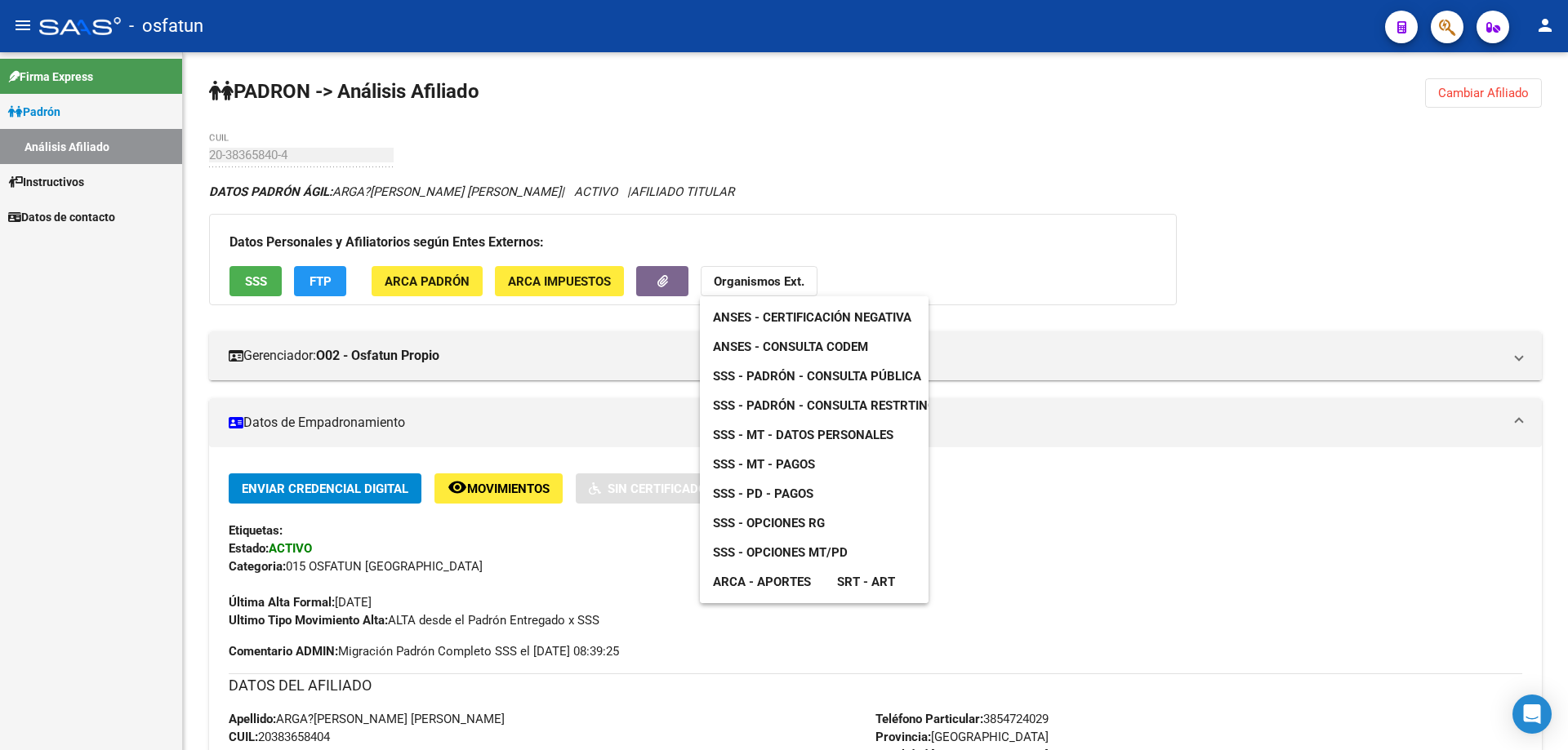
click at [745, 376] on span "SSS - Padrón - Consulta Pública" at bounding box center [817, 376] width 208 height 15
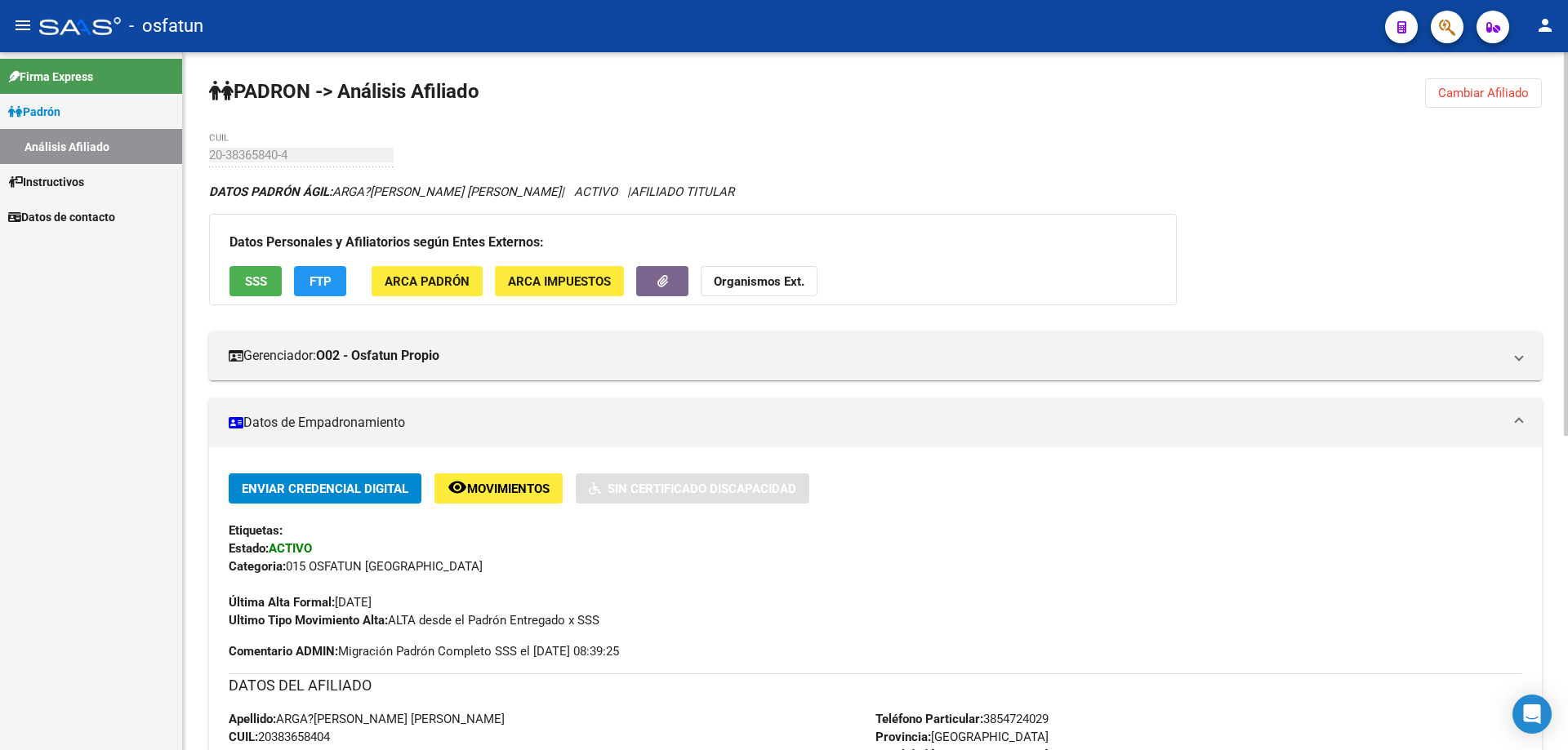
click at [732, 281] on strong "Organismos Ext." at bounding box center [759, 281] width 91 height 15
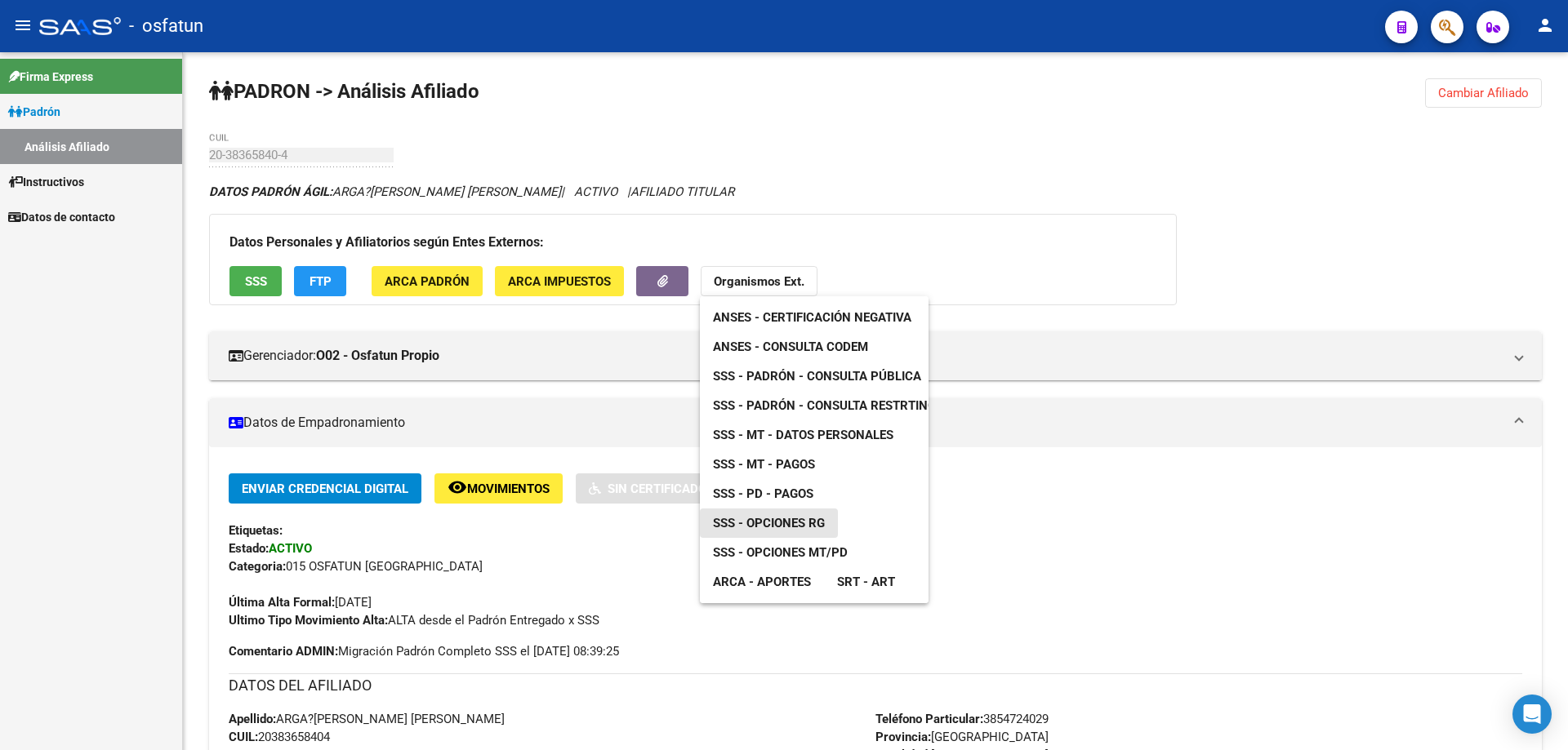
click at [765, 522] on span "SSS - Opciones RG" at bounding box center [768, 523] width 112 height 15
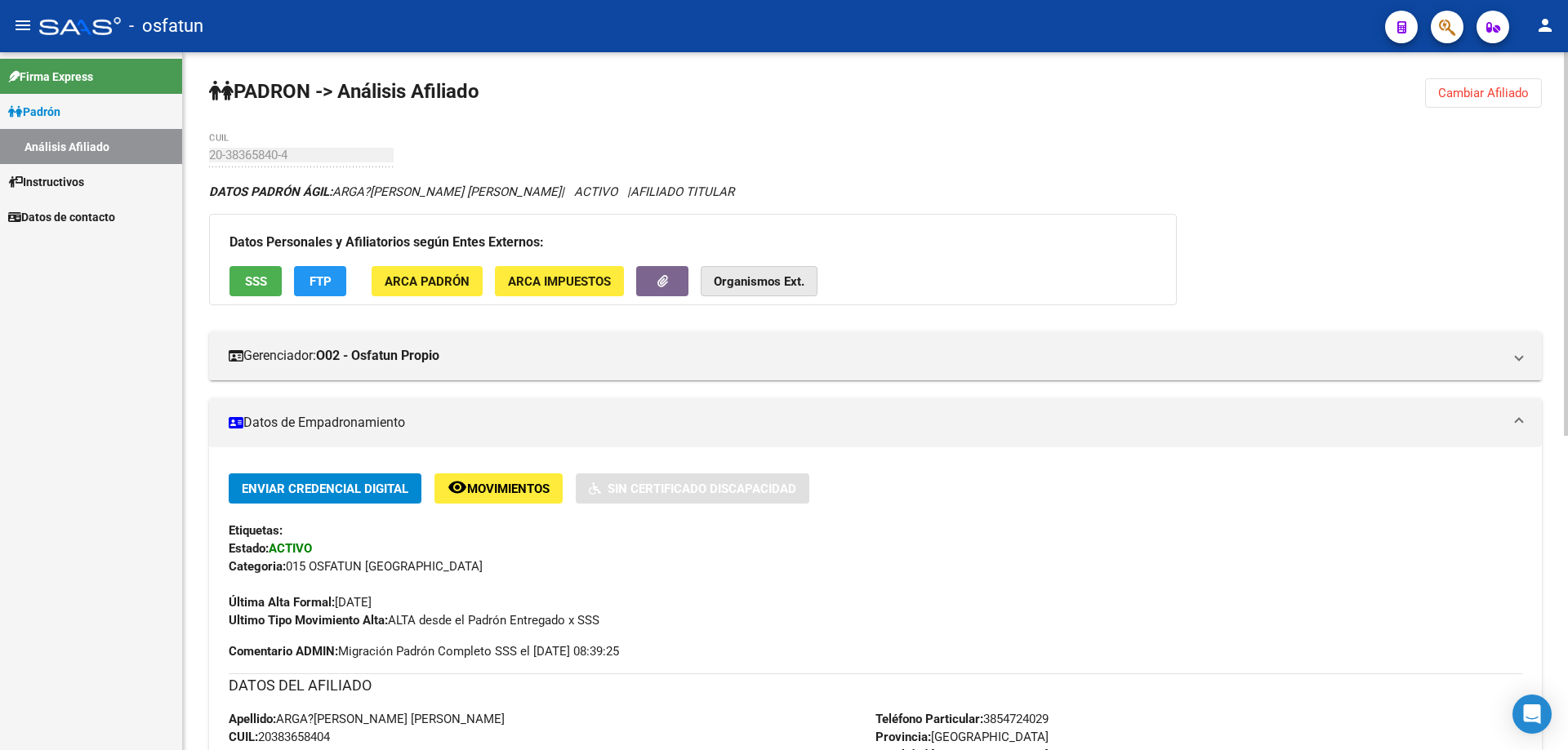
click at [748, 286] on strong "Organismos Ext." at bounding box center [759, 281] width 91 height 15
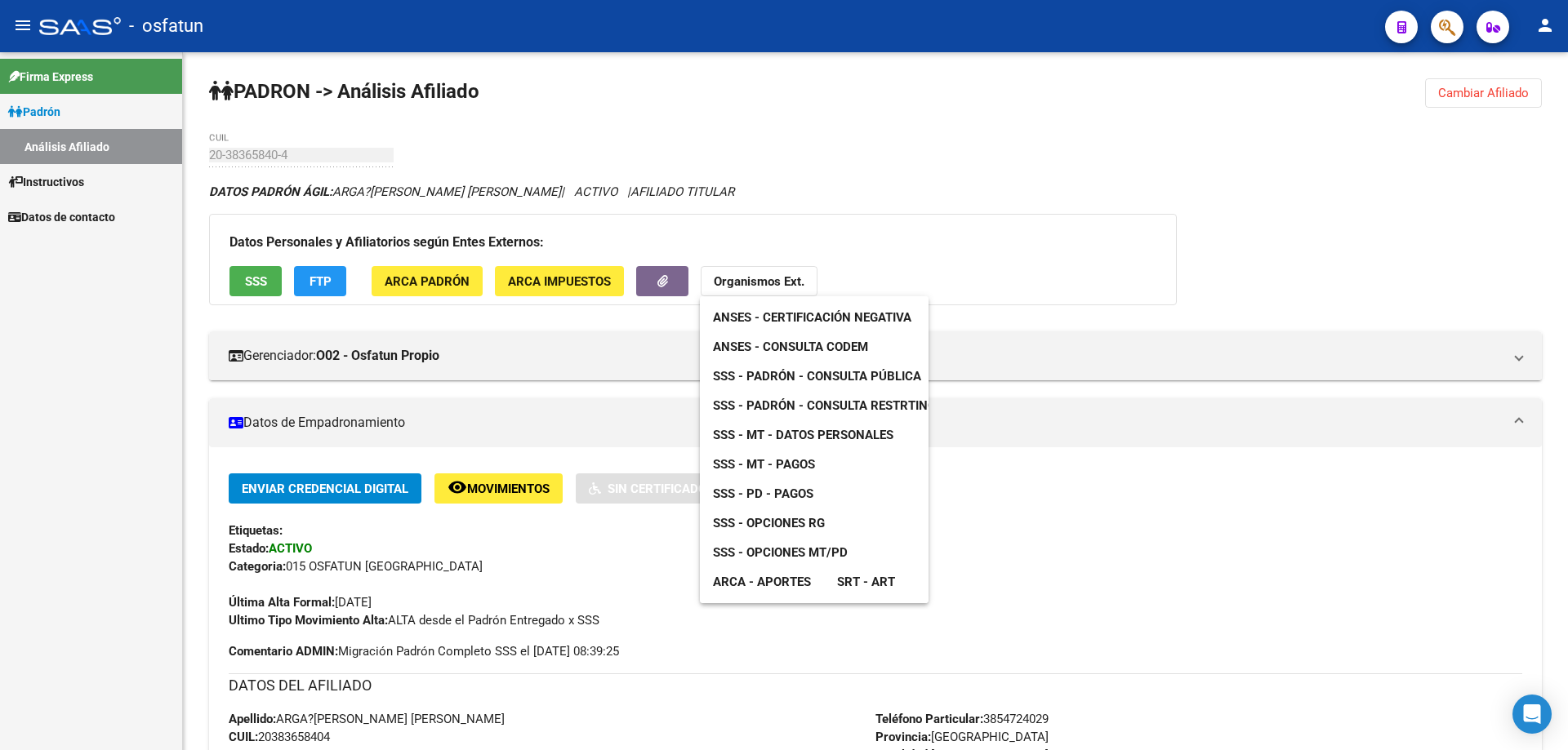
click at [792, 579] on span "ARCA - Aportes" at bounding box center [761, 582] width 98 height 15
